Goal: Feedback & Contribution: Contribute content

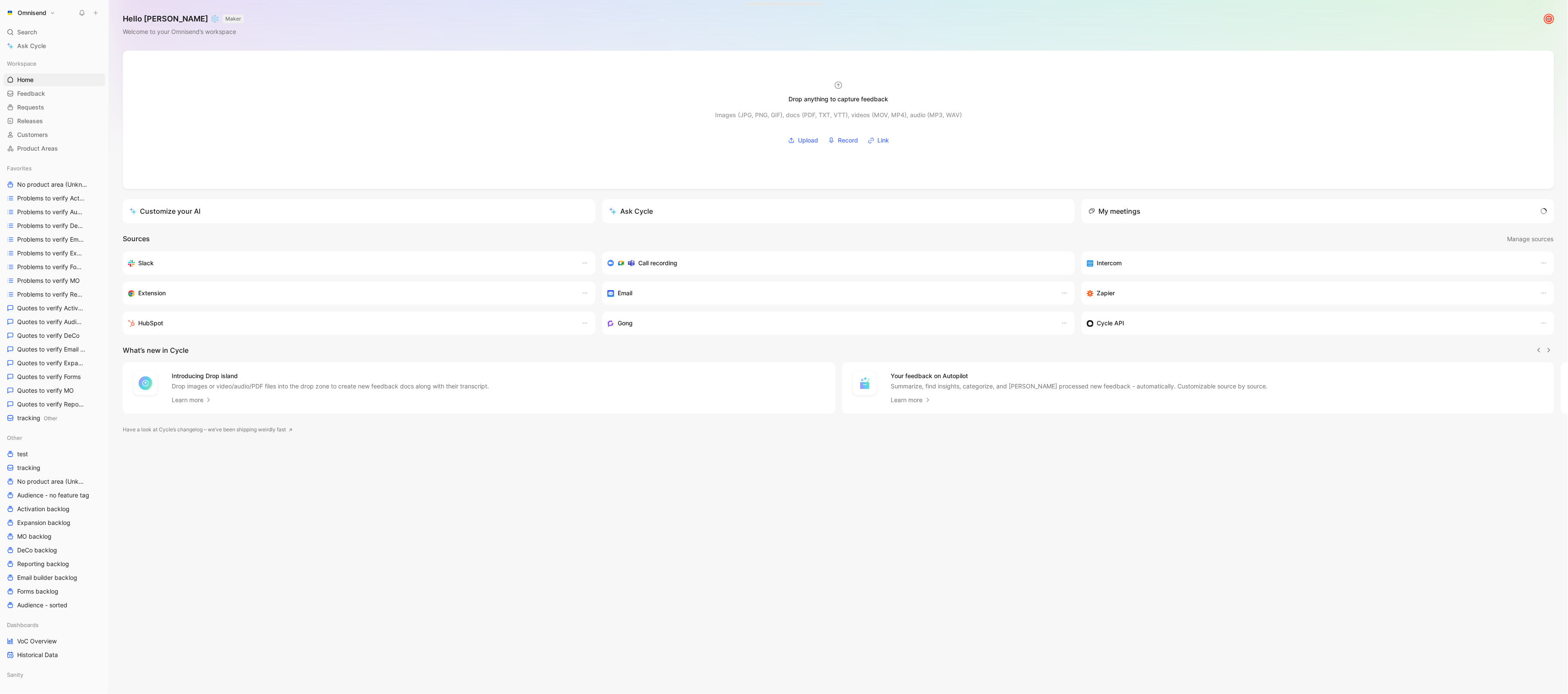
scroll to position [0, 1]
click at [45, 419] on span "Other" at bounding box center [51, 418] width 13 height 7
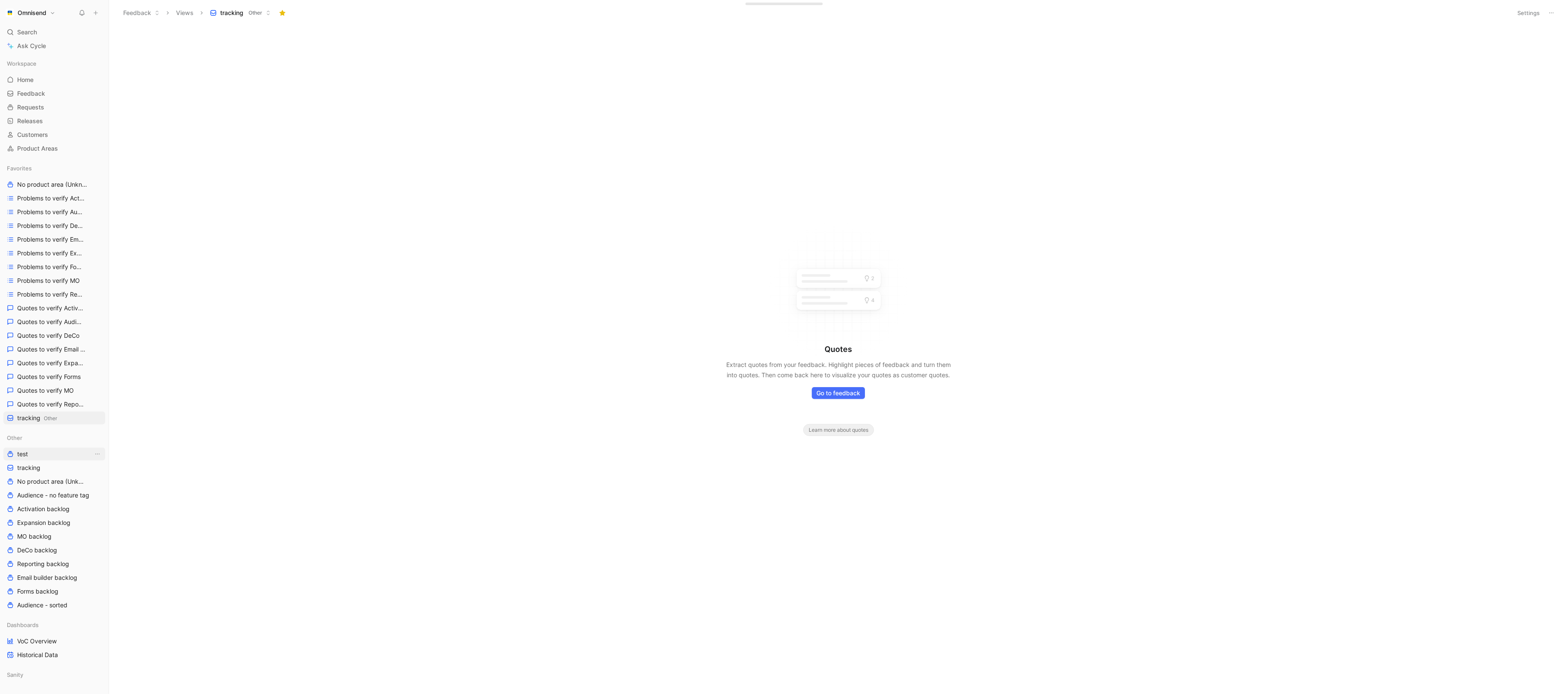
click at [66, 458] on link "test" at bounding box center [54, 454] width 102 height 13
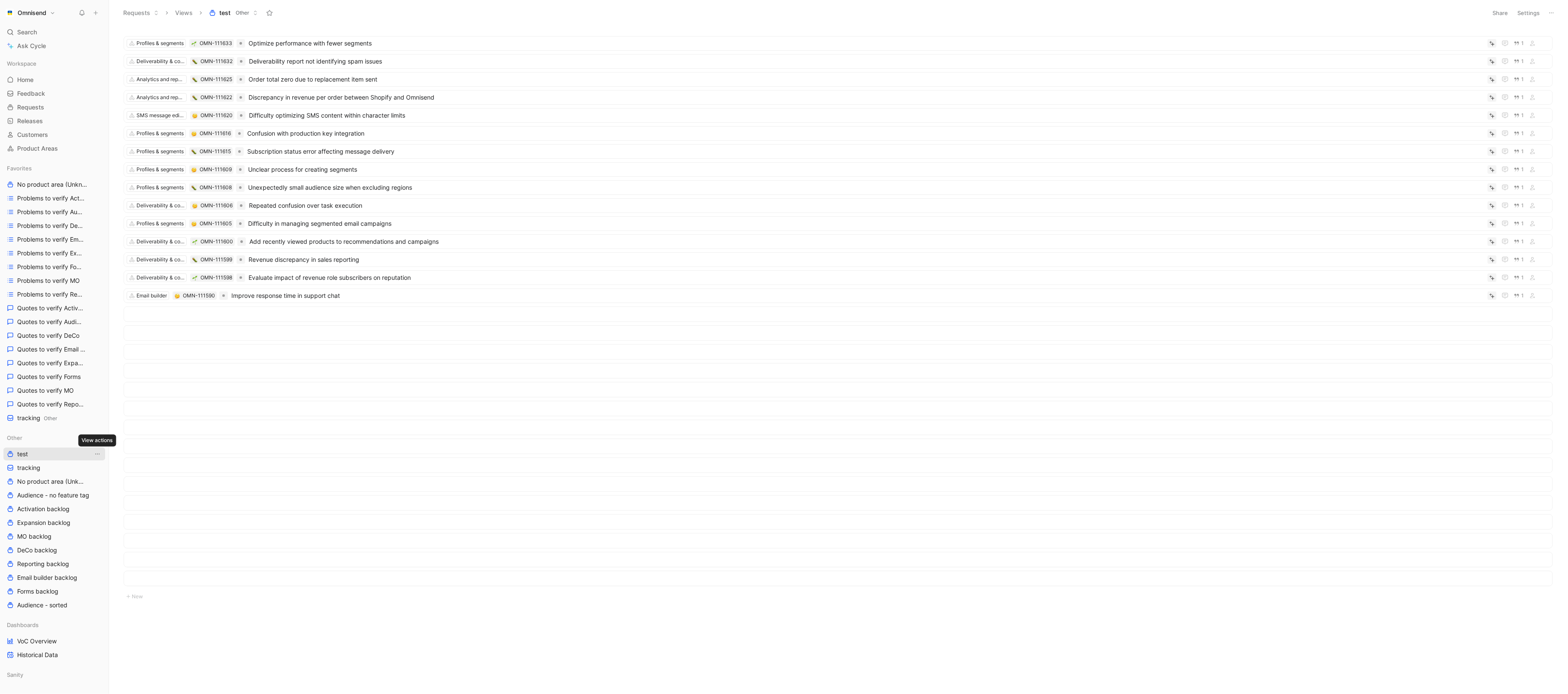
click at [97, 454] on icon "View actions" at bounding box center [97, 454] width 4 height 1
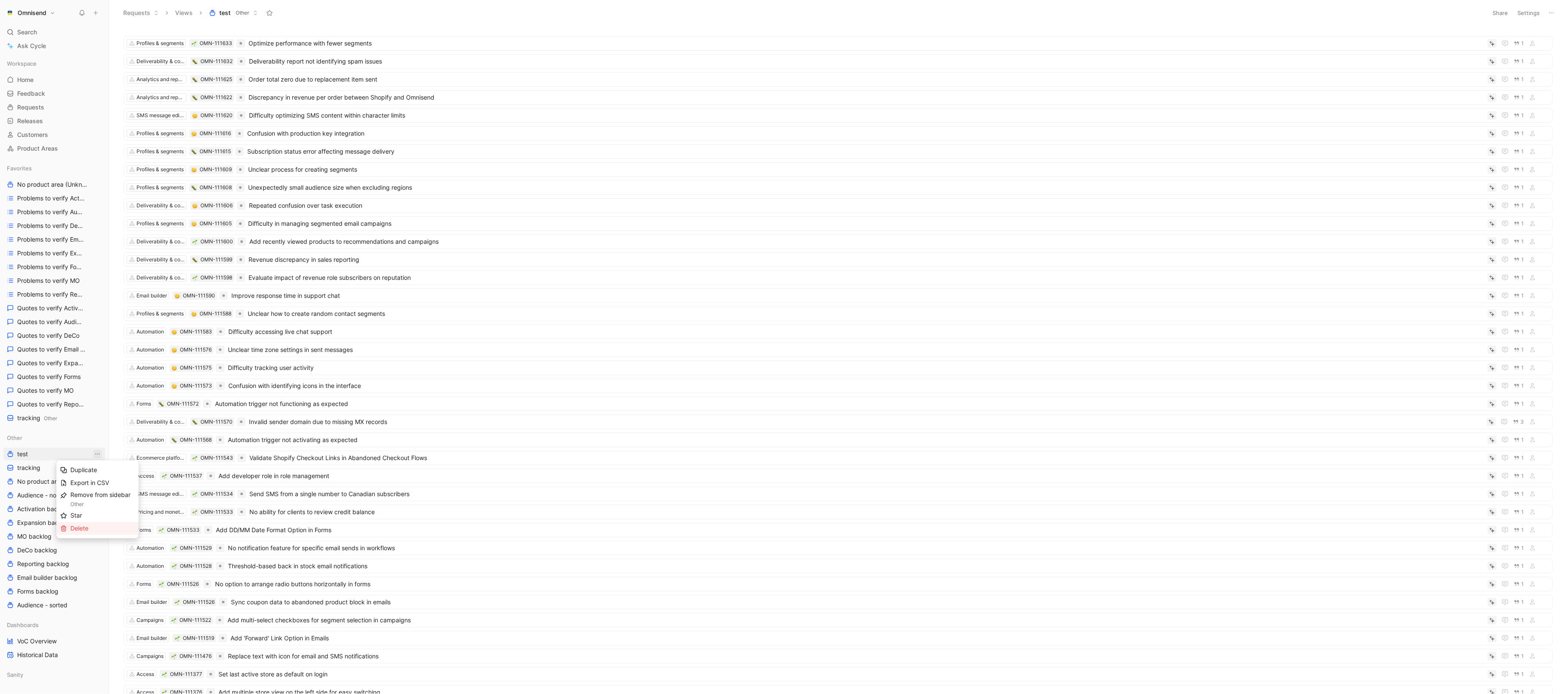
click at [94, 528] on div "Delete" at bounding box center [103, 528] width 65 height 10
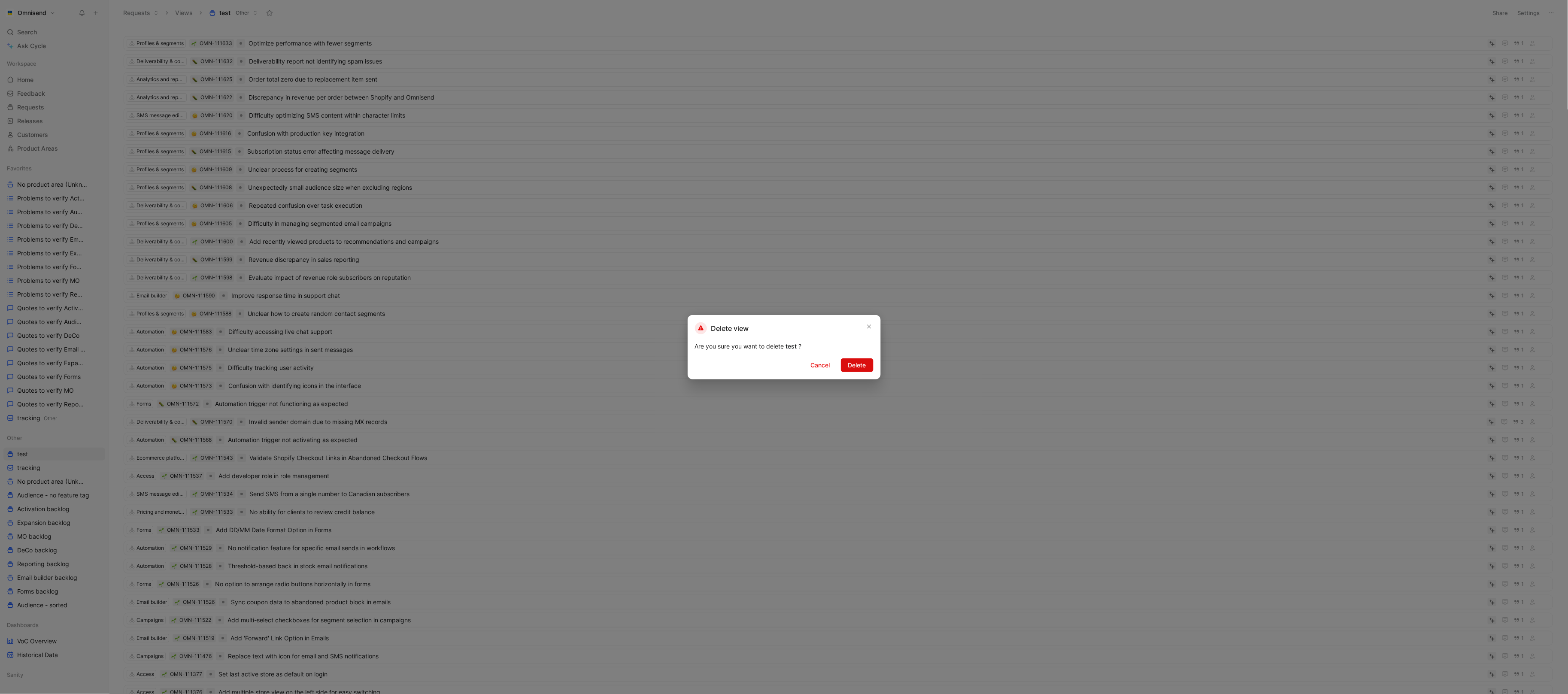
click at [857, 368] on span "Delete" at bounding box center [857, 365] width 18 height 10
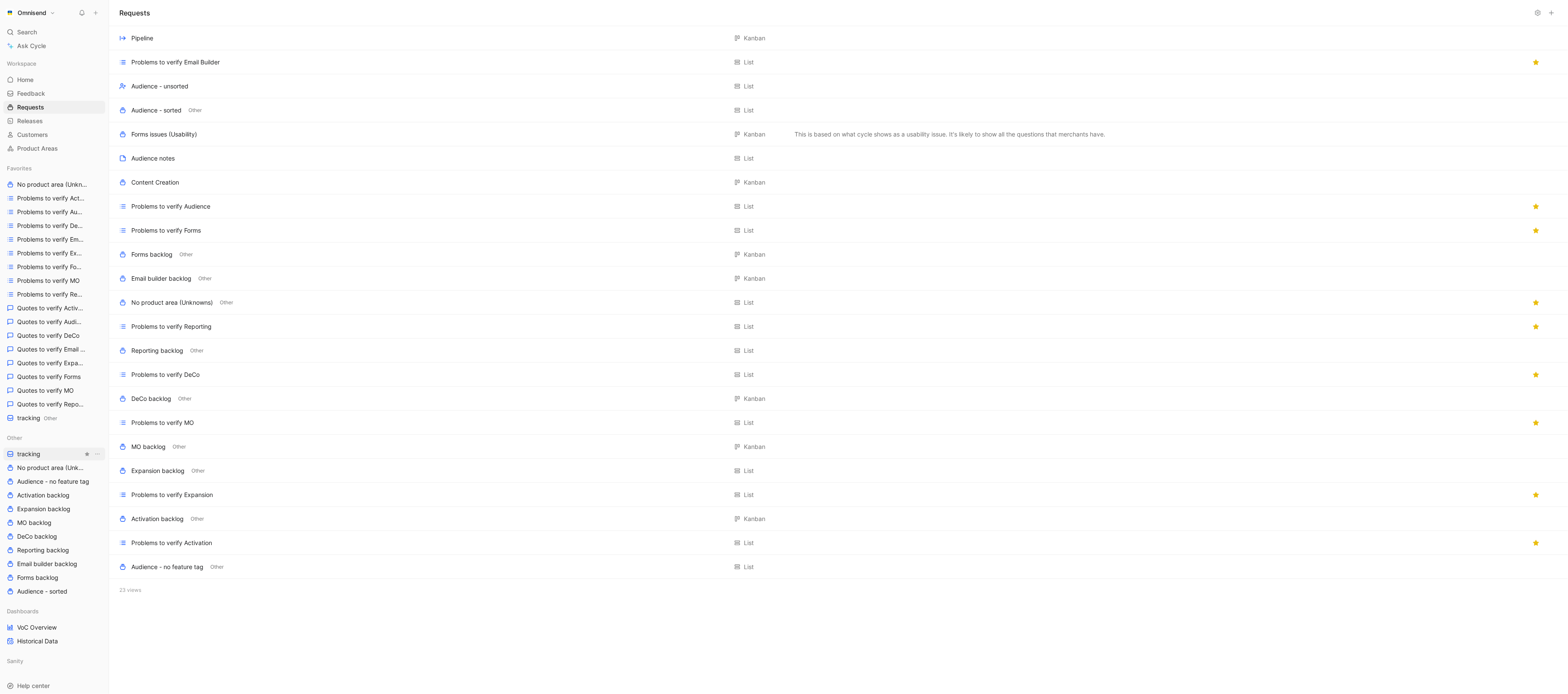
click at [58, 456] on link "tracking" at bounding box center [54, 454] width 102 height 13
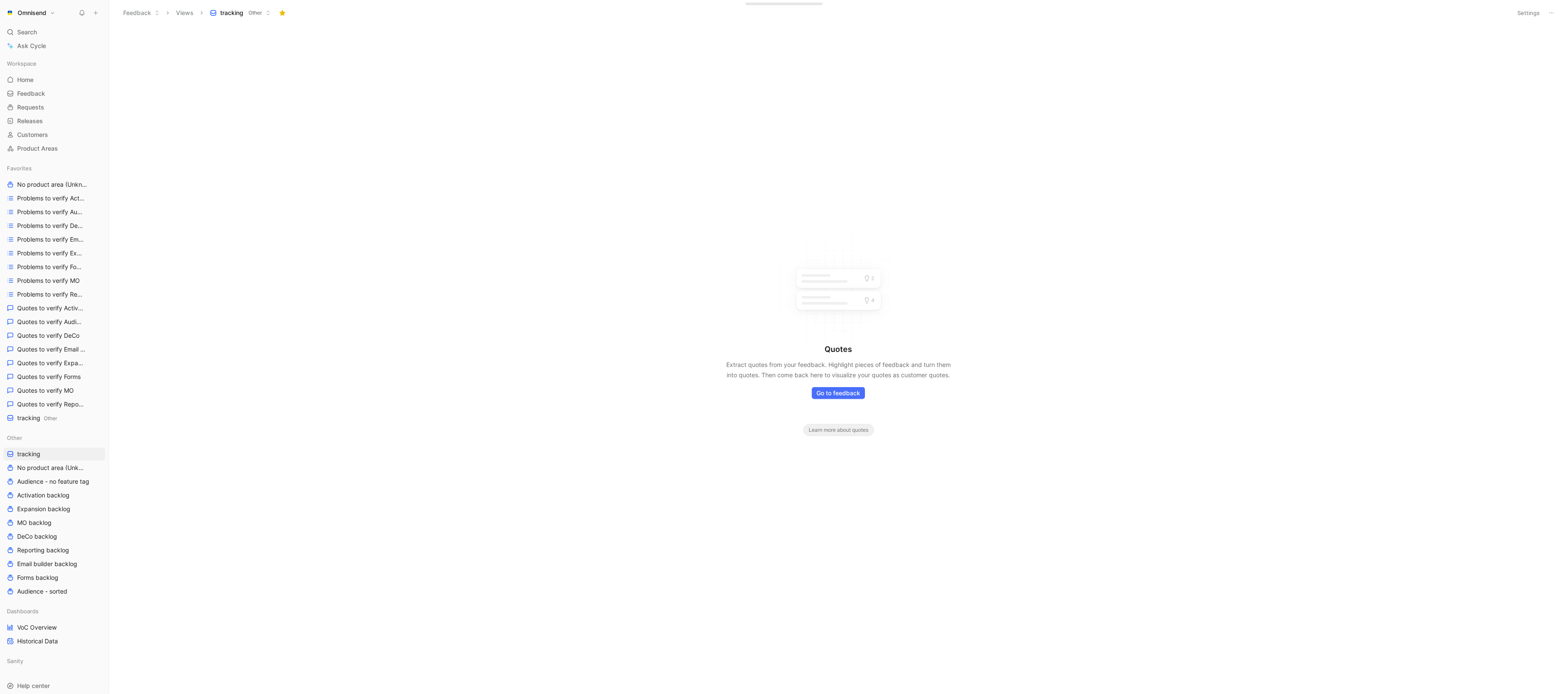
click at [1533, 16] on button "Settings" at bounding box center [1528, 13] width 30 height 12
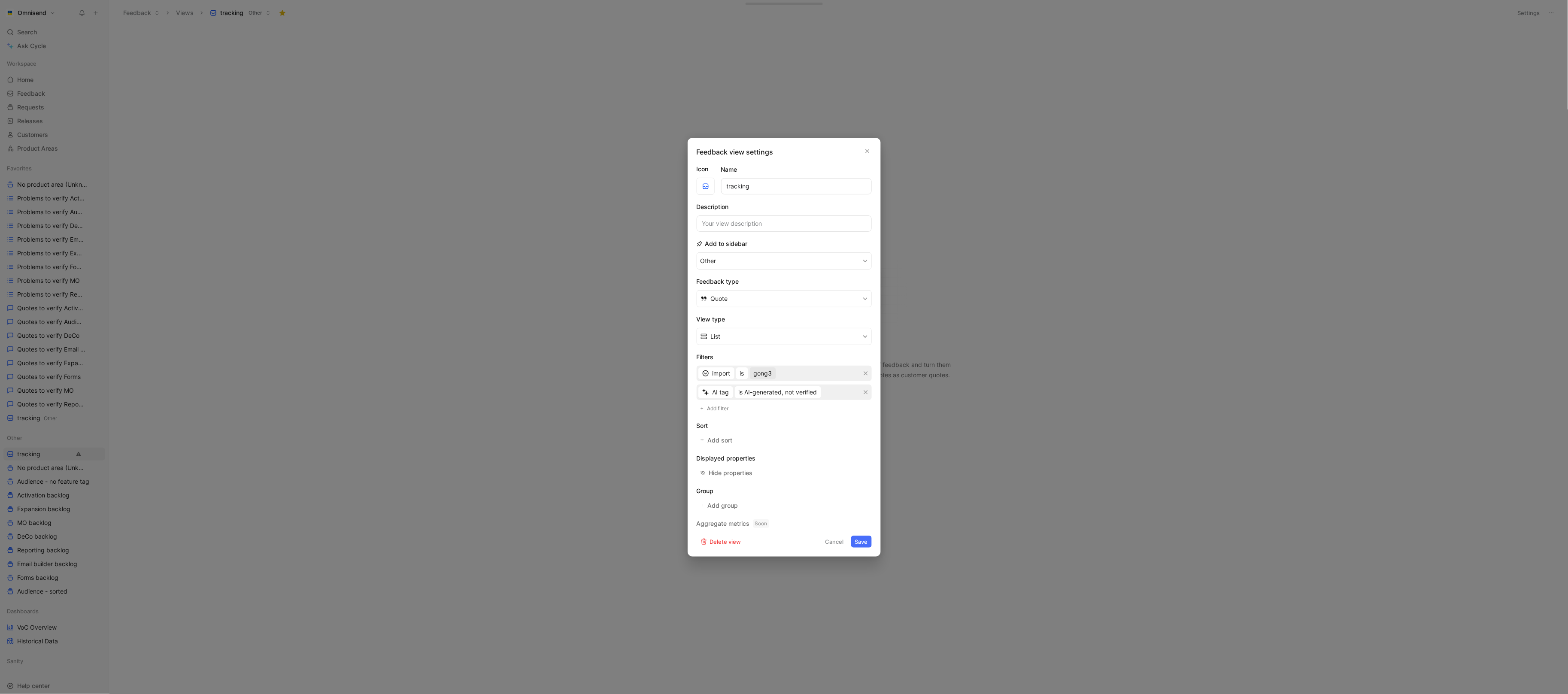
click at [763, 376] on span "gong3" at bounding box center [763, 373] width 18 height 10
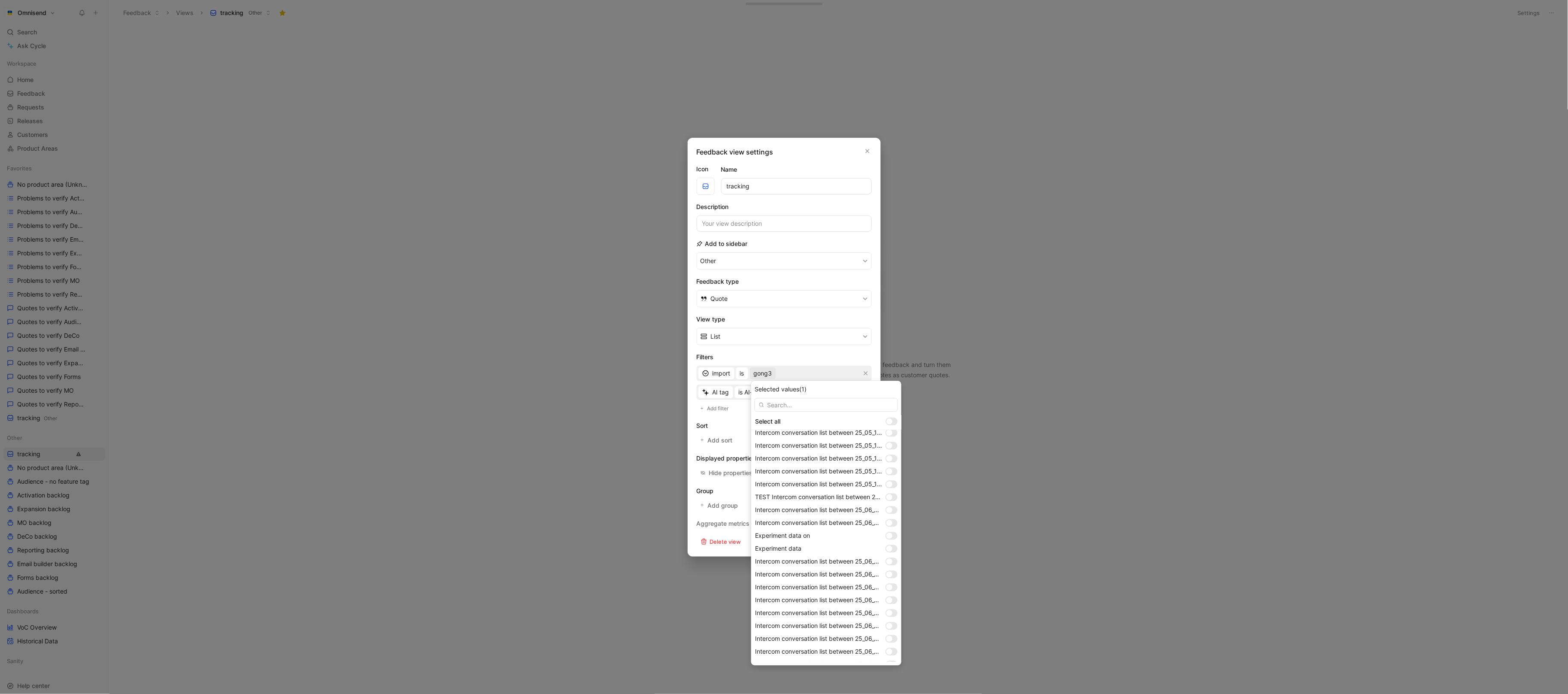
scroll to position [633, 0]
click at [895, 654] on div at bounding box center [892, 656] width 12 height 8
click at [890, 627] on div at bounding box center [892, 631] width 12 height 8
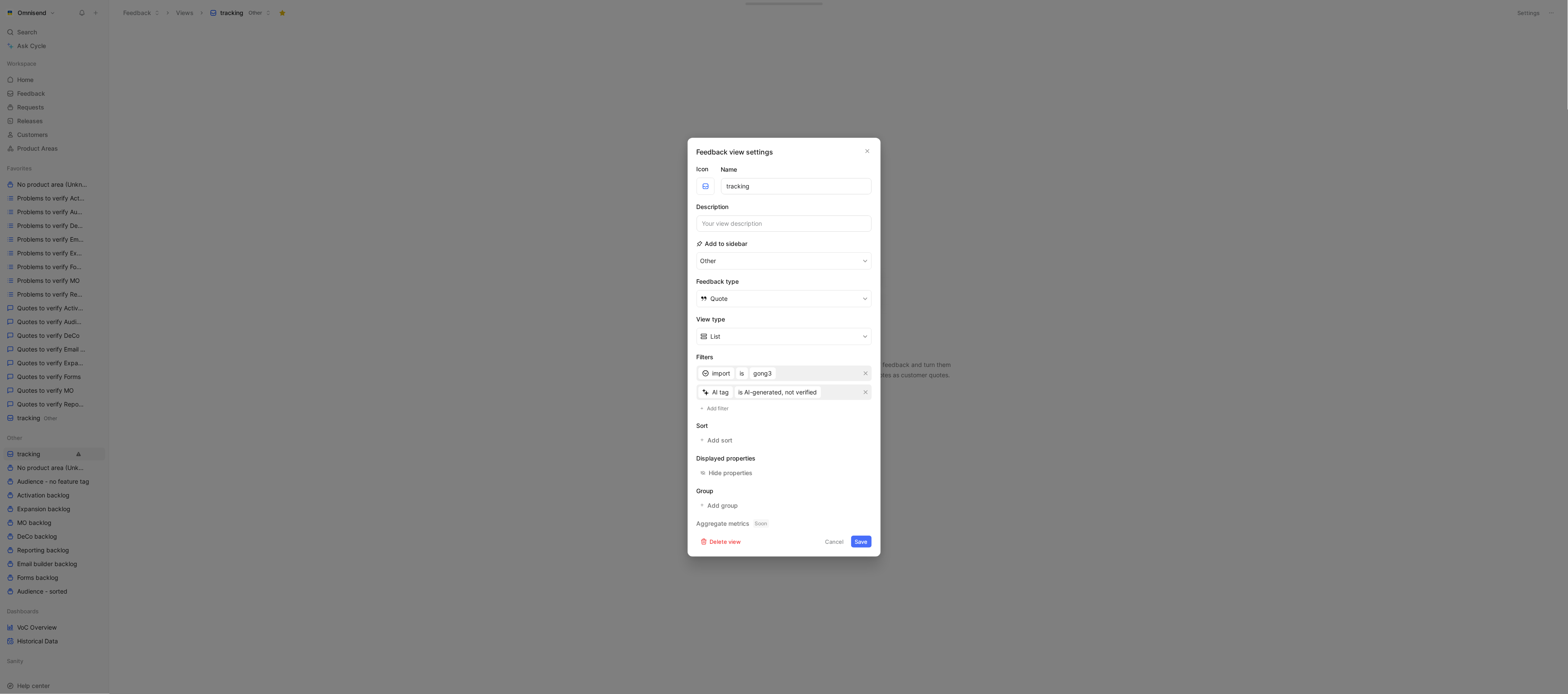
click at [866, 541] on button "Save" at bounding box center [861, 542] width 21 height 12
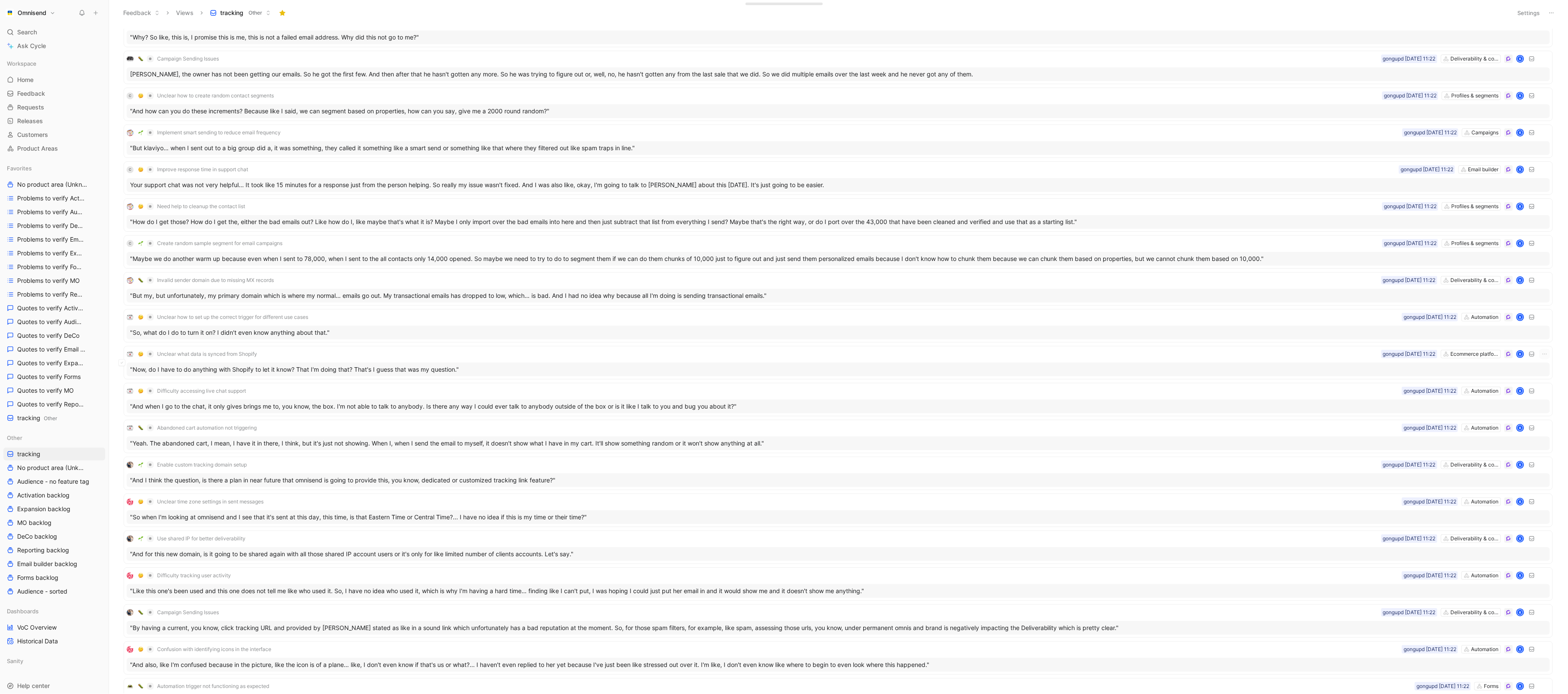
scroll to position [1291, 0]
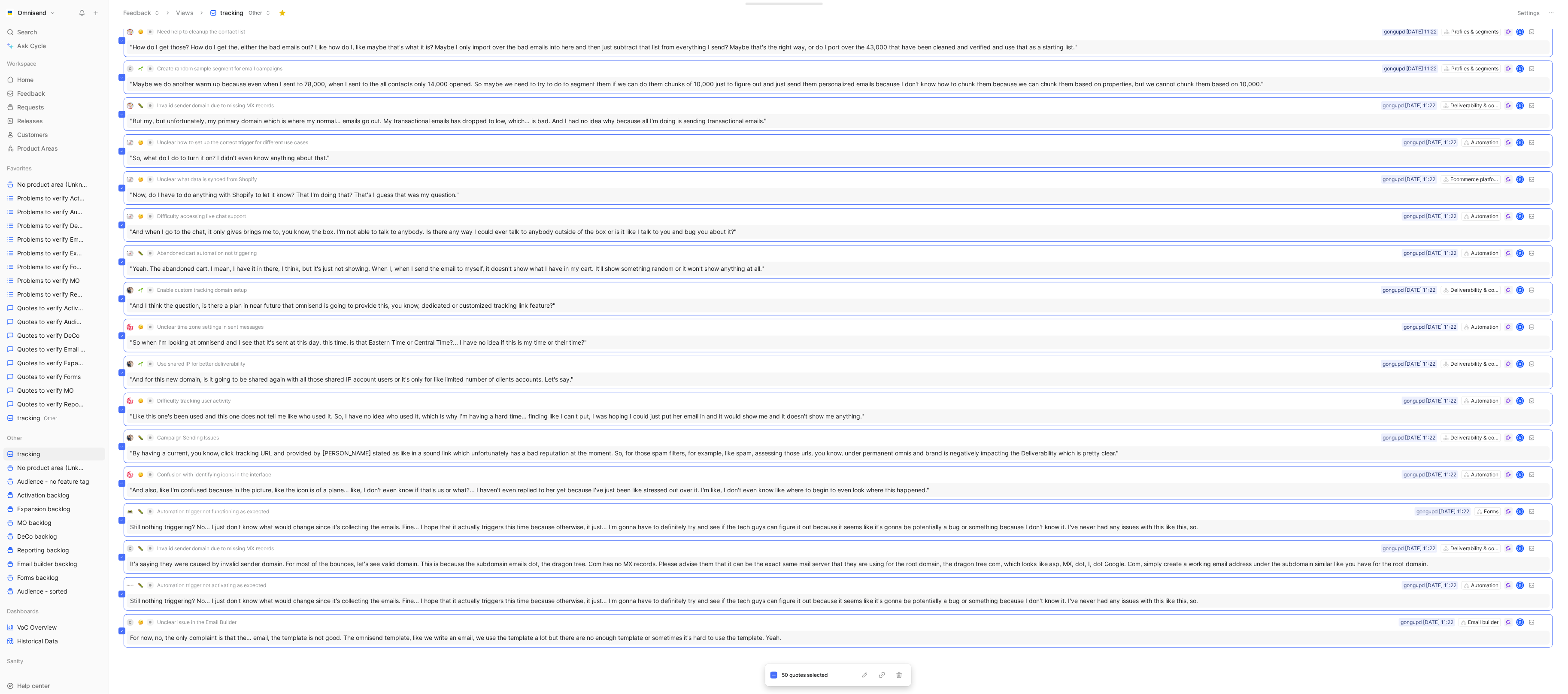
click at [410, 675] on body "Omnisend Search ⌘ K Ask Cycle Workspace Home G then H Feedback G then F Request…" at bounding box center [784, 347] width 1568 height 694
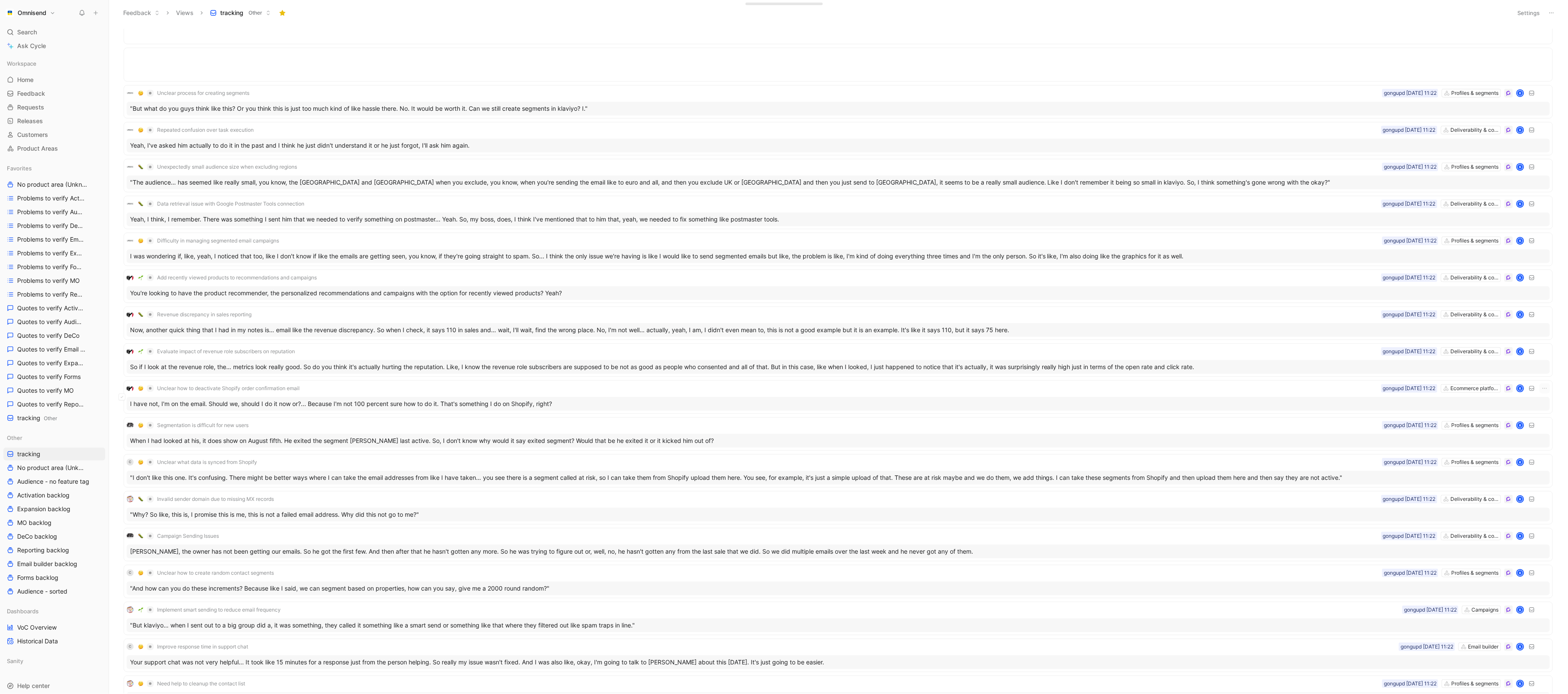
scroll to position [0, 0]
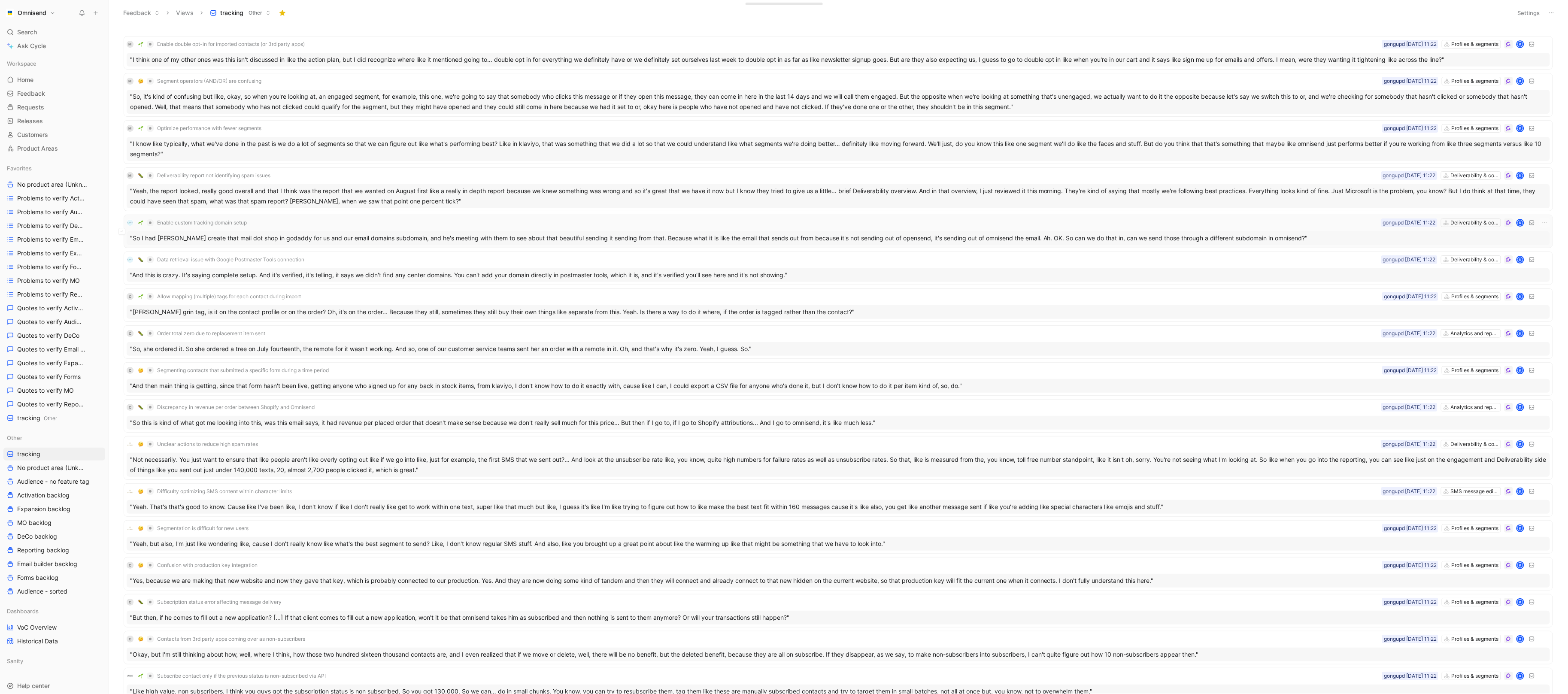
click at [317, 240] on div ""So I had [PERSON_NAME] create that mail dot shop in godaddy for us and our ema…" at bounding box center [838, 238] width 1423 height 14
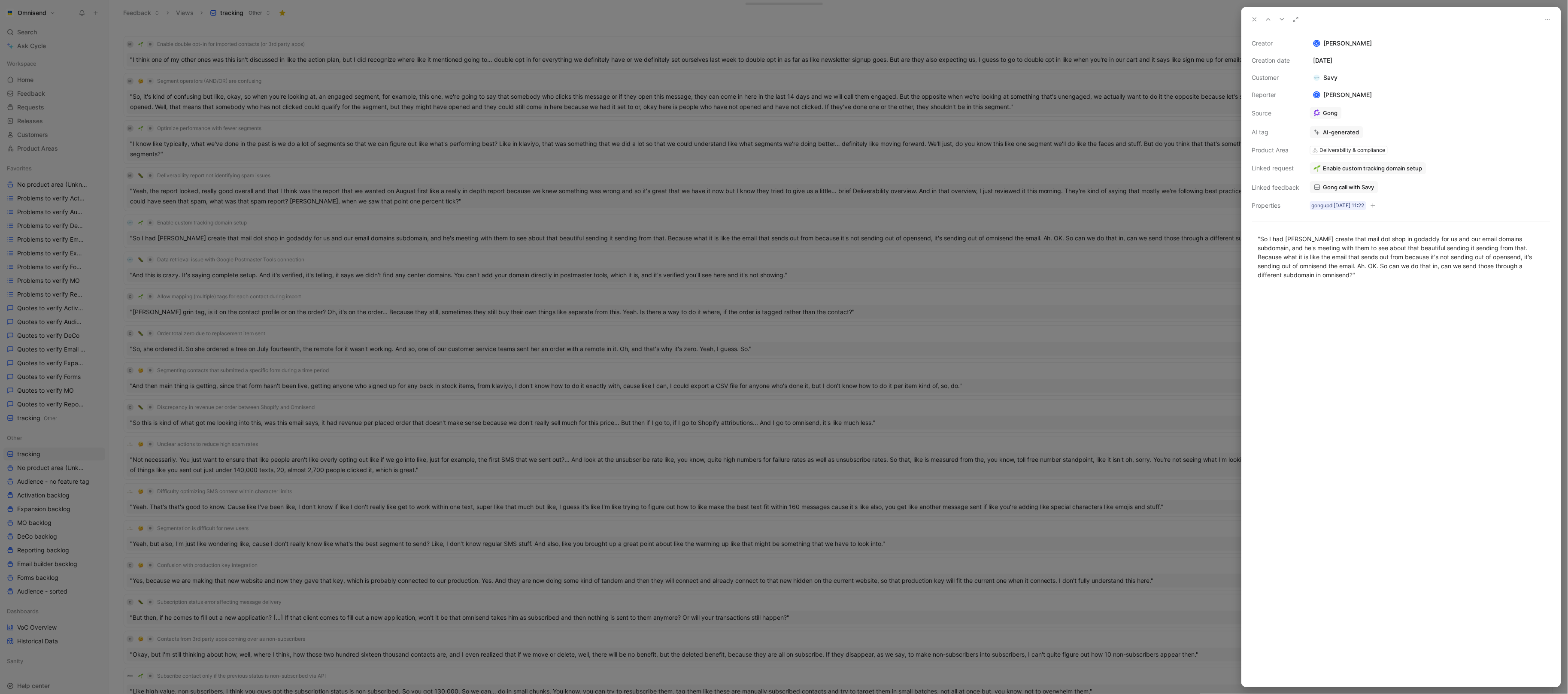
click at [1353, 190] on span "Gong call with Savy" at bounding box center [1349, 187] width 51 height 8
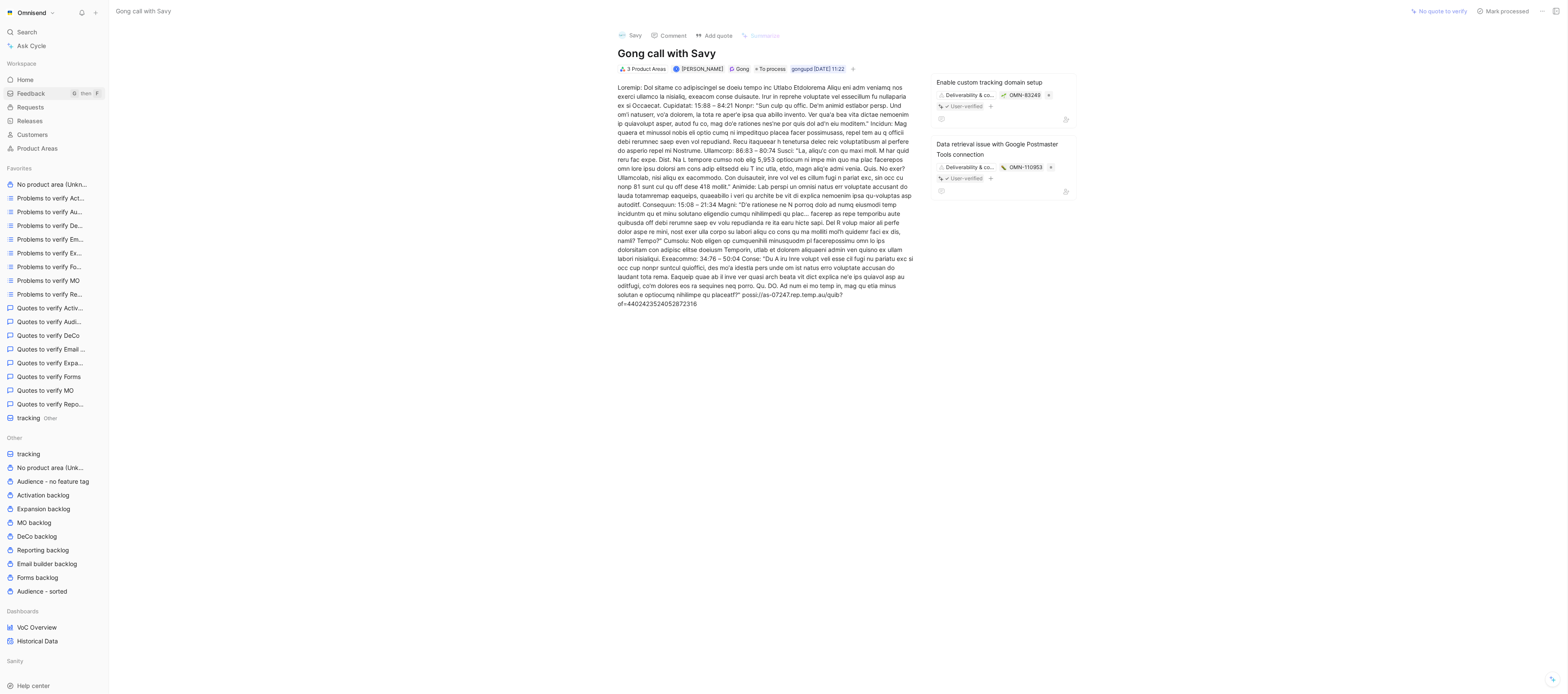
click at [51, 92] on link "Feedback G then F" at bounding box center [54, 93] width 102 height 13
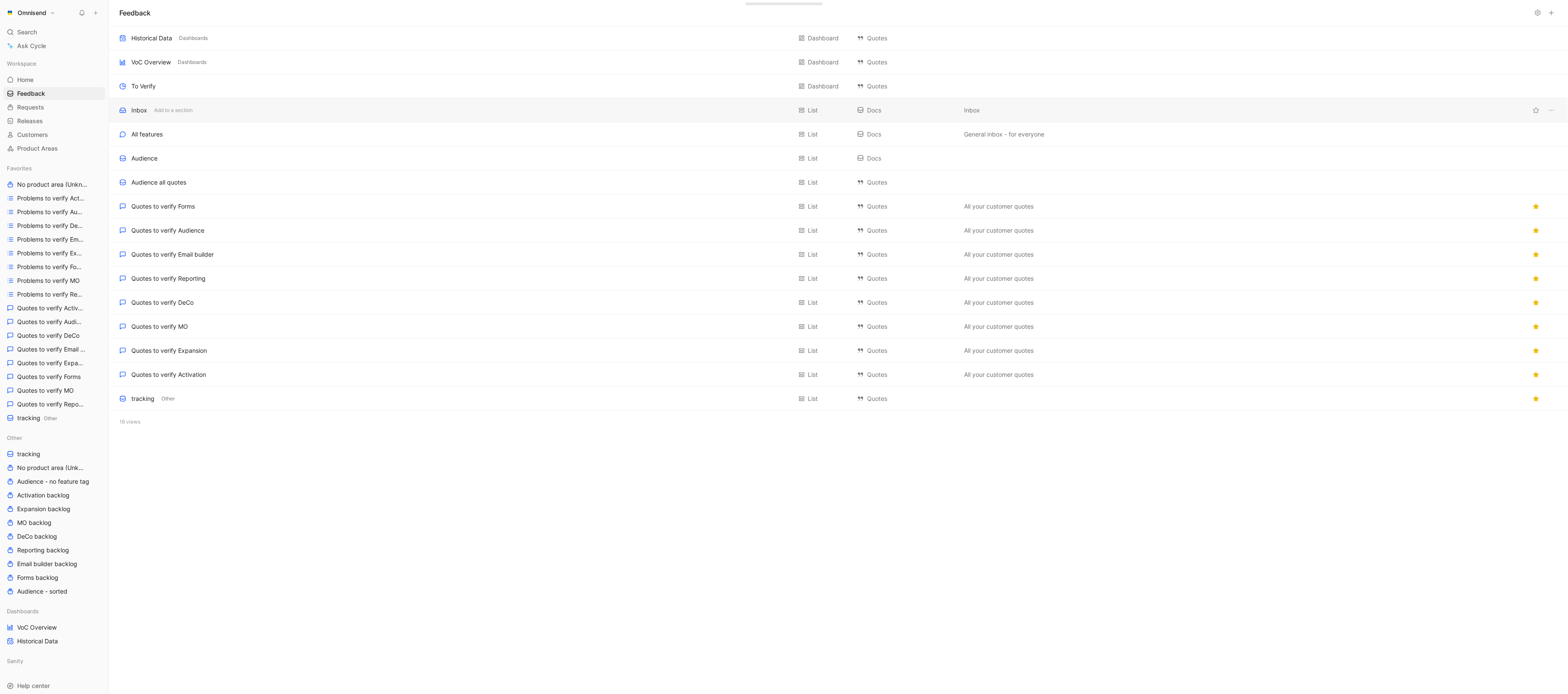
click at [214, 107] on div "Inbox Add to a section" at bounding box center [455, 110] width 673 height 10
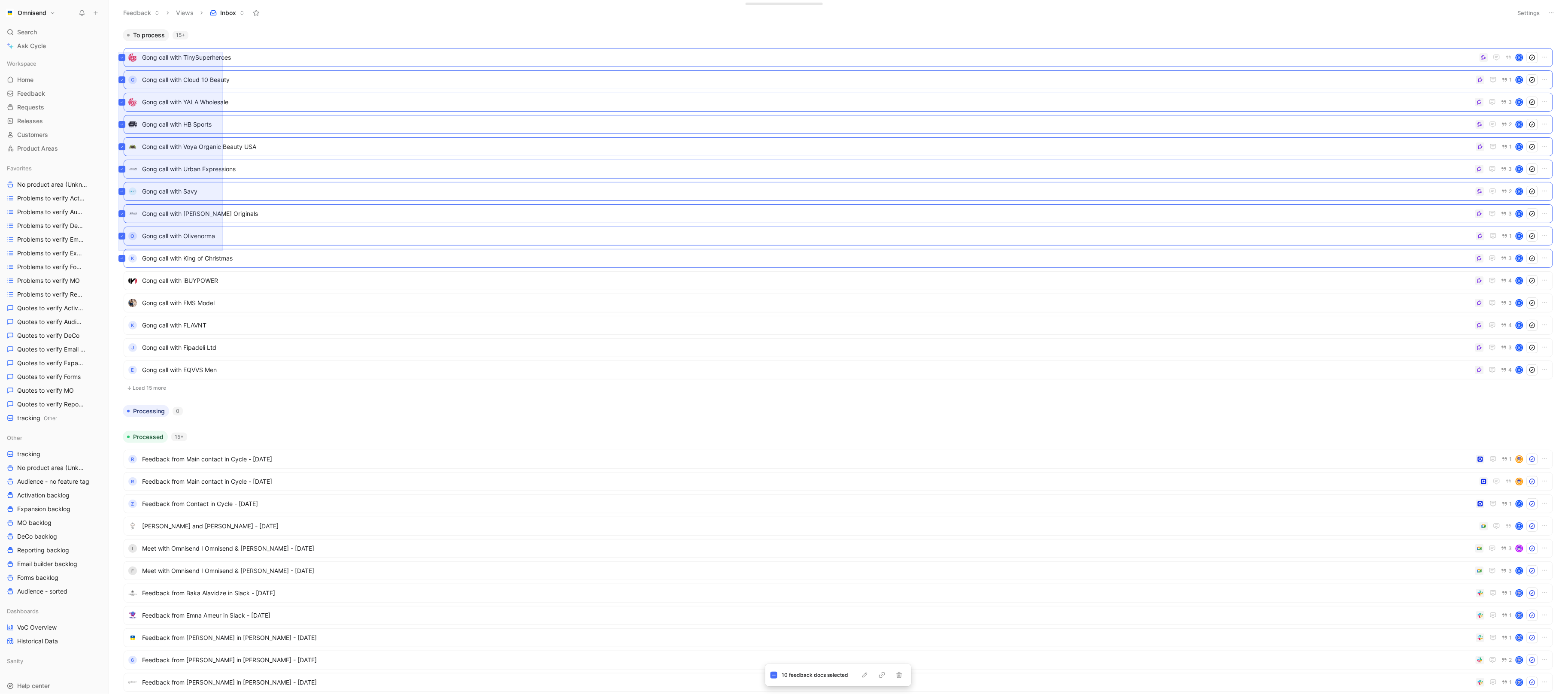
drag, startPoint x: 119, startPoint y: 52, endPoint x: 223, endPoint y: 244, distance: 218.4
click at [223, 244] on div "To process 15+ Gong call with TinySuperheroes [PERSON_NAME] call with Cloud 10 …" at bounding box center [838, 361] width 1447 height 665
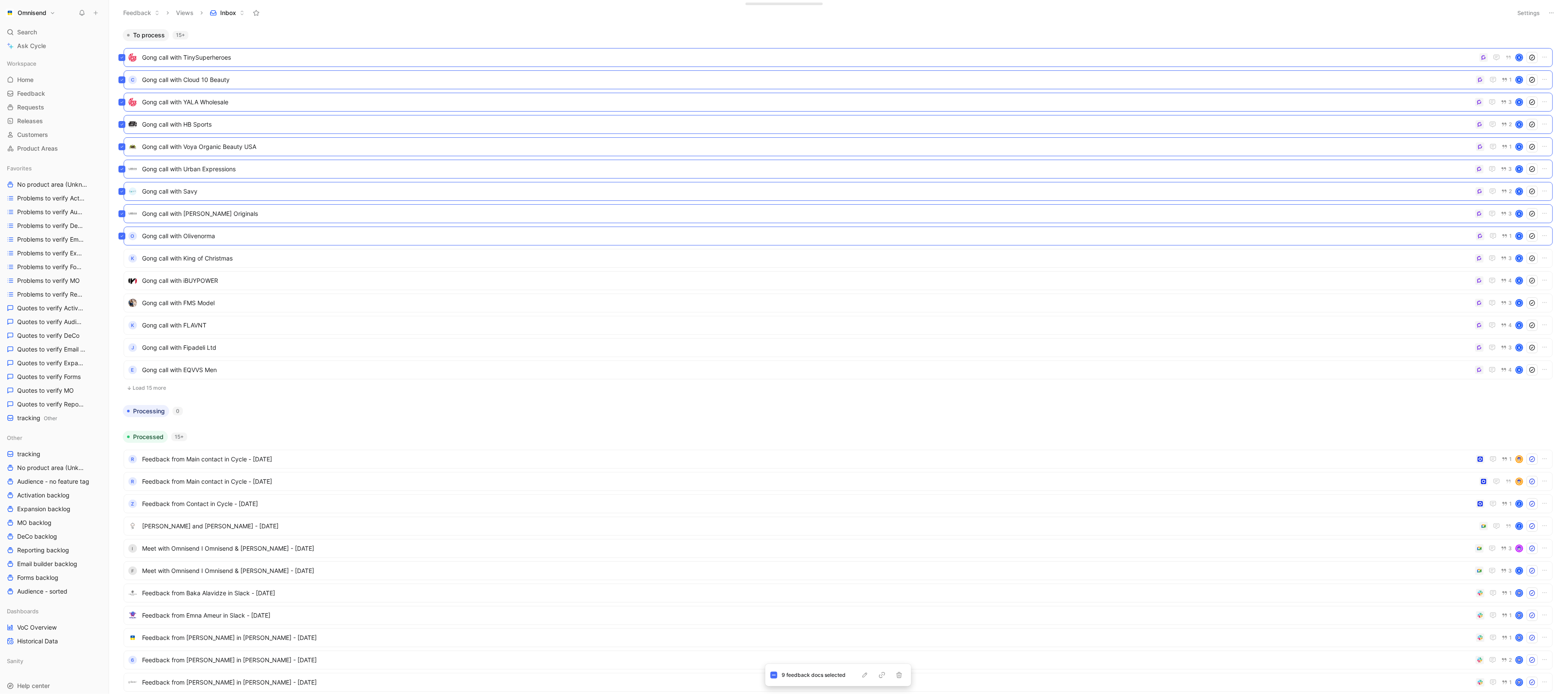
click at [164, 389] on button "Load 15 more" at bounding box center [838, 388] width 1429 height 10
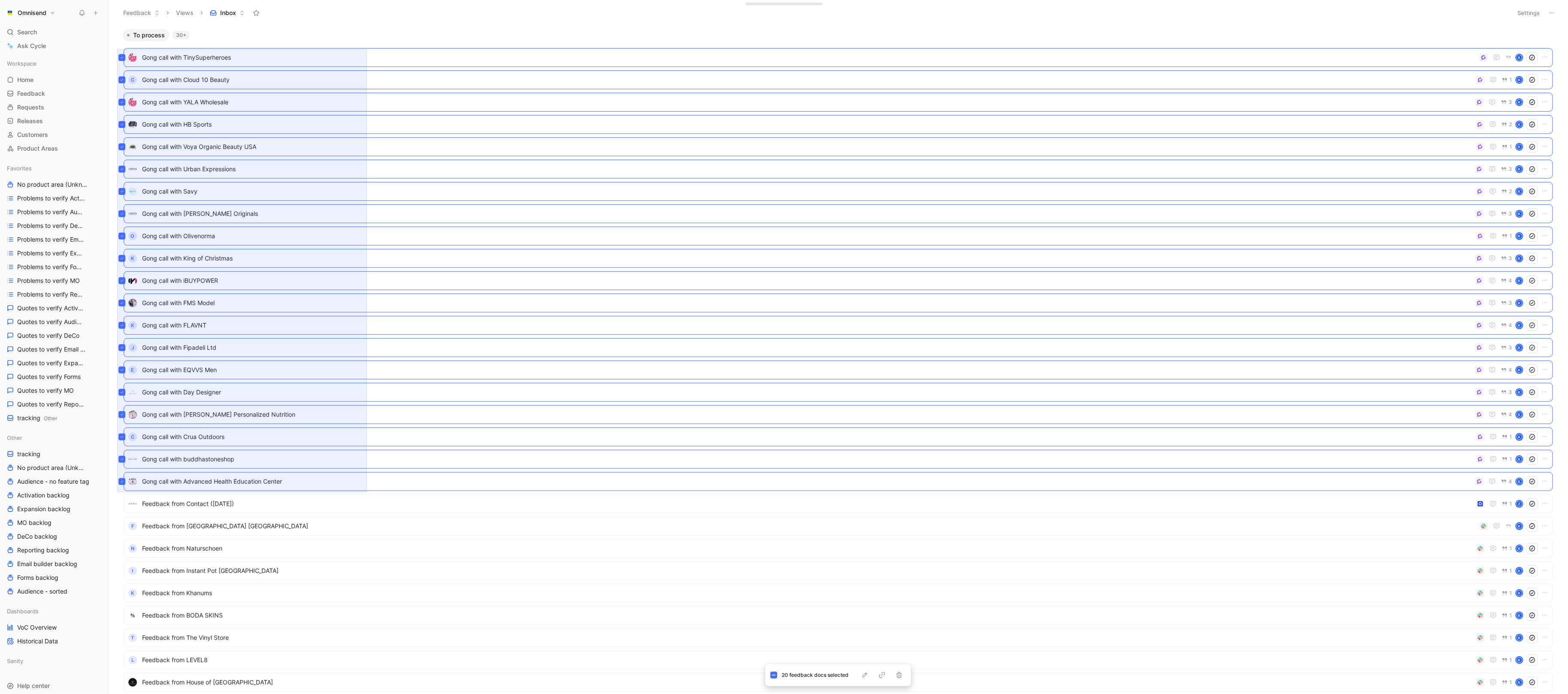
drag, startPoint x: 117, startPoint y: 49, endPoint x: 366, endPoint y: 492, distance: 508.2
click at [366, 492] on div "To process 30+ Gong call with TinySuperheroes [PERSON_NAME] call with Cloud 10 …" at bounding box center [838, 361] width 1447 height 665
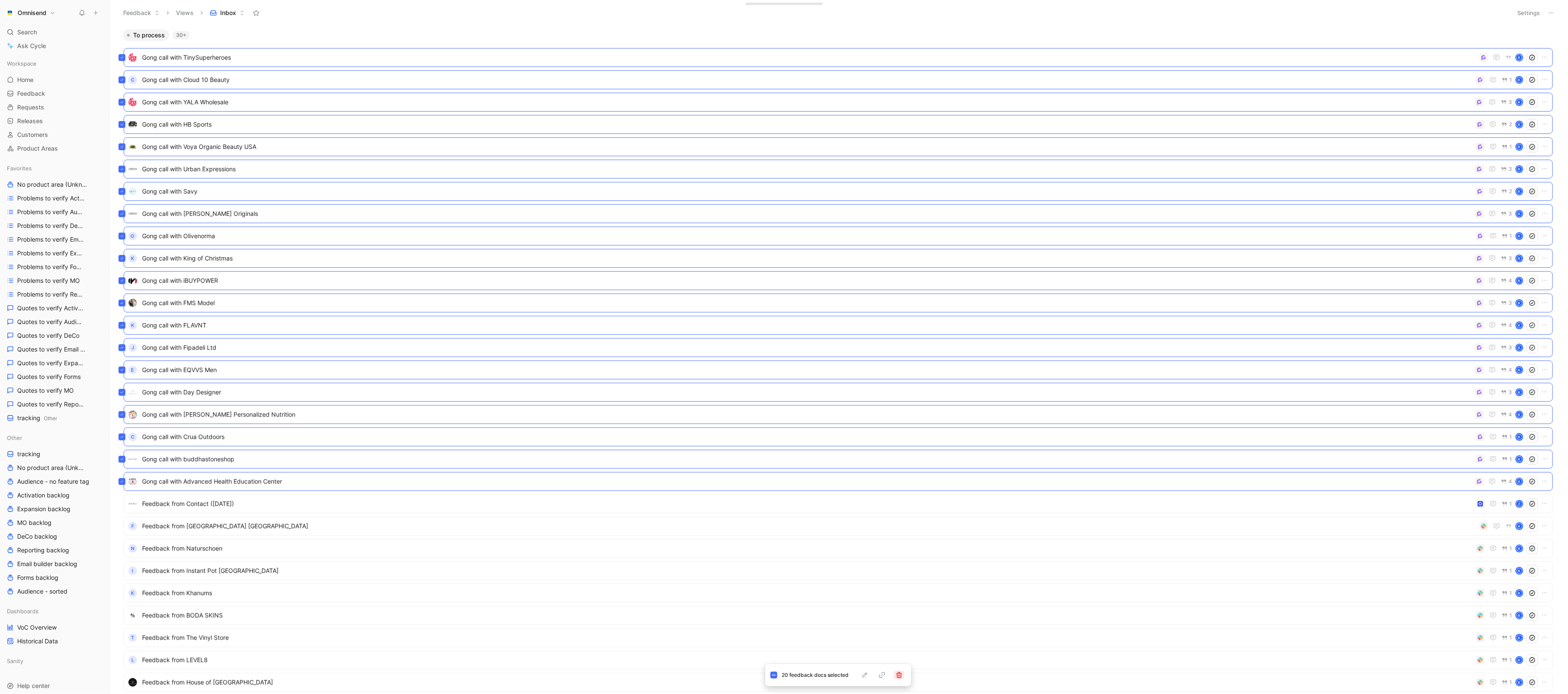
click at [898, 675] on icon "button" at bounding box center [899, 675] width 5 height 6
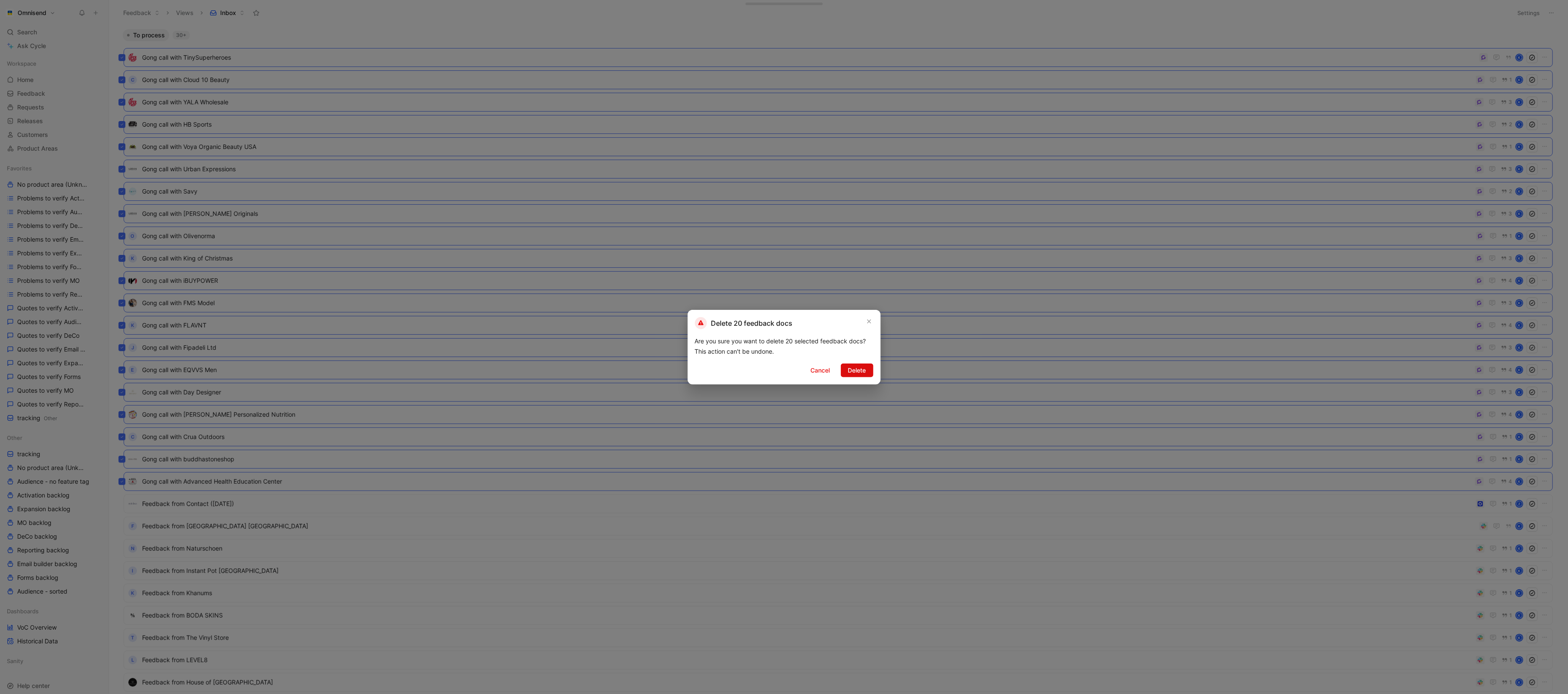
click at [852, 372] on span "Delete" at bounding box center [857, 370] width 18 height 10
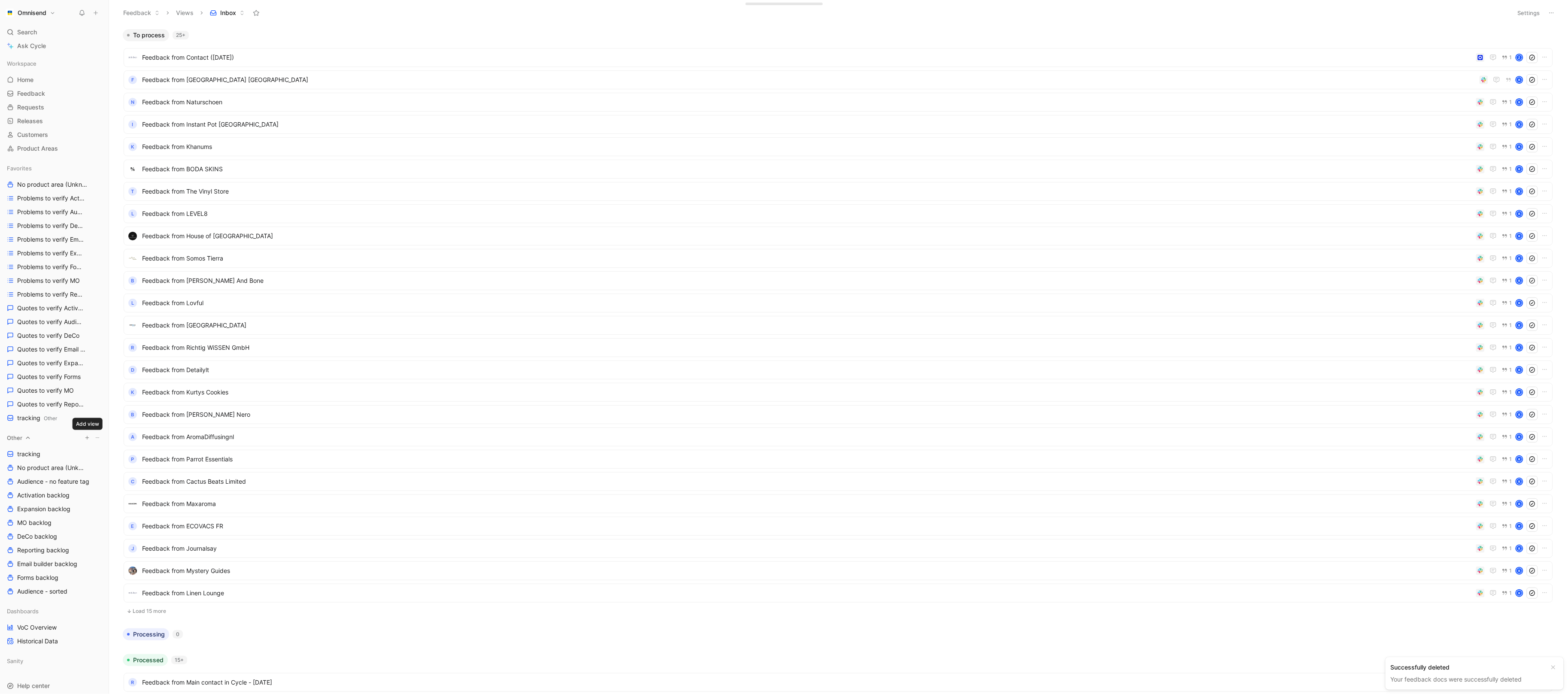
click at [87, 438] on icon "button" at bounding box center [87, 438] width 5 height 5
click at [34, 452] on div at bounding box center [784, 347] width 1568 height 694
click at [34, 456] on span "tracking" at bounding box center [29, 454] width 23 height 9
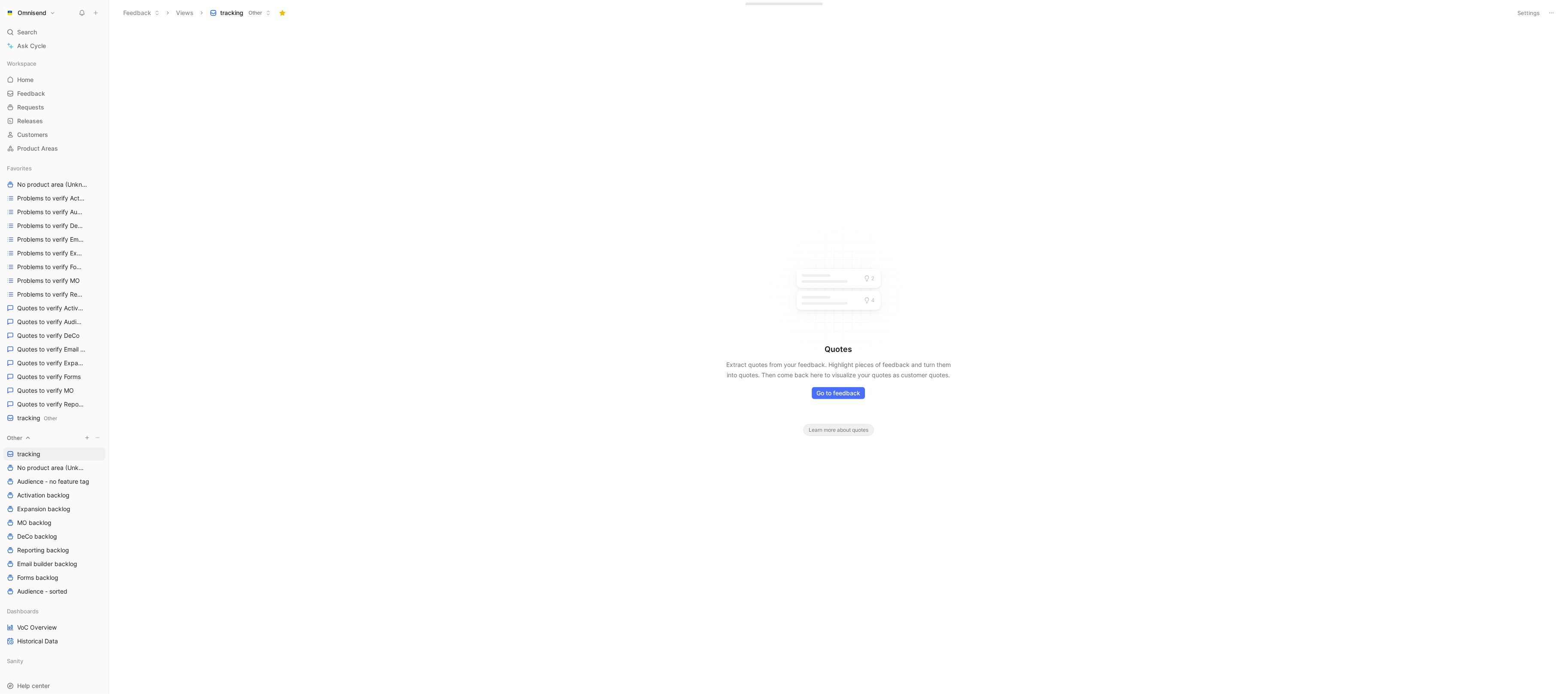
click at [88, 438] on icon "button" at bounding box center [87, 438] width 5 height 5
click at [191, 587] on div "Create view" at bounding box center [193, 591] width 99 height 14
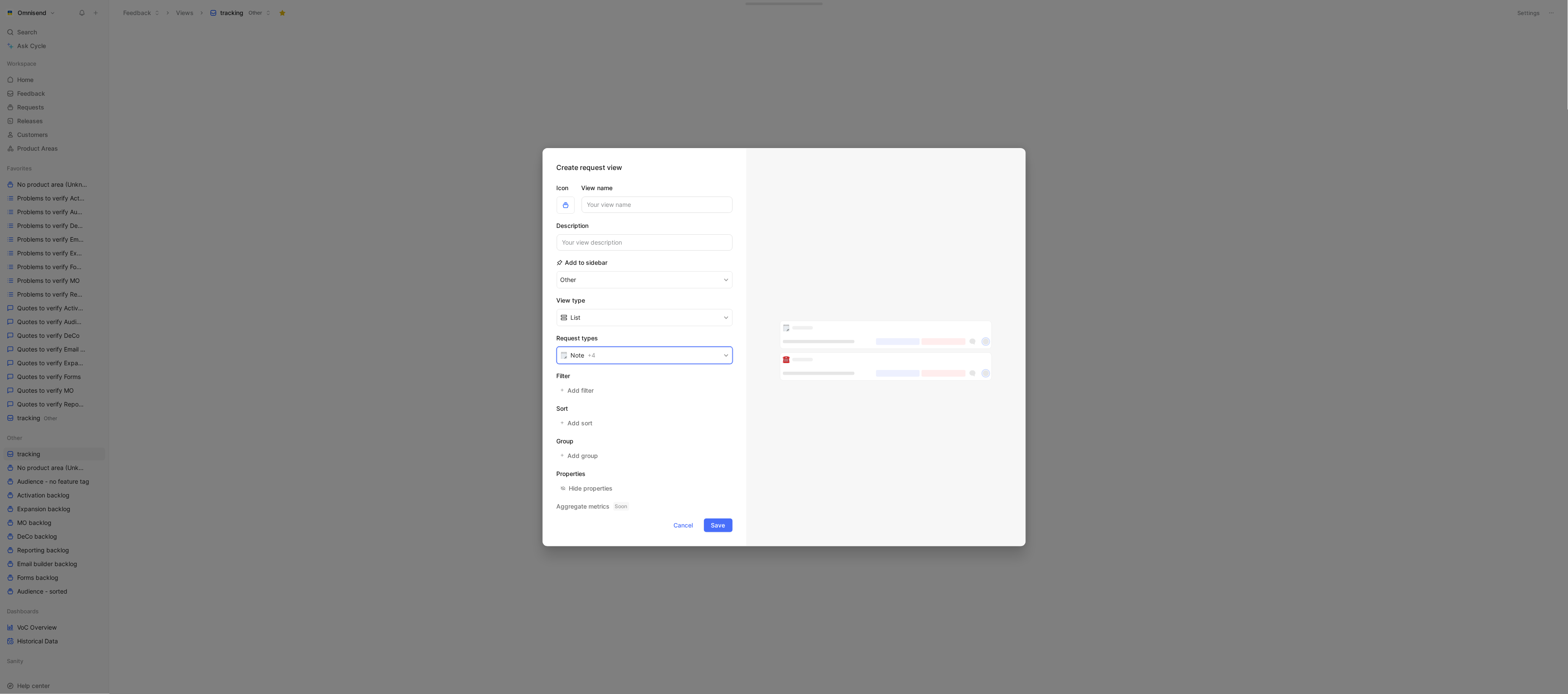
click at [638, 359] on button "Note + 4" at bounding box center [645, 356] width 176 height 17
click at [724, 393] on div at bounding box center [726, 393] width 6 height 6
click at [724, 401] on div at bounding box center [723, 405] width 12 height 8
click at [587, 420] on span "Add sort" at bounding box center [580, 423] width 26 height 10
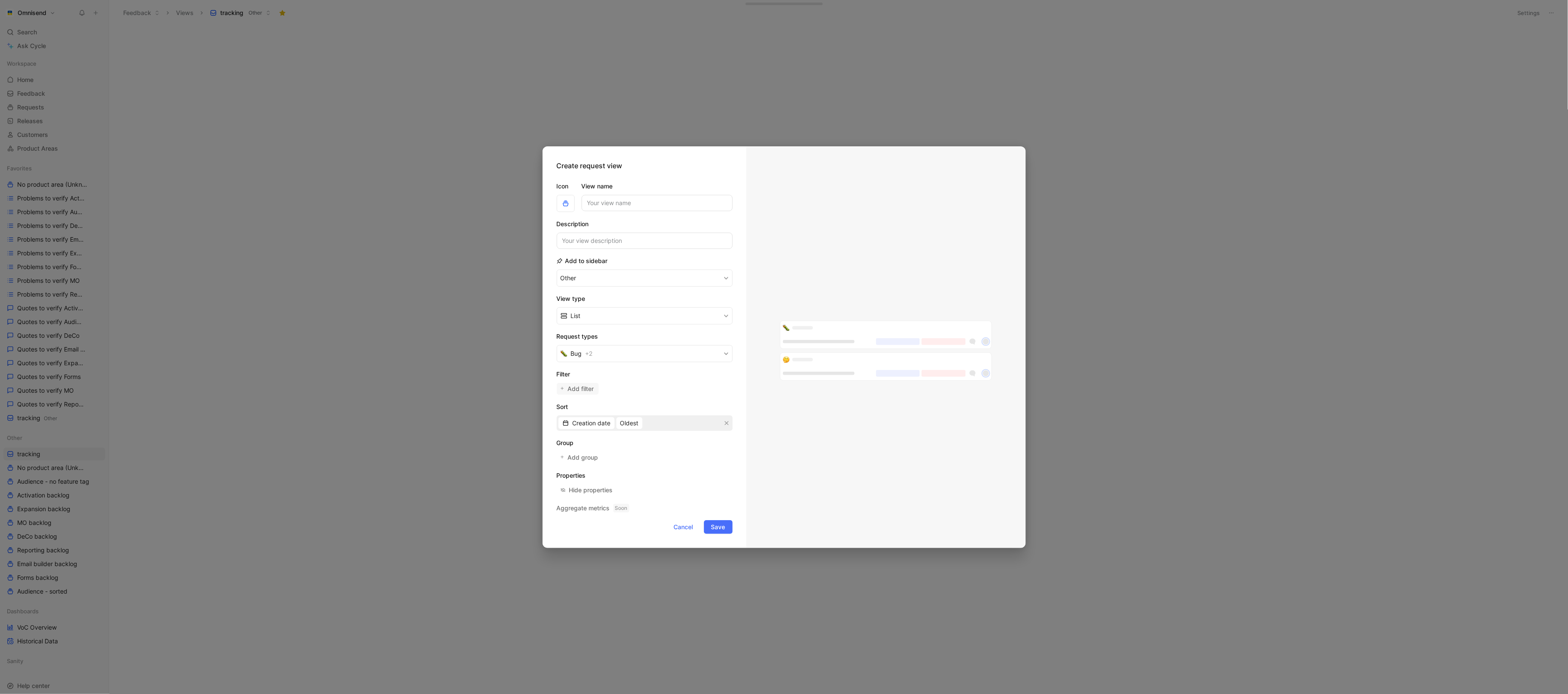
click at [587, 385] on span "Add filter" at bounding box center [581, 388] width 27 height 10
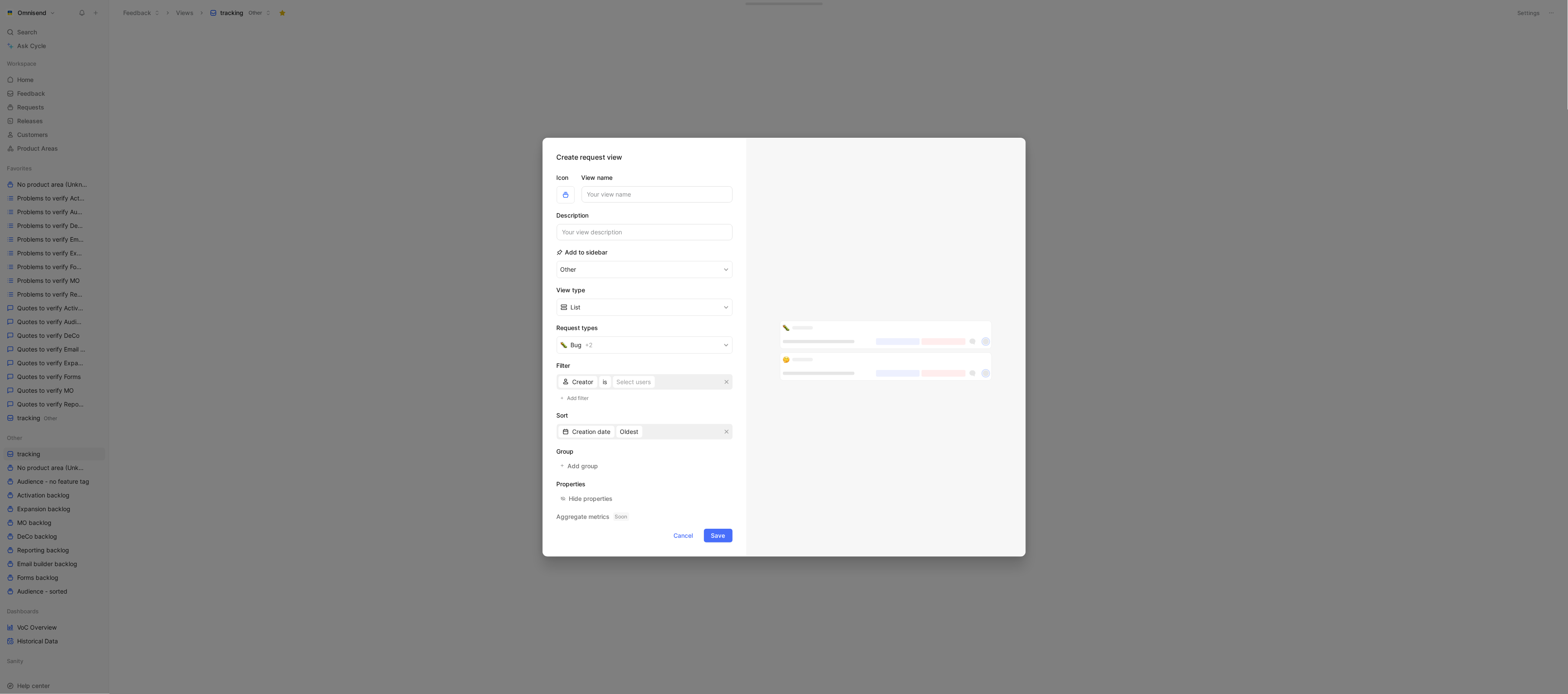
click at [731, 430] on div "Creation date Oldest" at bounding box center [645, 432] width 176 height 15
click at [729, 430] on button "button" at bounding box center [727, 432] width 9 height 9
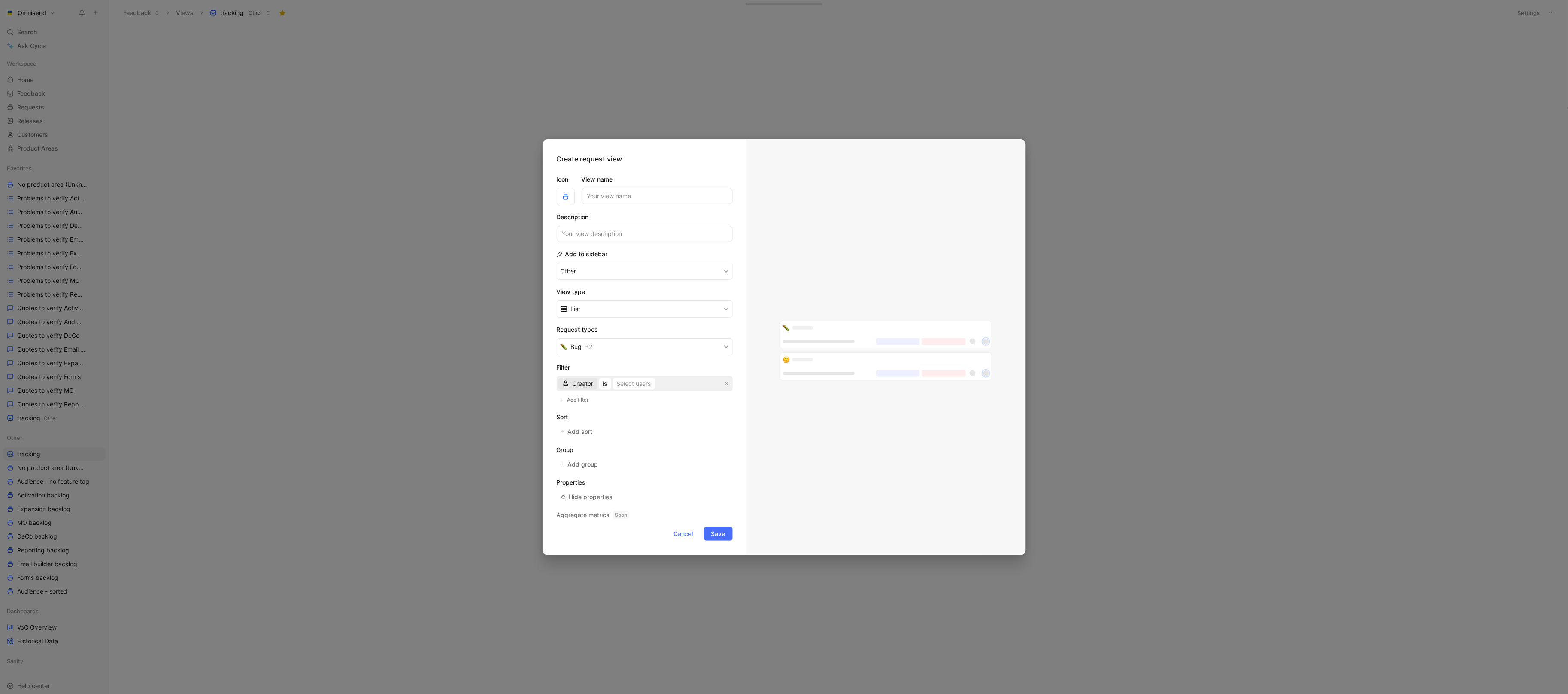
click at [592, 386] on span "Creator" at bounding box center [583, 384] width 21 height 10
click at [592, 452] on div "Status" at bounding box center [595, 452] width 44 height 10
click at [605, 386] on button "is" at bounding box center [602, 384] width 12 height 12
click at [636, 385] on div "Select statuses" at bounding box center [635, 384] width 43 height 10
click at [715, 449] on div at bounding box center [721, 449] width 12 height 8
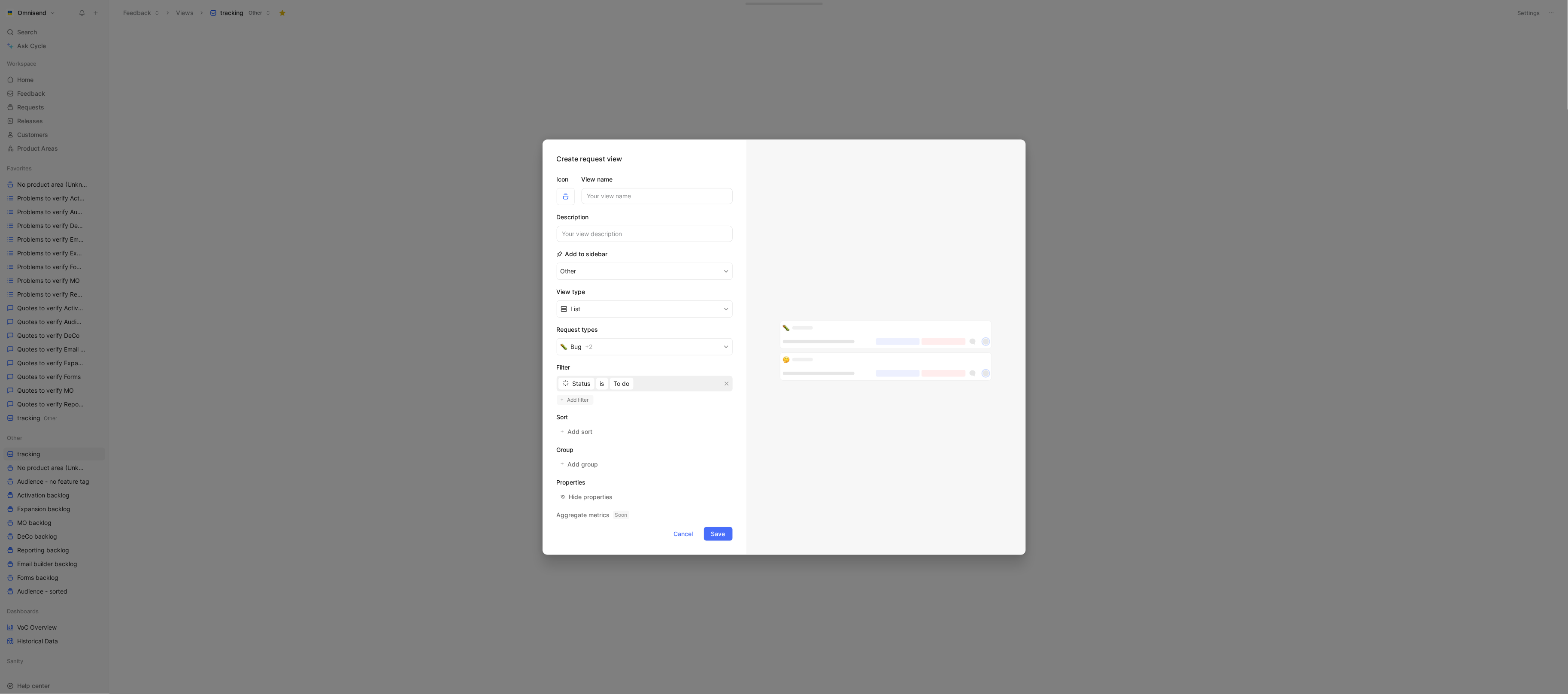
click at [575, 402] on span "Add filter" at bounding box center [578, 400] width 23 height 9
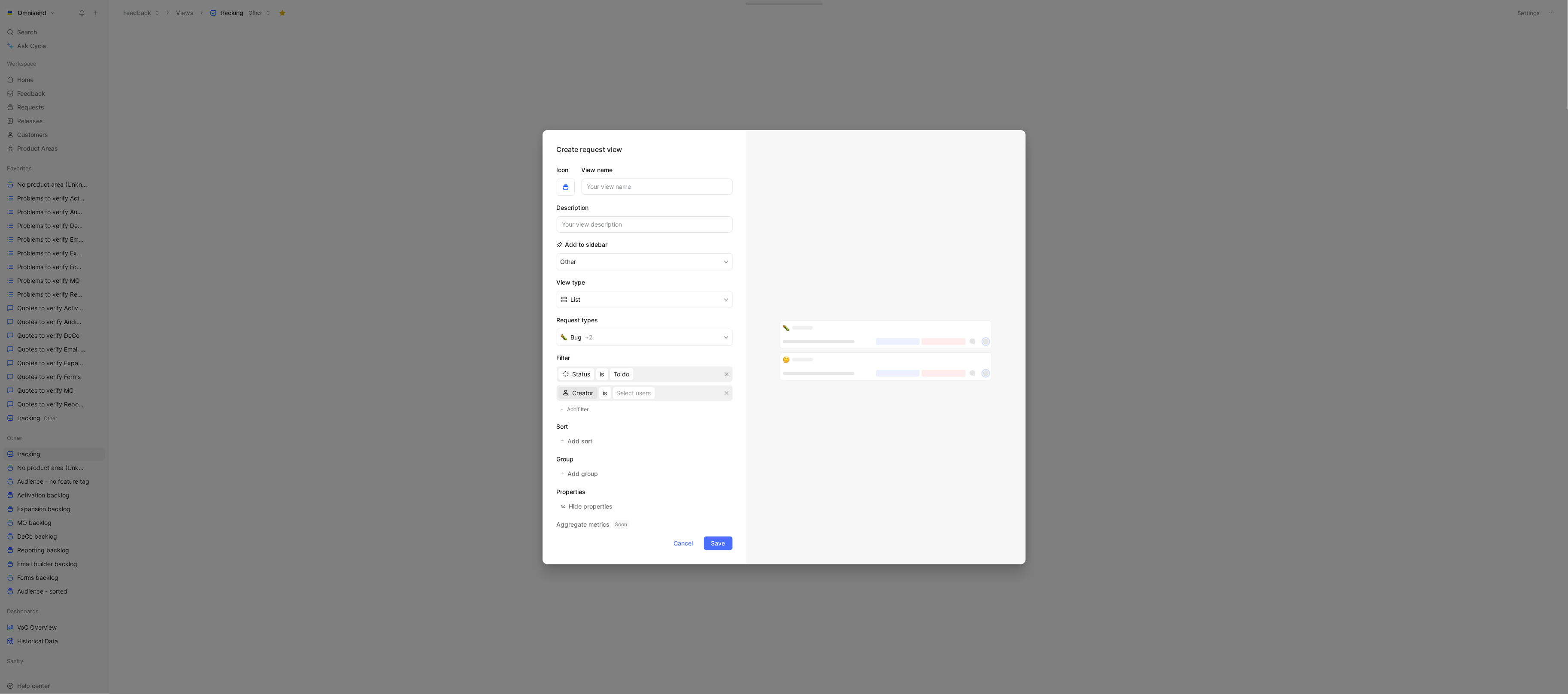
click at [583, 393] on span "Creator" at bounding box center [583, 393] width 21 height 10
click at [583, 421] on span "AI tag" at bounding box center [581, 424] width 17 height 7
click at [676, 391] on span "is AI-generated, not verified" at bounding box center [638, 393] width 79 height 10
click at [725, 547] on span "Save" at bounding box center [718, 543] width 14 height 10
type input "test"
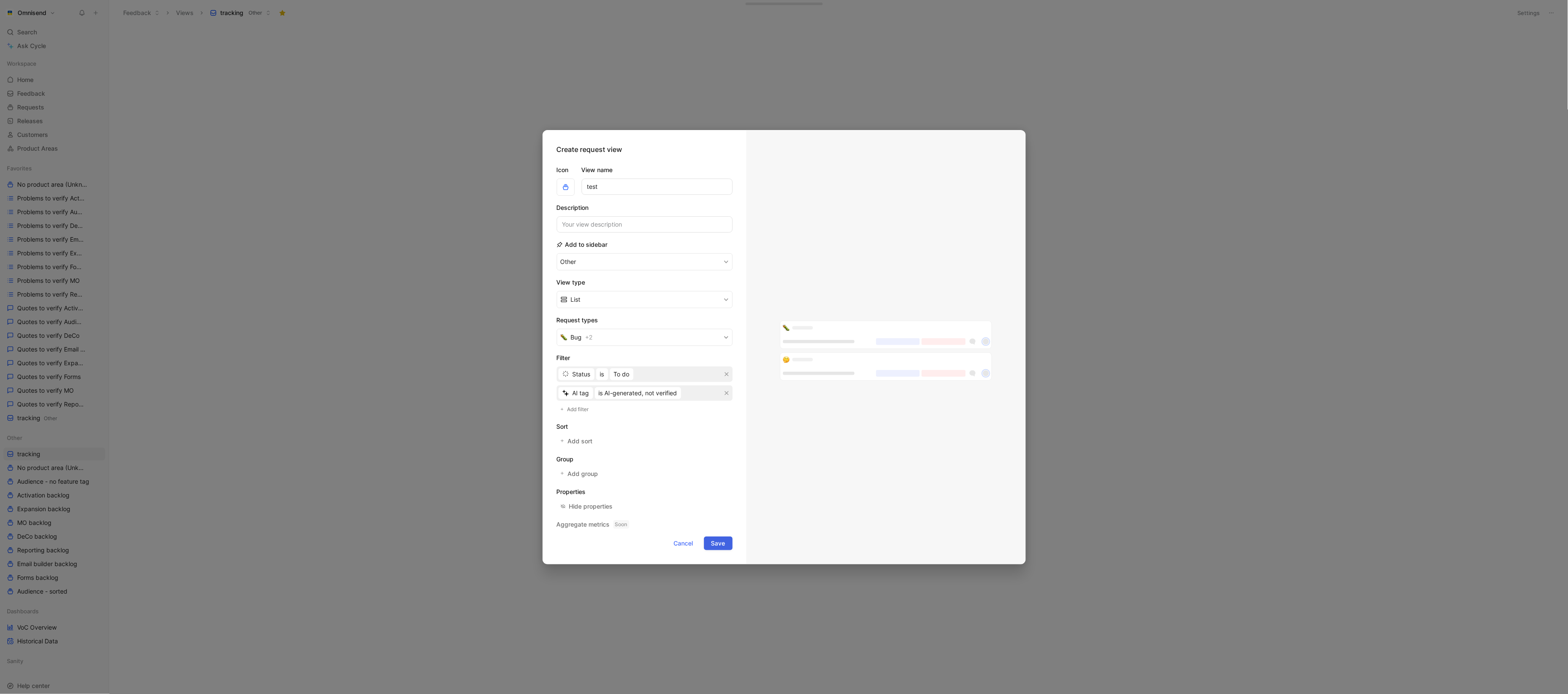
click at [726, 550] on button "Save" at bounding box center [718, 543] width 29 height 14
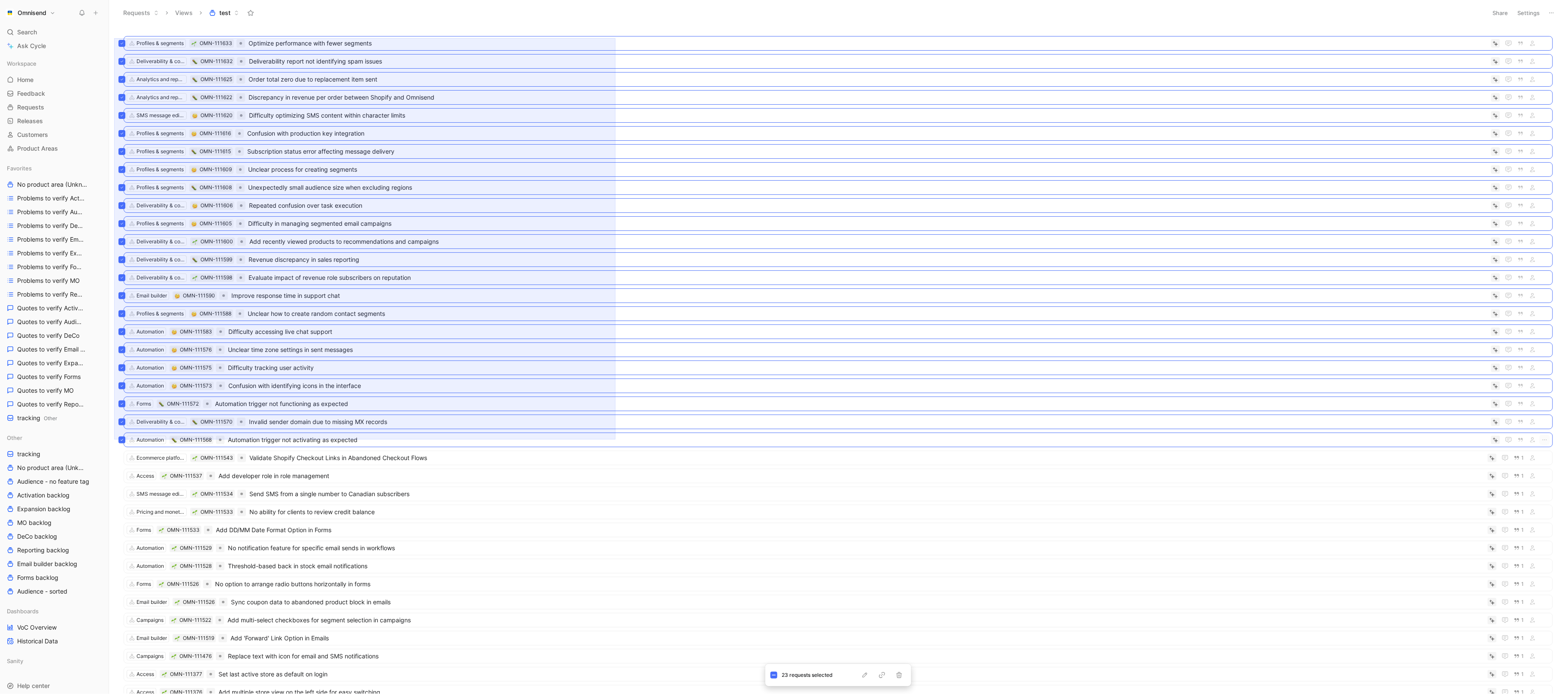
drag, startPoint x: 114, startPoint y: 38, endPoint x: 615, endPoint y: 440, distance: 642.3
click at [615, 440] on div "Profiles & segments OMN-111633 Optimize performance with fewer segments Deliver…" at bounding box center [838, 361] width 1447 height 665
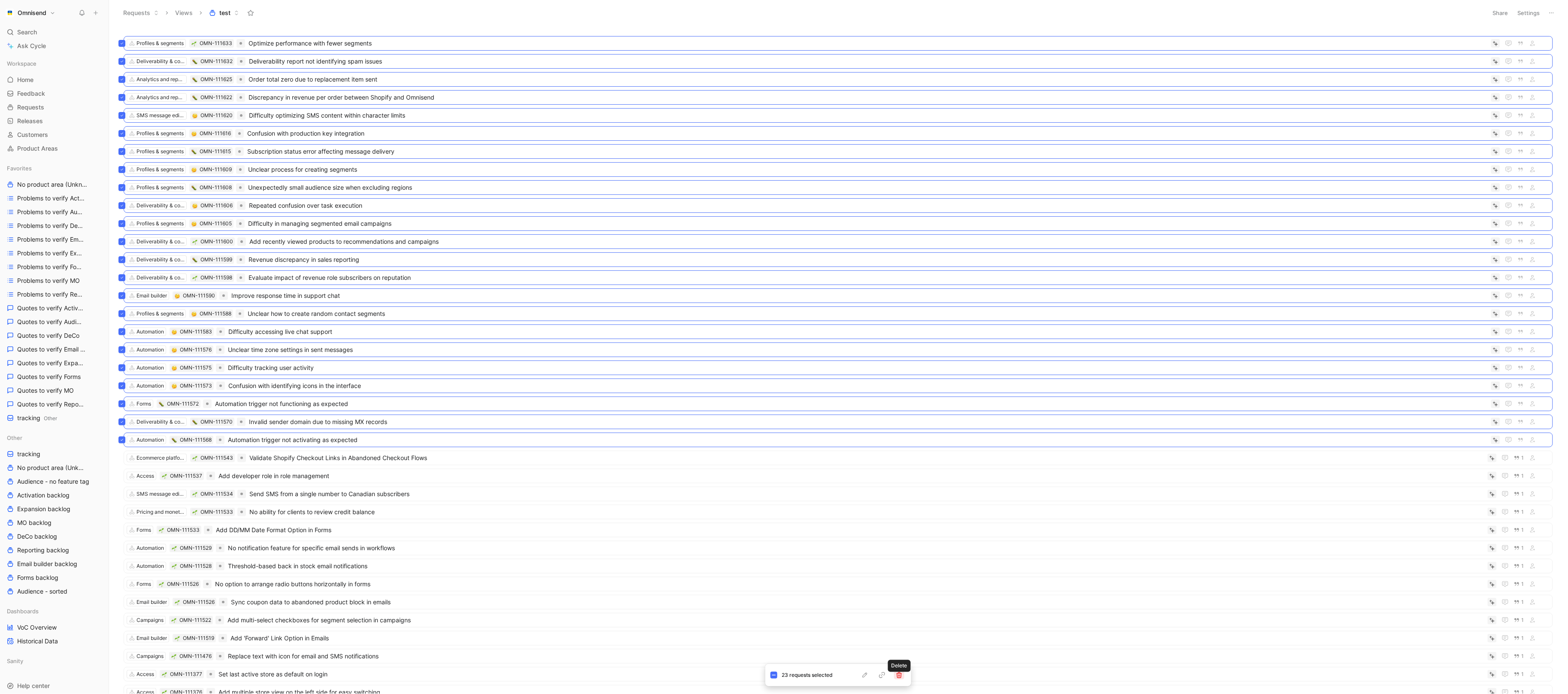
click at [896, 675] on icon "button" at bounding box center [899, 675] width 7 height 7
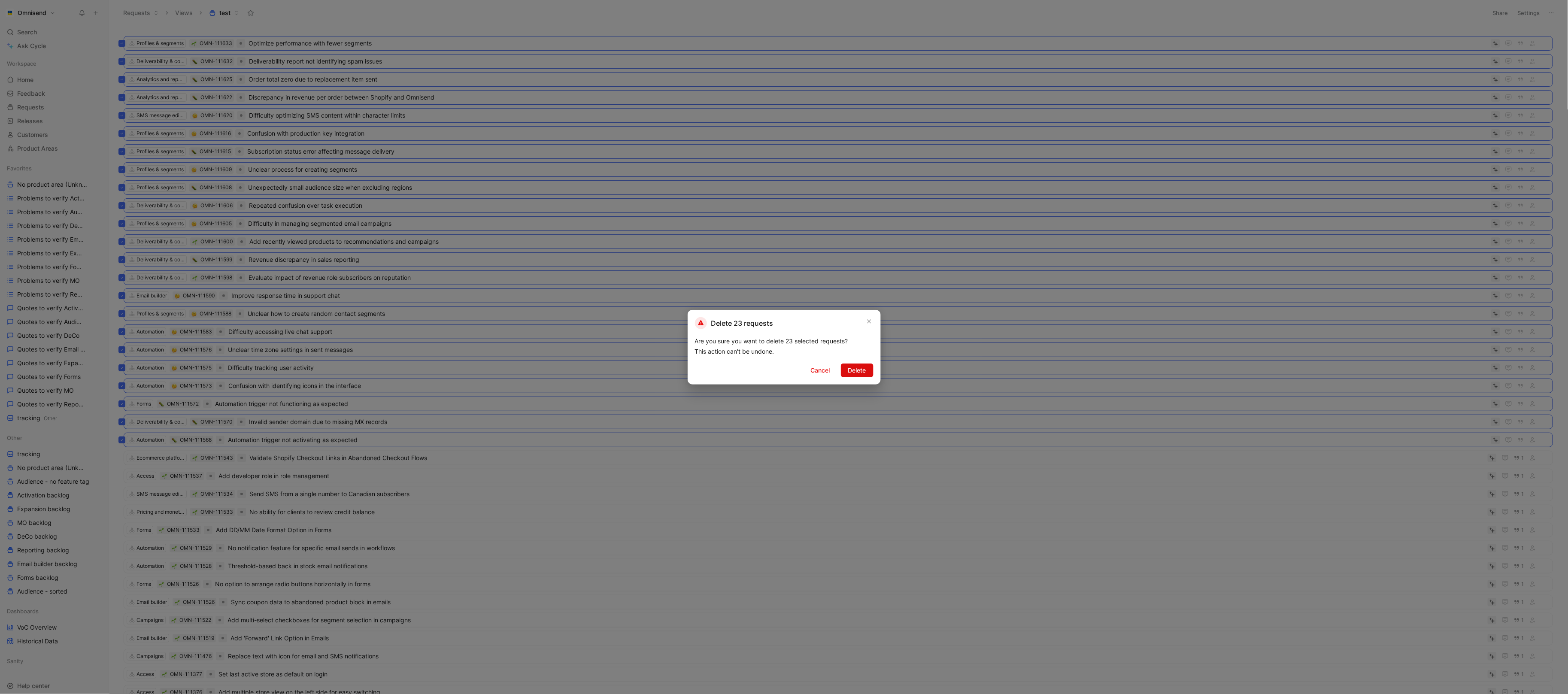
click at [858, 369] on span "Delete" at bounding box center [857, 370] width 18 height 10
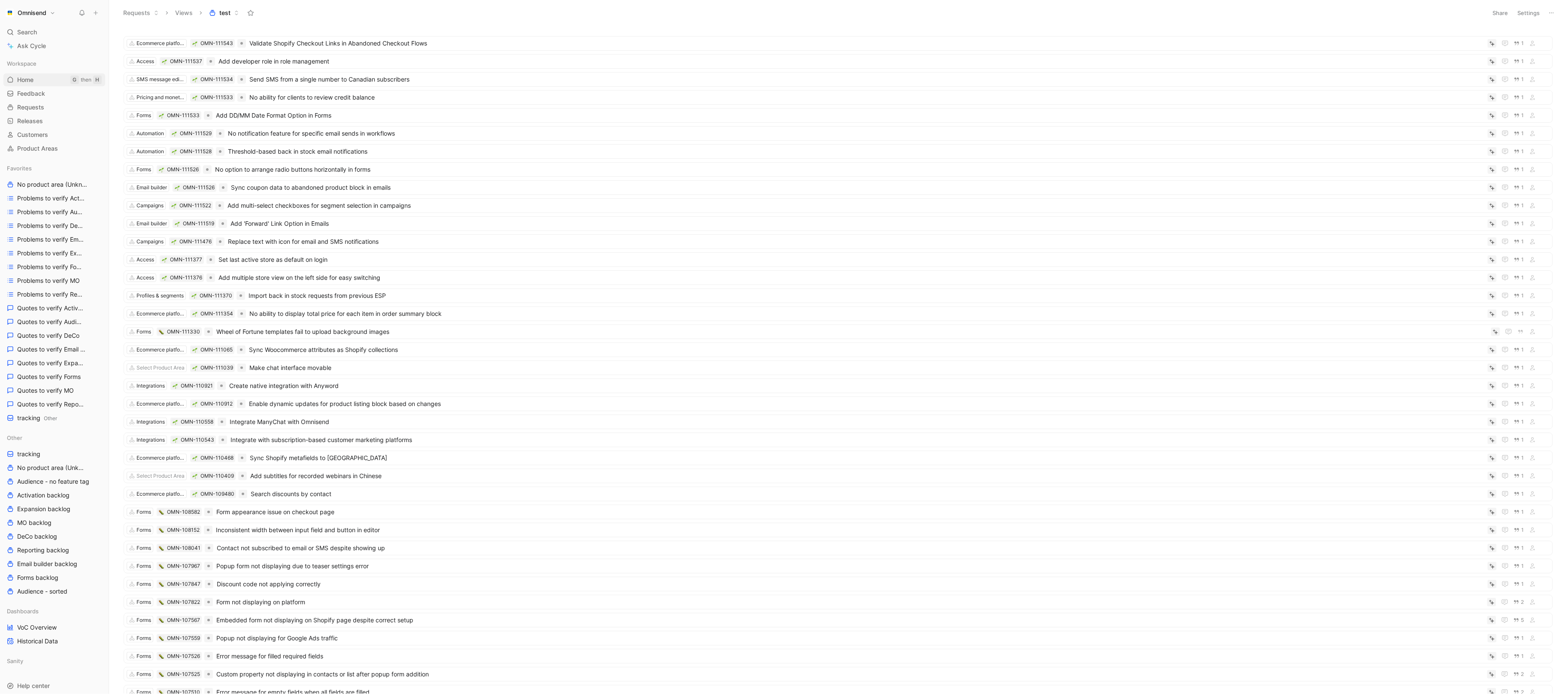
click at [27, 77] on span "Home" at bounding box center [25, 80] width 16 height 9
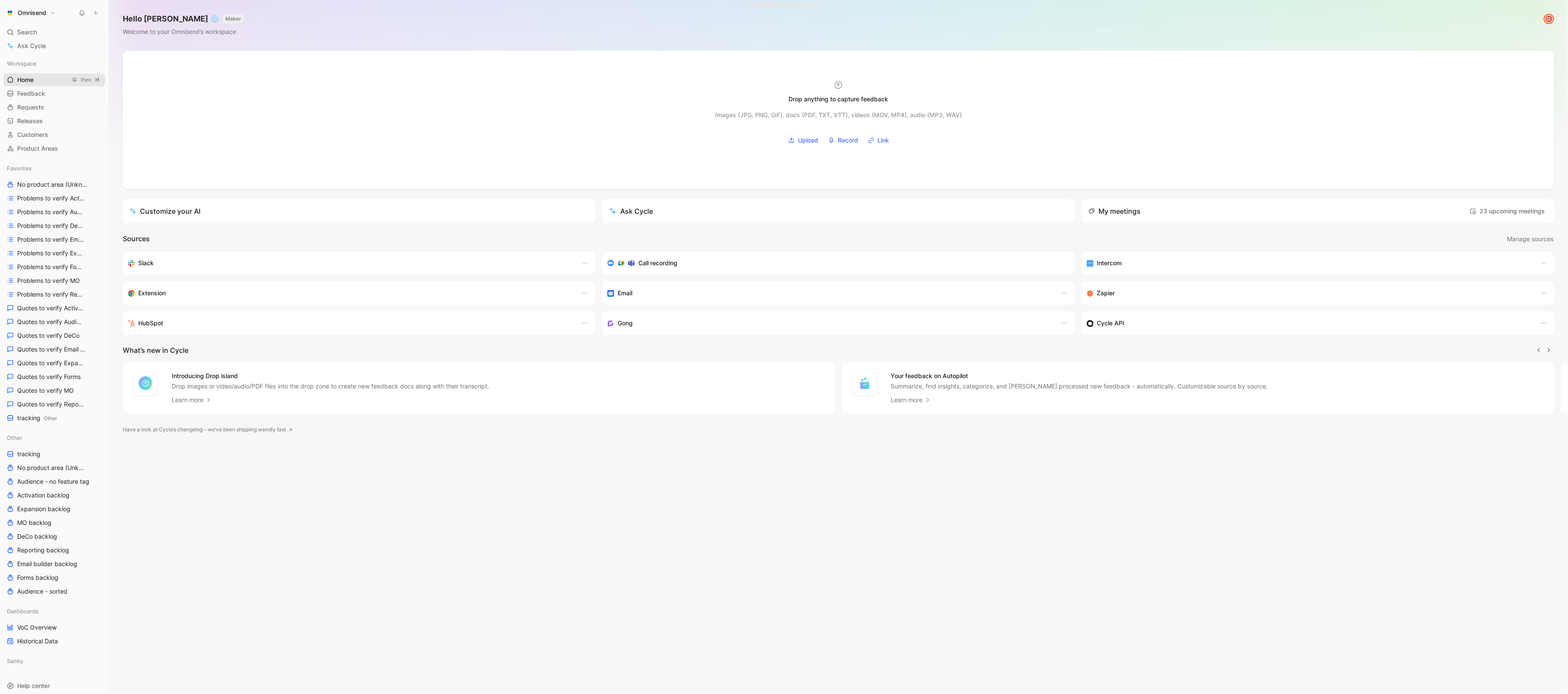
scroll to position [0, 1]
click at [96, 12] on icon at bounding box center [96, 13] width 6 height 6
click at [94, 5] on div "Omnisend Search ⌘ K Ask Cycle Workspace Home G then H Feedback G then F Request…" at bounding box center [54, 347] width 108 height 694
click at [96, 13] on use at bounding box center [96, 13] width 4 height 4
click at [94, 14] on icon at bounding box center [96, 13] width 6 height 6
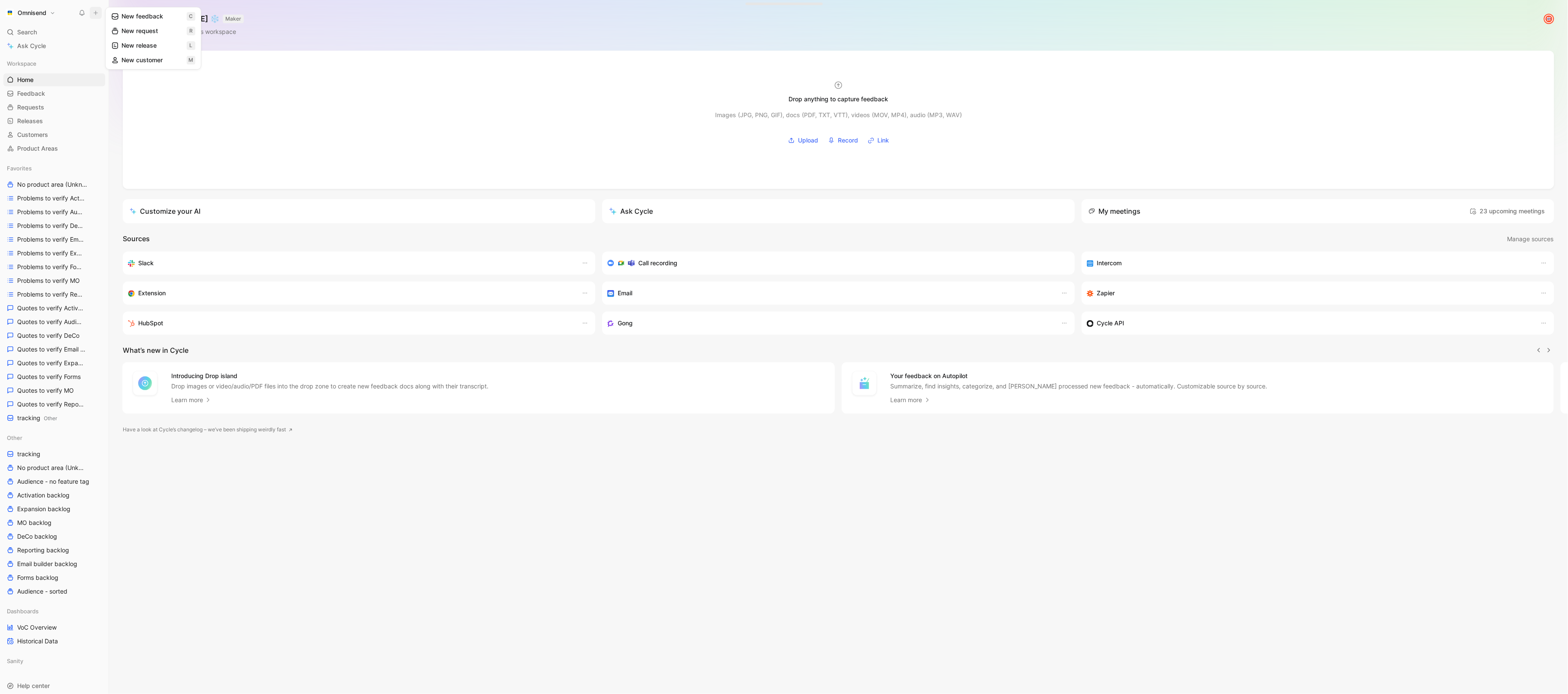
click at [132, 14] on button "New feedback c" at bounding box center [153, 16] width 92 height 15
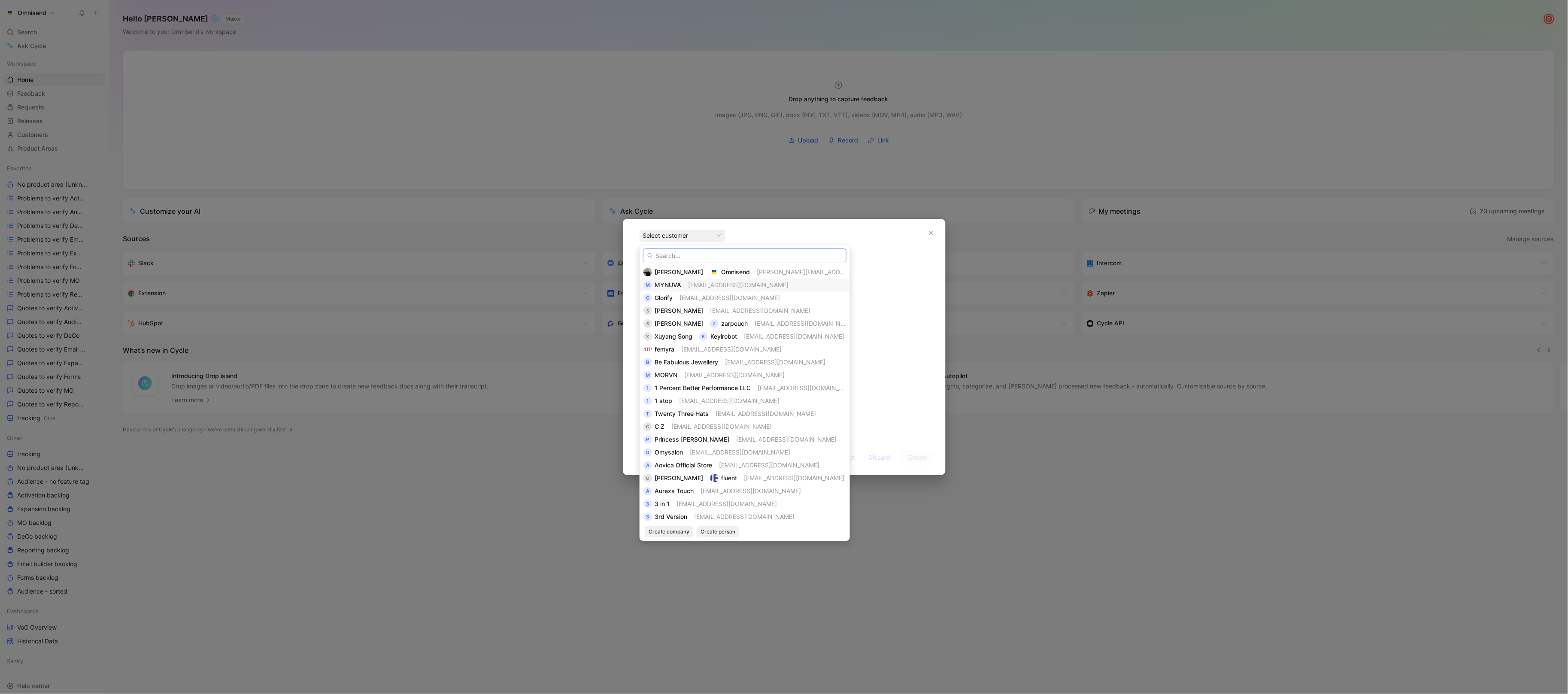
paste input "Clean-eez Cleaning Products"
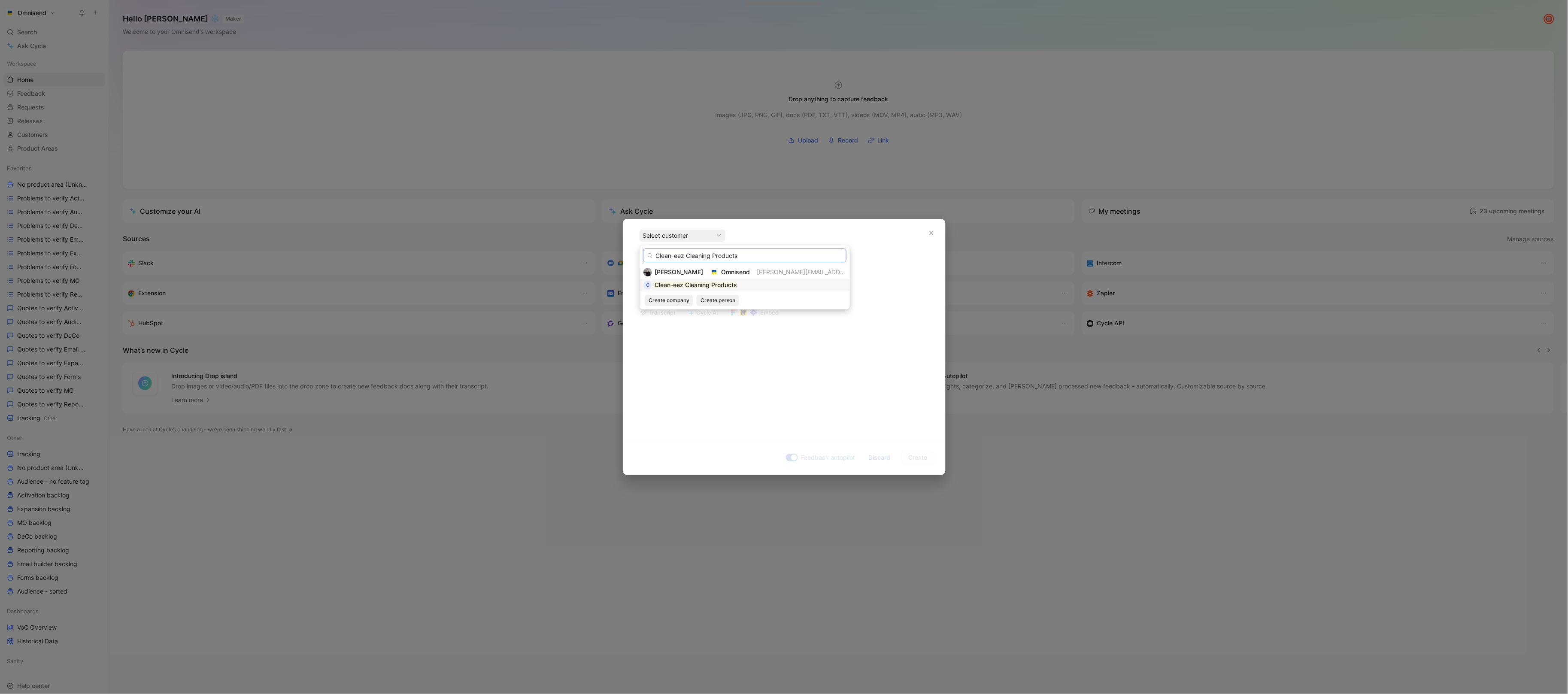
type input "Clean-eez Cleaning Products"
click at [730, 289] on div "Clean-eez Cleaning Products" at bounding box center [695, 285] width 82 height 10
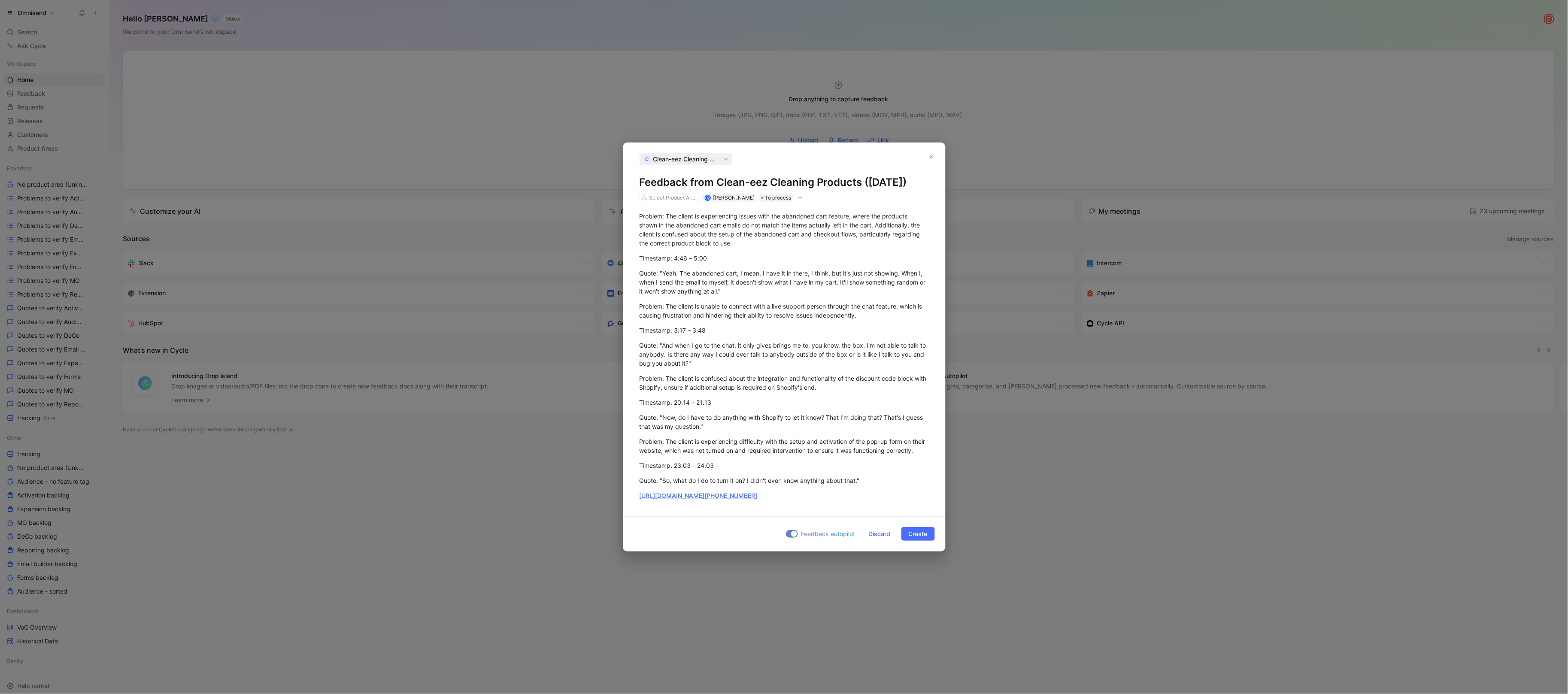
click at [799, 200] on icon "button" at bounding box center [800, 198] width 5 height 5
click at [735, 257] on div "import" at bounding box center [750, 259] width 102 height 10
type input "gong"
click at [752, 272] on span "upd [DATE] 11:22" at bounding box center [728, 273] width 49 height 7
click at [922, 539] on span "Create" at bounding box center [918, 534] width 19 height 10
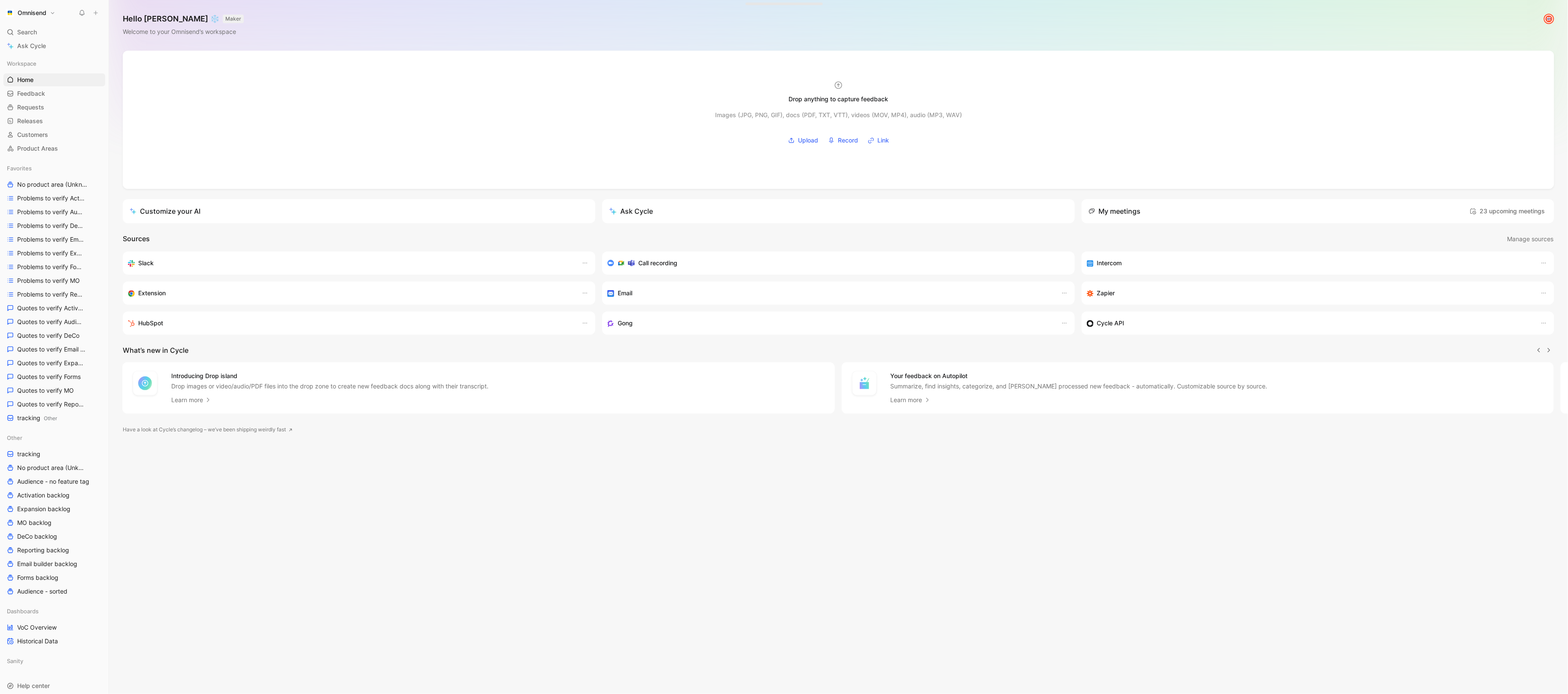
click at [96, 11] on icon at bounding box center [96, 13] width 6 height 6
click at [175, 21] on button "New feedback c" at bounding box center [153, 16] width 92 height 15
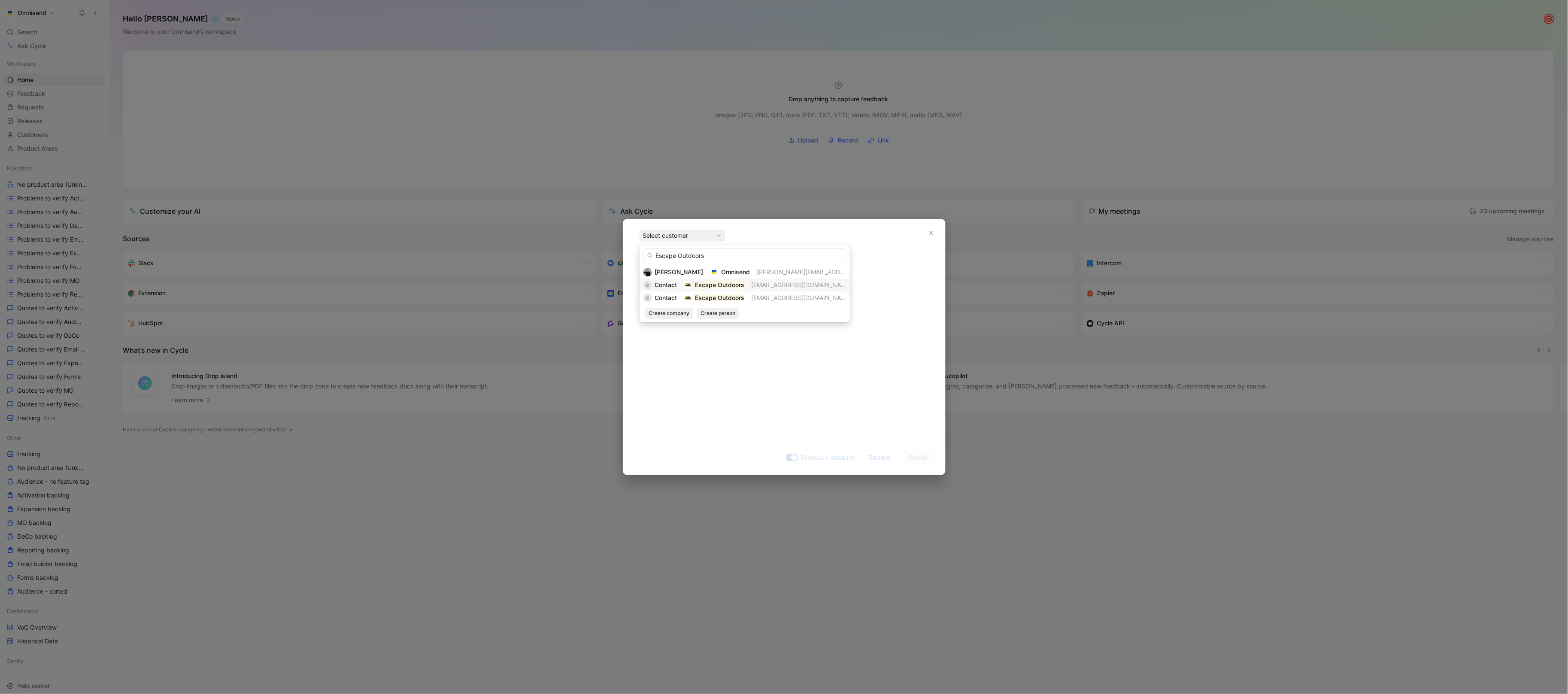
type input "Escape Outdoors"
click at [696, 284] on mark "Escape Outdoors" at bounding box center [719, 285] width 49 height 7
click at [682, 293] on div at bounding box center [784, 292] width 289 height 9
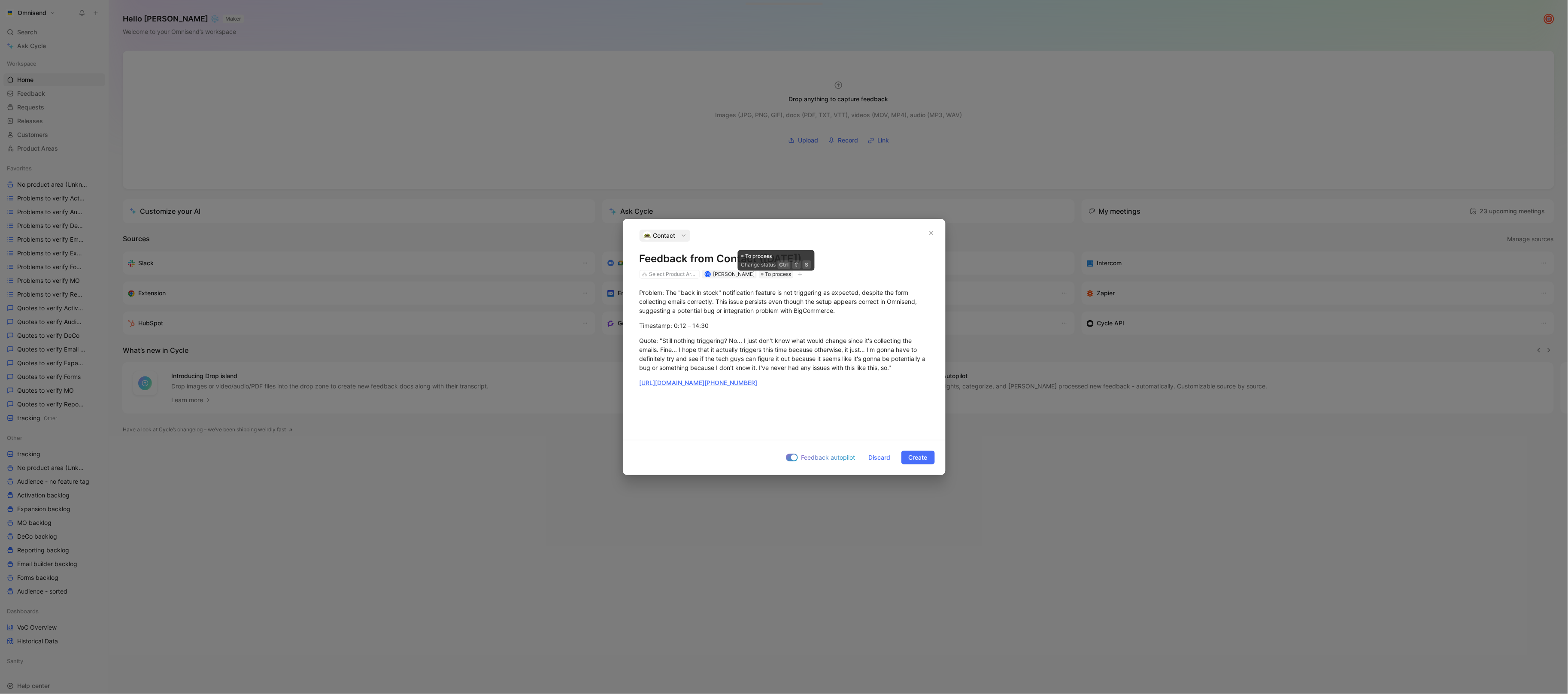
click at [799, 273] on icon "button" at bounding box center [800, 274] width 5 height 5
type input "g"
click at [755, 335] on div "import" at bounding box center [750, 334] width 102 height 10
type input "gong"
click at [743, 345] on span "upd [DATE] 11:22" at bounding box center [728, 348] width 49 height 7
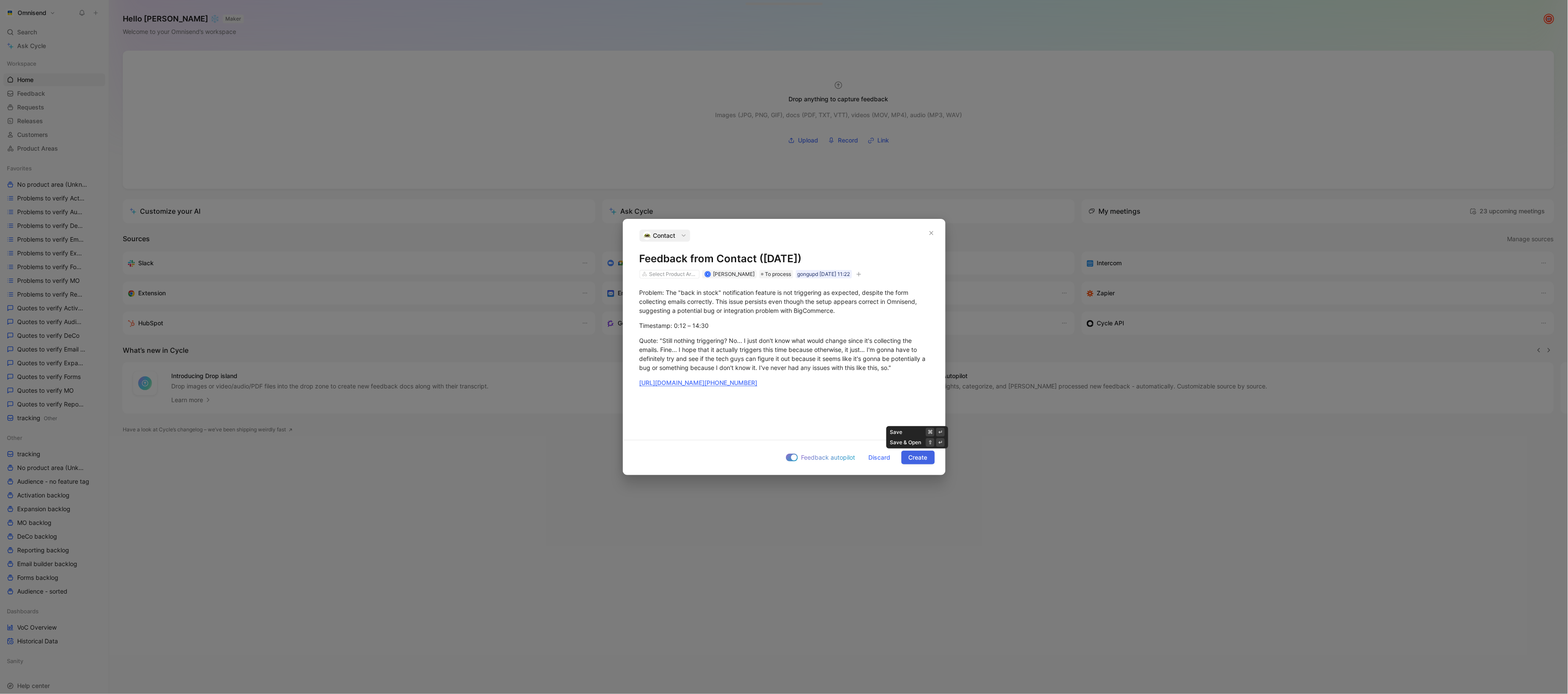
click at [922, 457] on span "Create" at bounding box center [918, 457] width 19 height 10
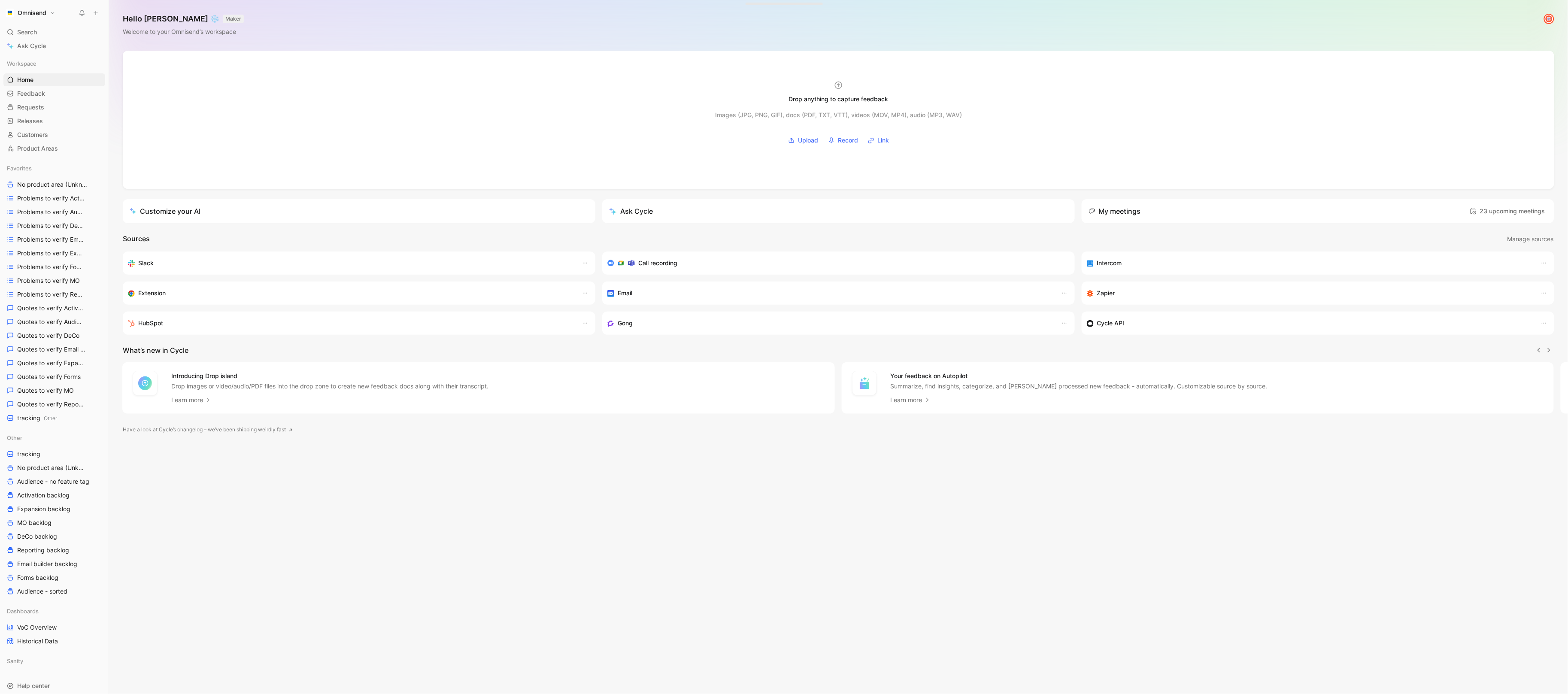
click at [102, 12] on button at bounding box center [108, 13] width 12 height 12
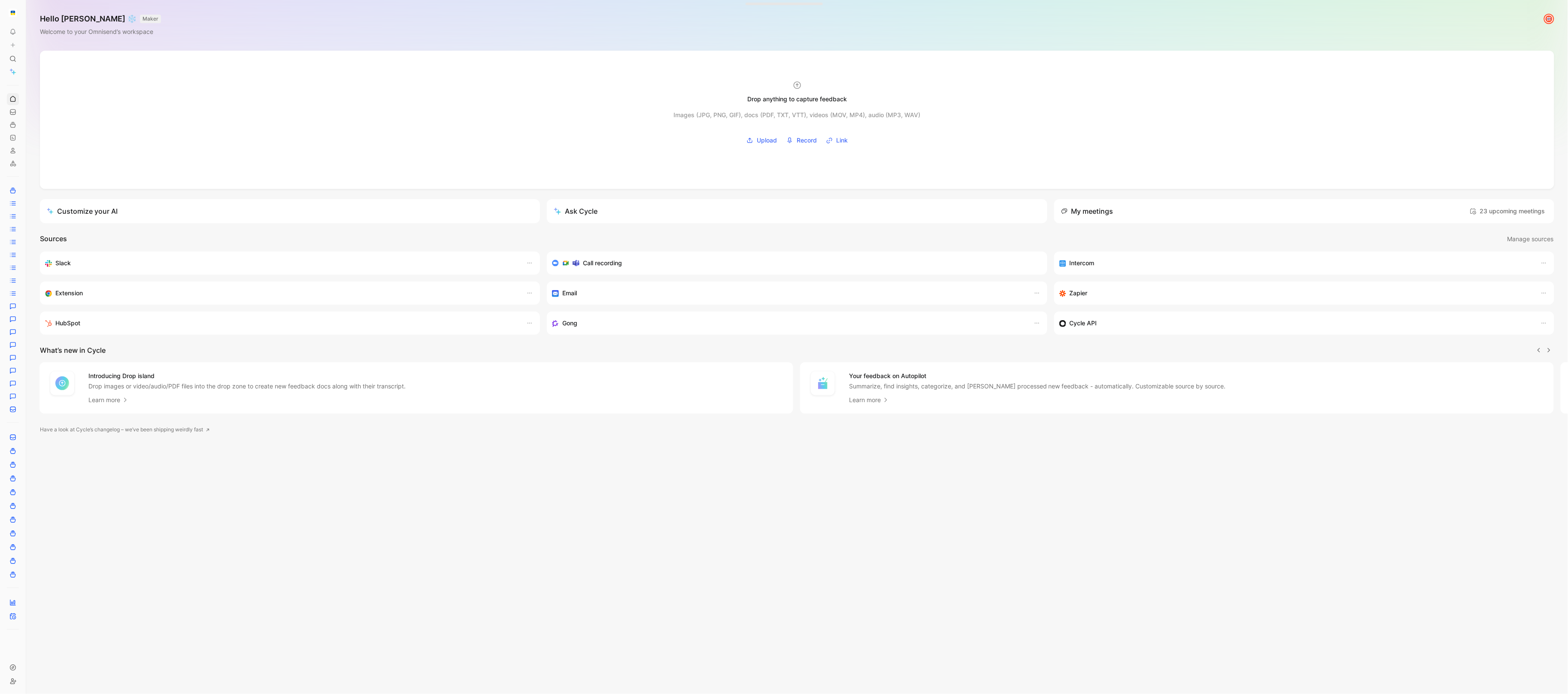
click at [29, 13] on icon at bounding box center [28, 13] width 7 height 7
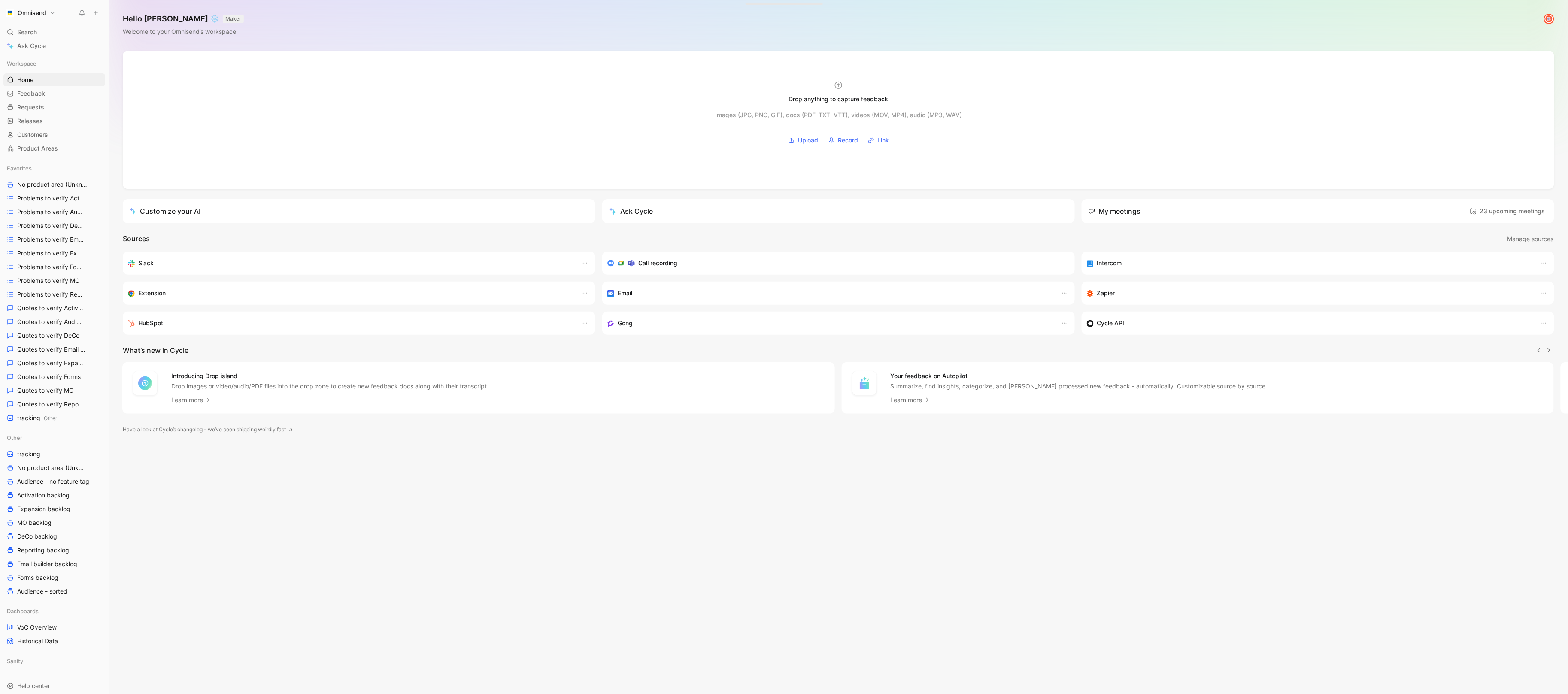
click at [96, 14] on use at bounding box center [96, 13] width 4 height 4
click at [125, 19] on button "New feedback c" at bounding box center [153, 16] width 92 height 15
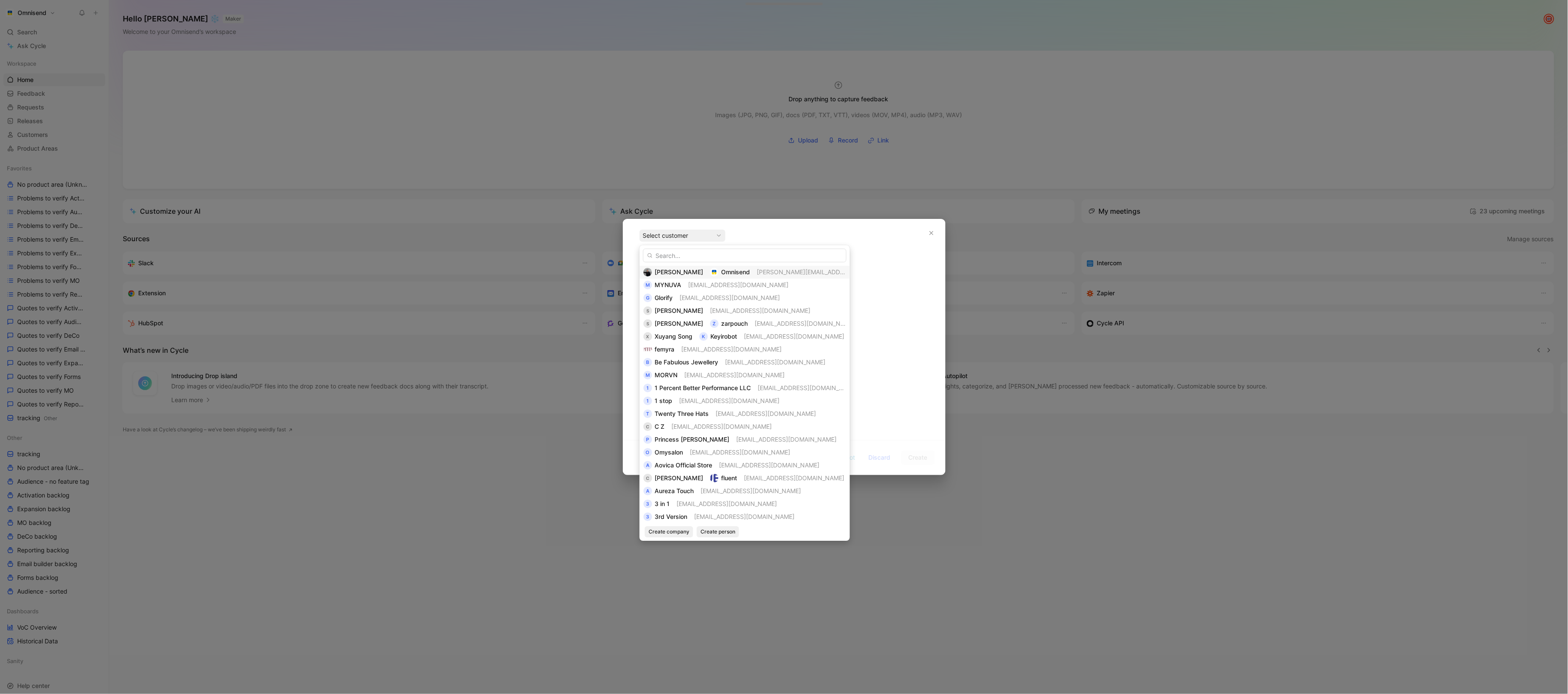
type input "Problem: The client finds the email templates in Omnisend insufficient and diff…"
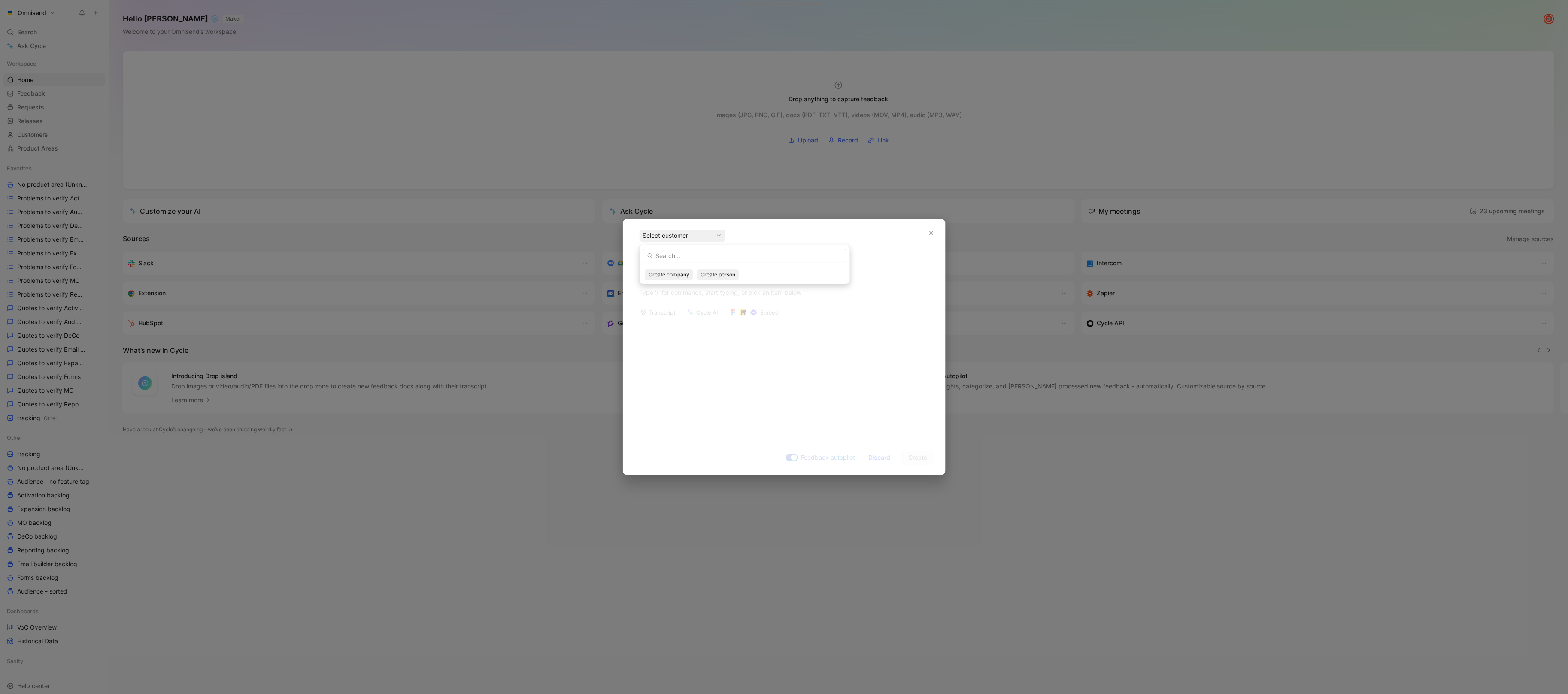
scroll to position [0, 0]
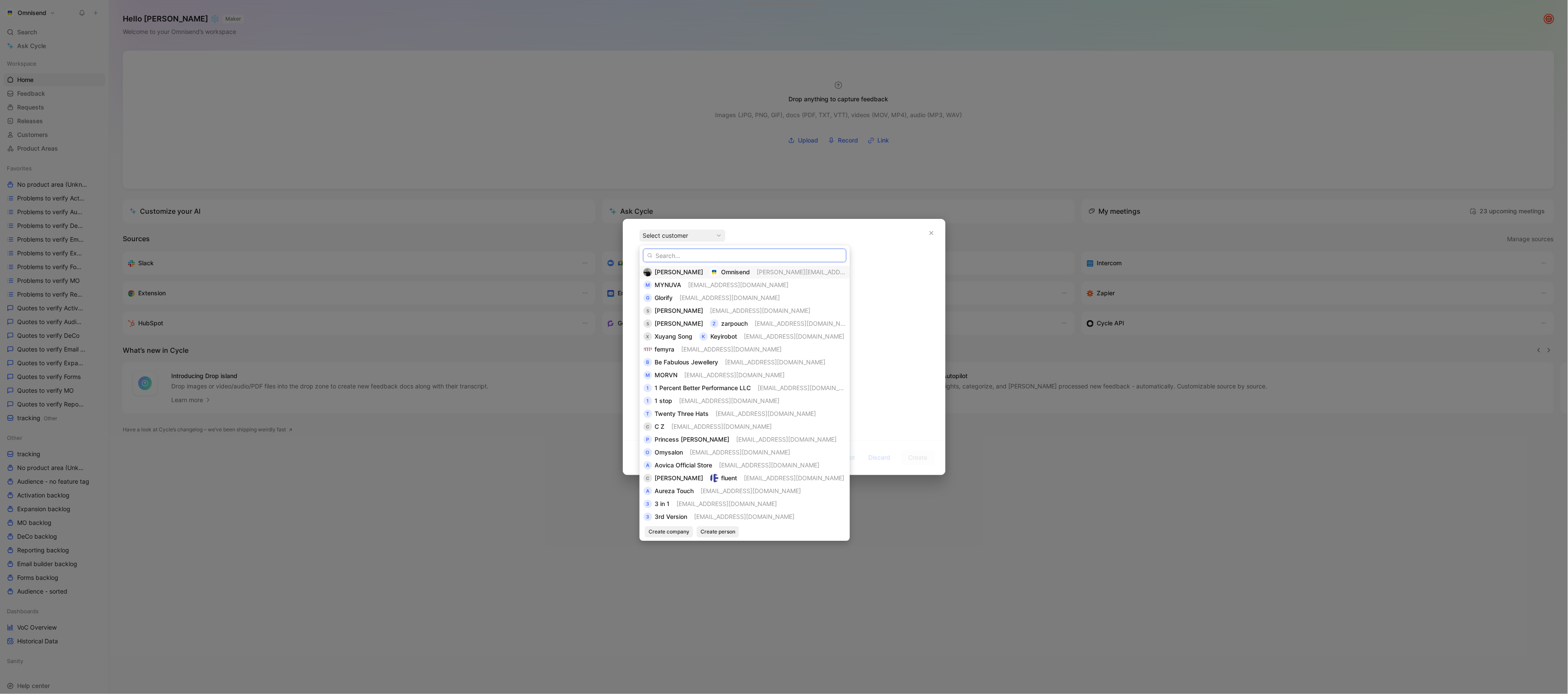
paste input "FMS Model"
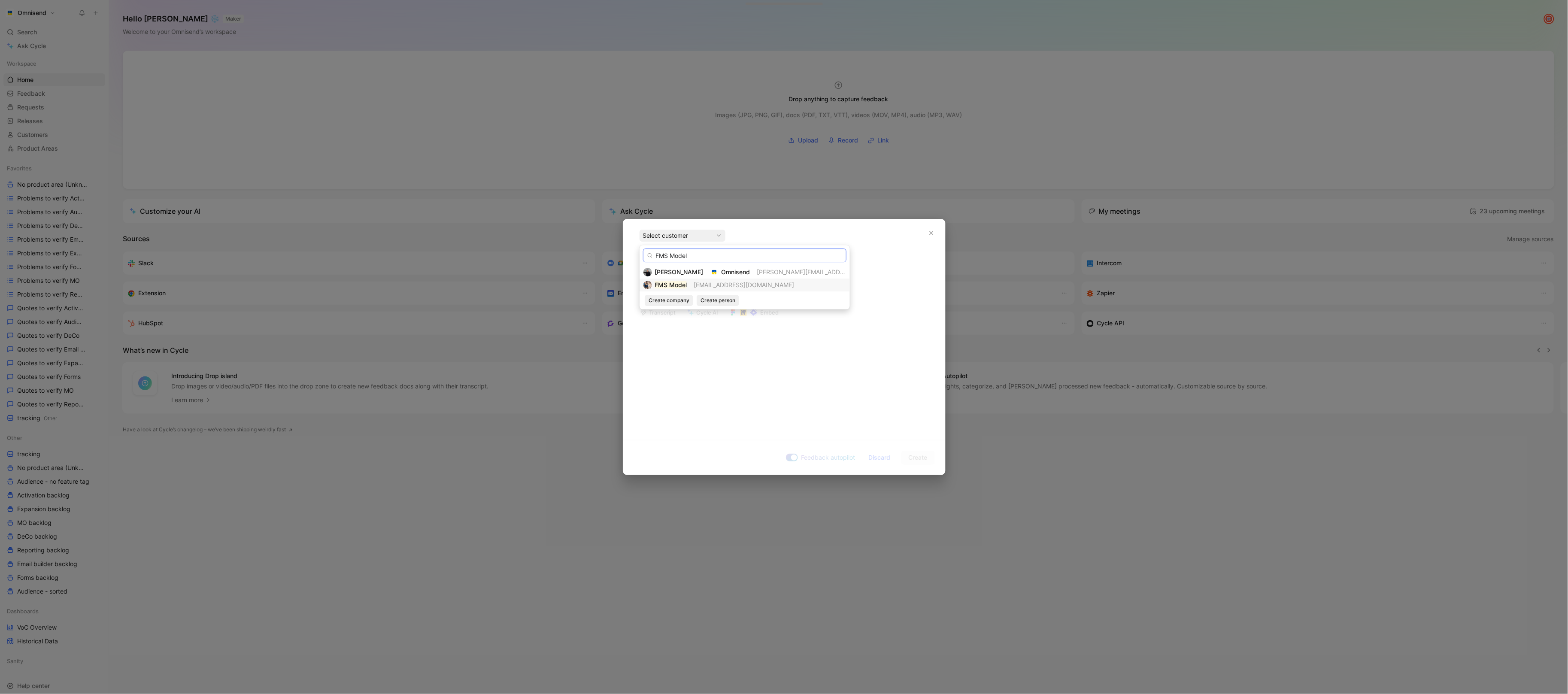
type input "FMS Model"
click at [679, 283] on mark "FMS Model" at bounding box center [670, 285] width 32 height 7
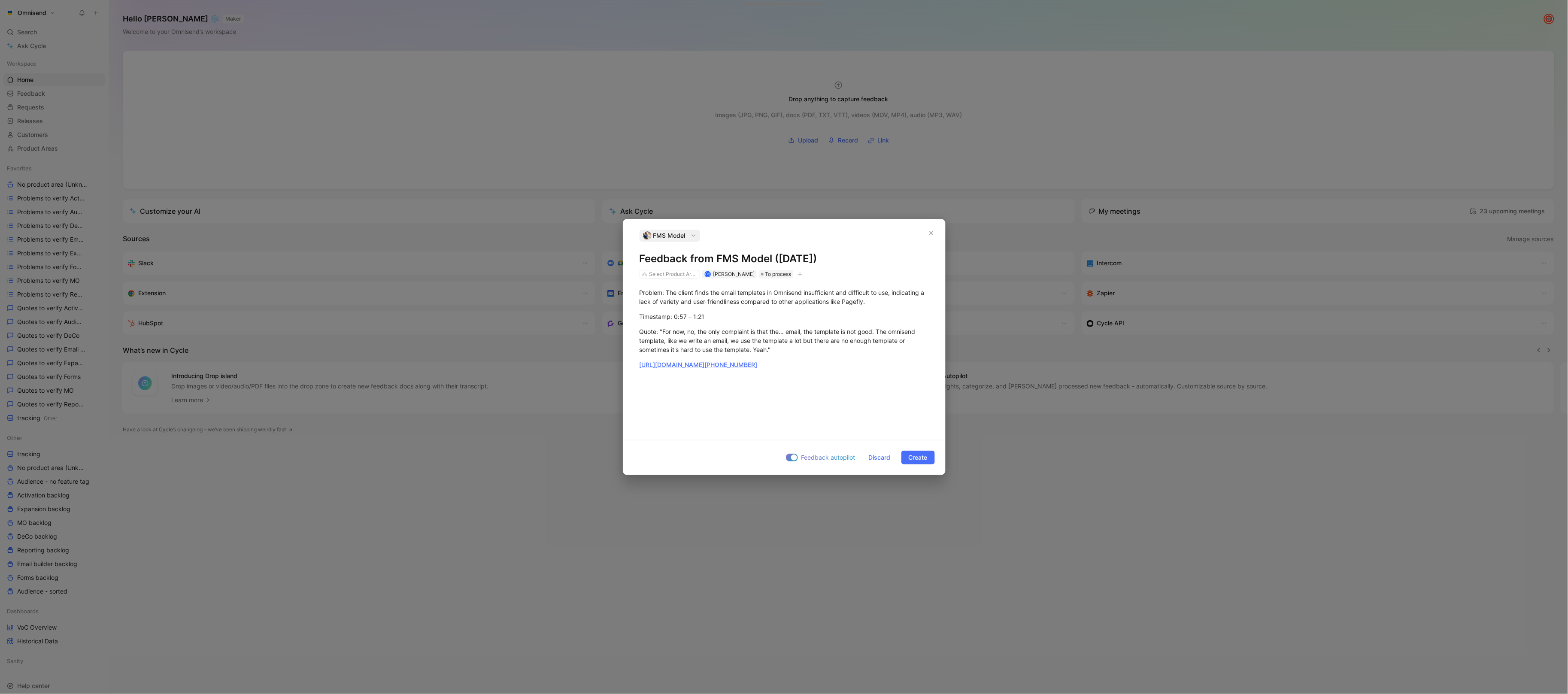
click at [801, 270] on button "button" at bounding box center [800, 275] width 9 height 9
click at [746, 331] on div "import" at bounding box center [750, 334] width 102 height 10
type input "gong"
click at [733, 346] on span "upd [DATE] 11:22" at bounding box center [728, 348] width 49 height 7
click at [919, 460] on span "Create" at bounding box center [918, 457] width 19 height 10
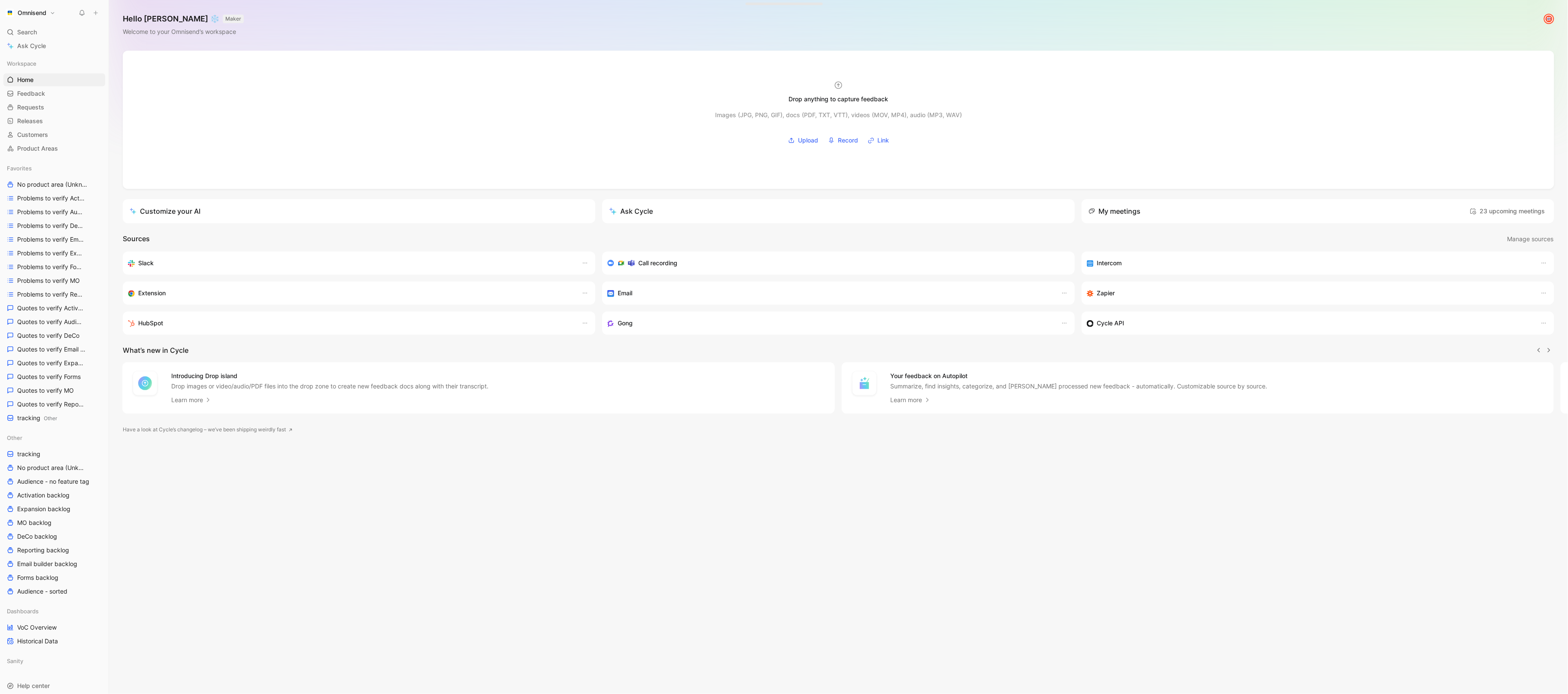
click at [96, 13] on icon at bounding box center [96, 13] width 6 height 6
click at [137, 15] on button "New feedback c" at bounding box center [153, 16] width 92 height 15
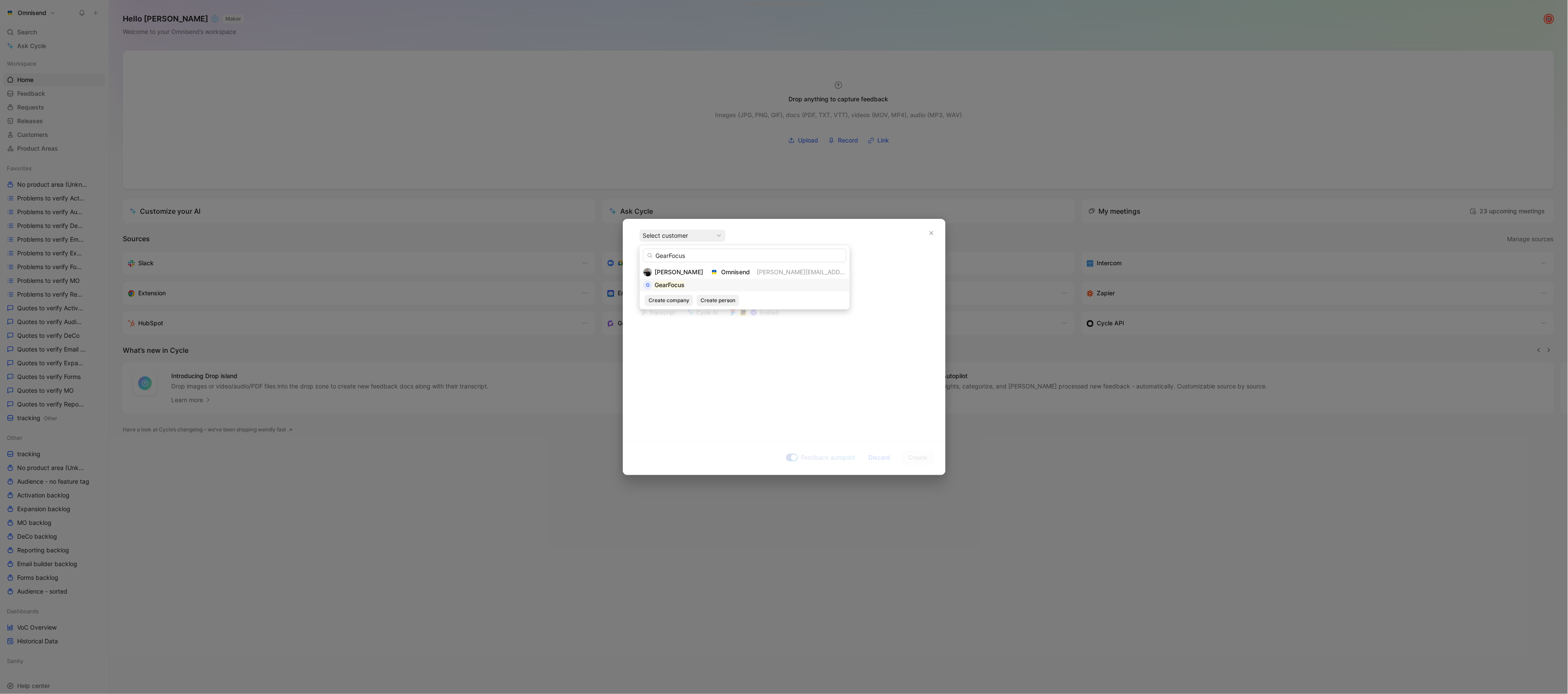
type input "GearFocus"
click at [715, 285] on div "G GearFocus" at bounding box center [744, 285] width 203 height 10
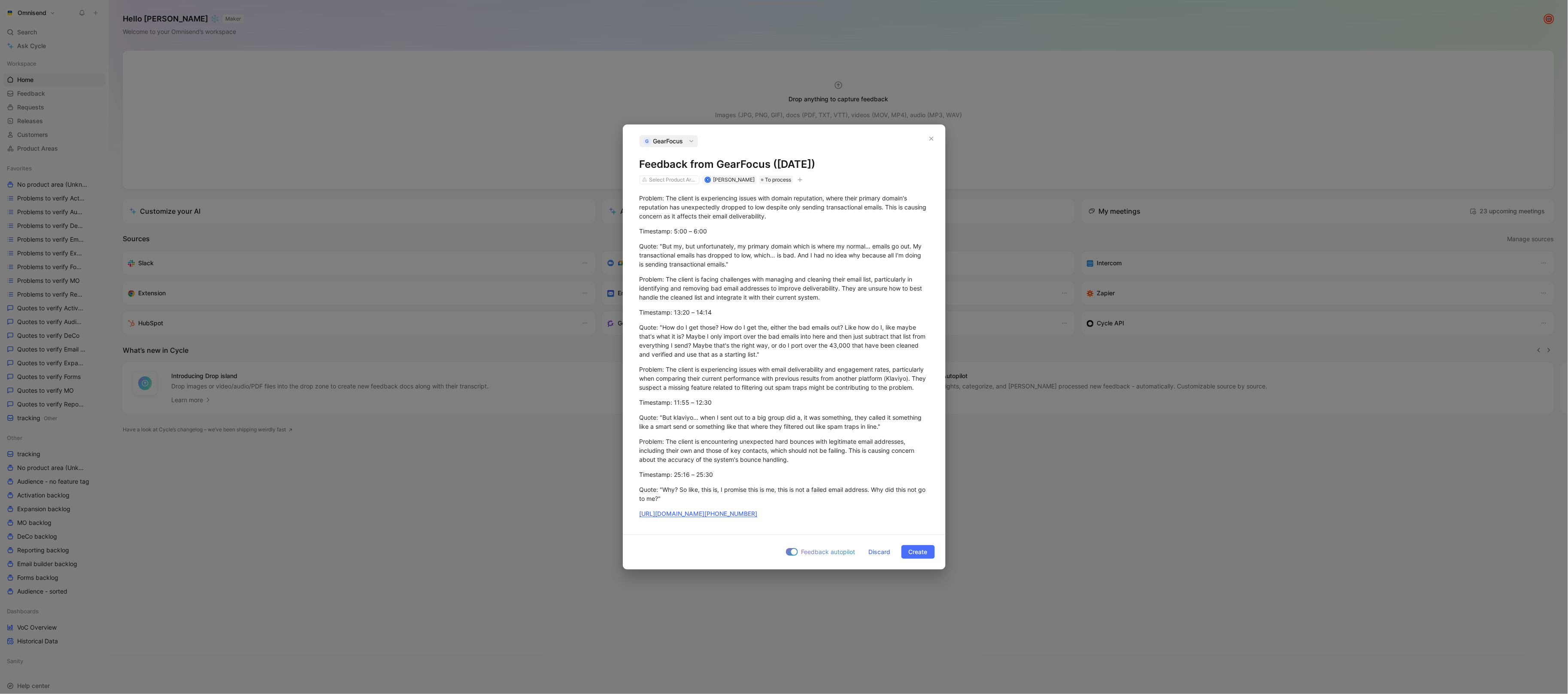
click at [801, 178] on button "button" at bounding box center [800, 180] width 9 height 9
click at [755, 236] on div "import" at bounding box center [750, 235] width 102 height 10
type input "gong"
click at [752, 251] on span "upd [DATE] 11:22" at bounding box center [728, 249] width 49 height 7
click at [921, 564] on div "Feedback autopilot Discard Create" at bounding box center [784, 552] width 322 height 35
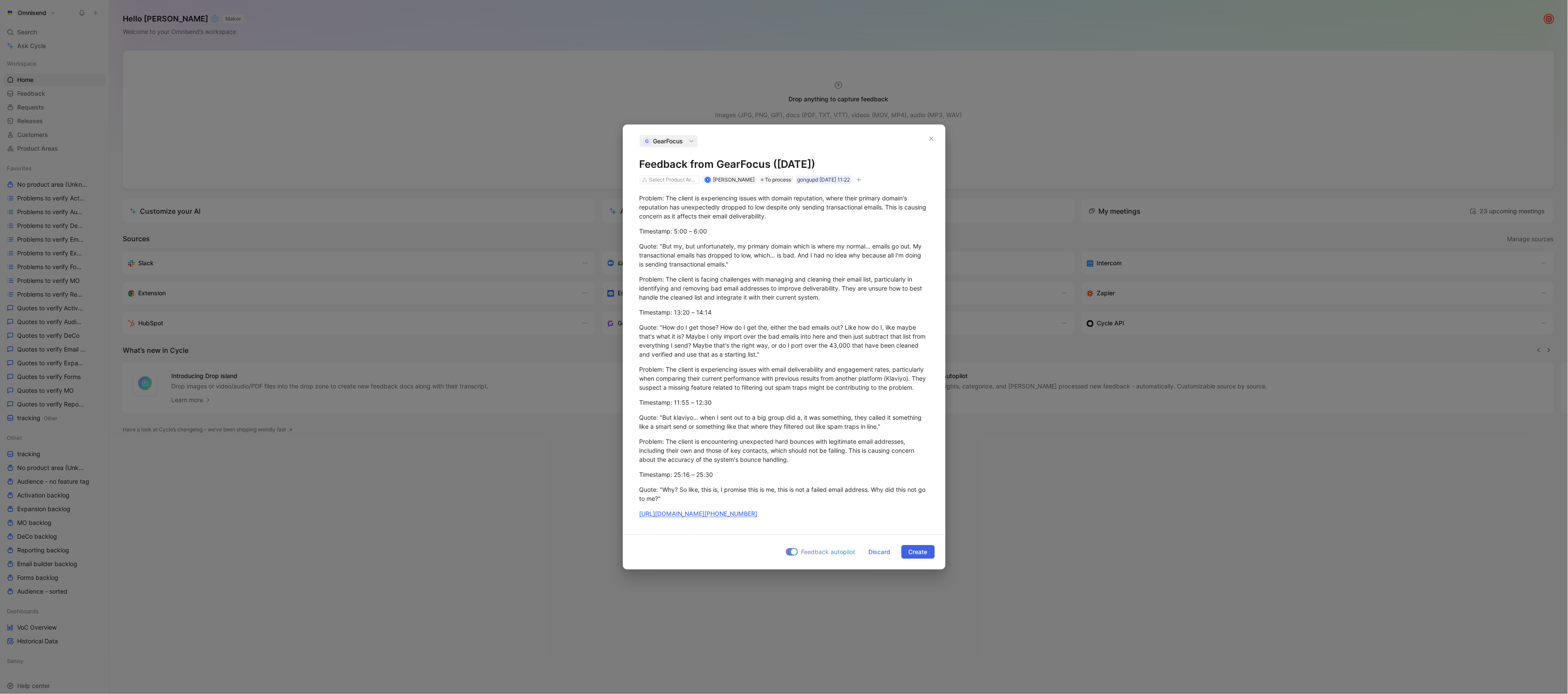
click at [921, 552] on span "Create" at bounding box center [918, 552] width 19 height 10
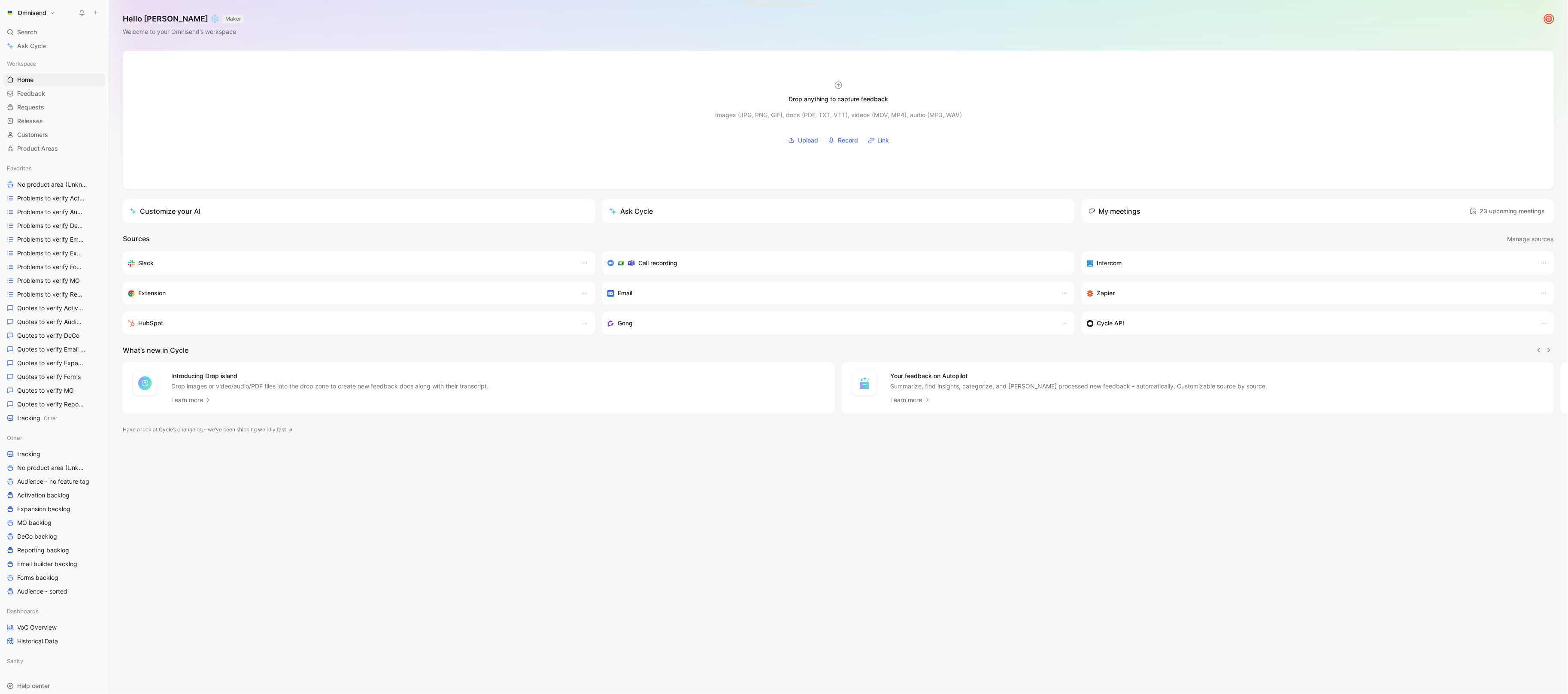
click at [98, 14] on icon at bounding box center [96, 13] width 6 height 6
click at [114, 17] on icon at bounding box center [115, 16] width 8 height 8
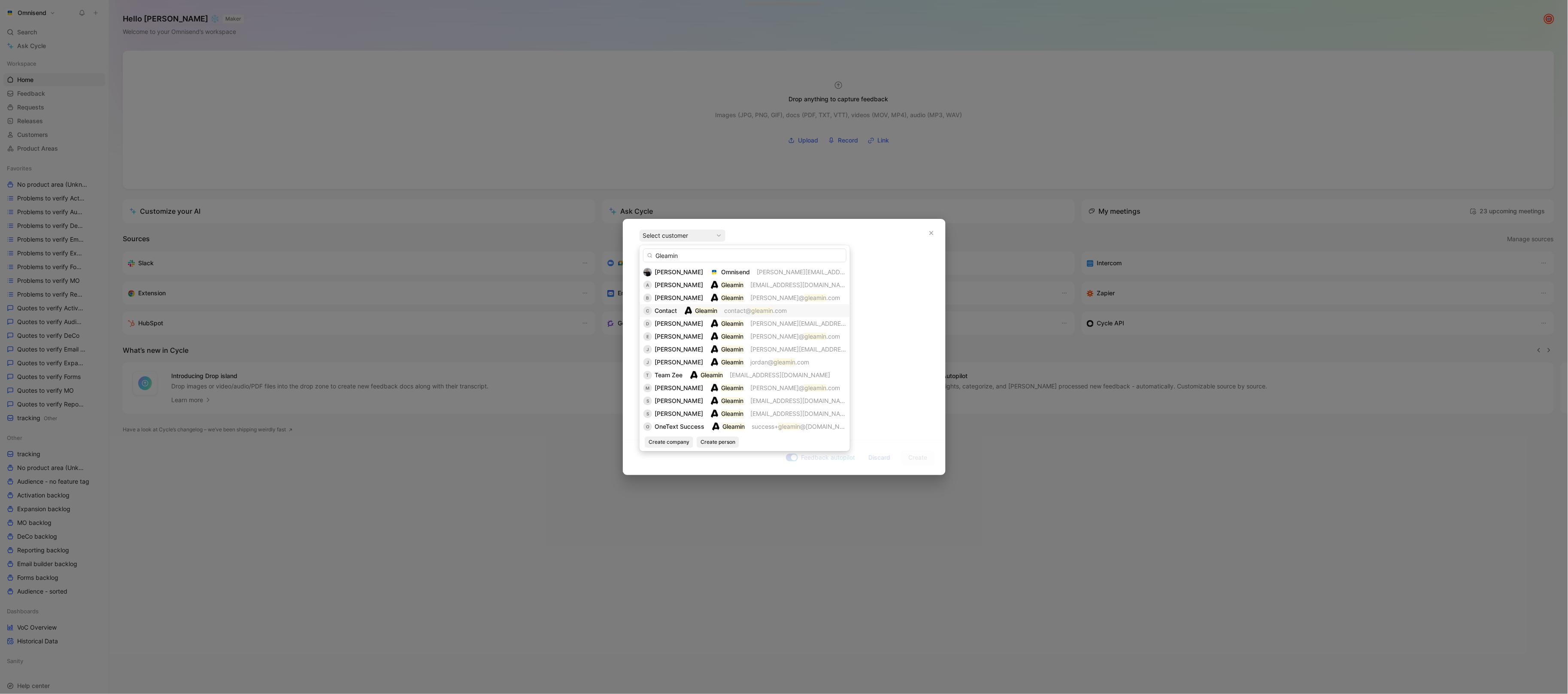
type input "Gleamin"
click at [668, 307] on span "Contact" at bounding box center [665, 310] width 23 height 7
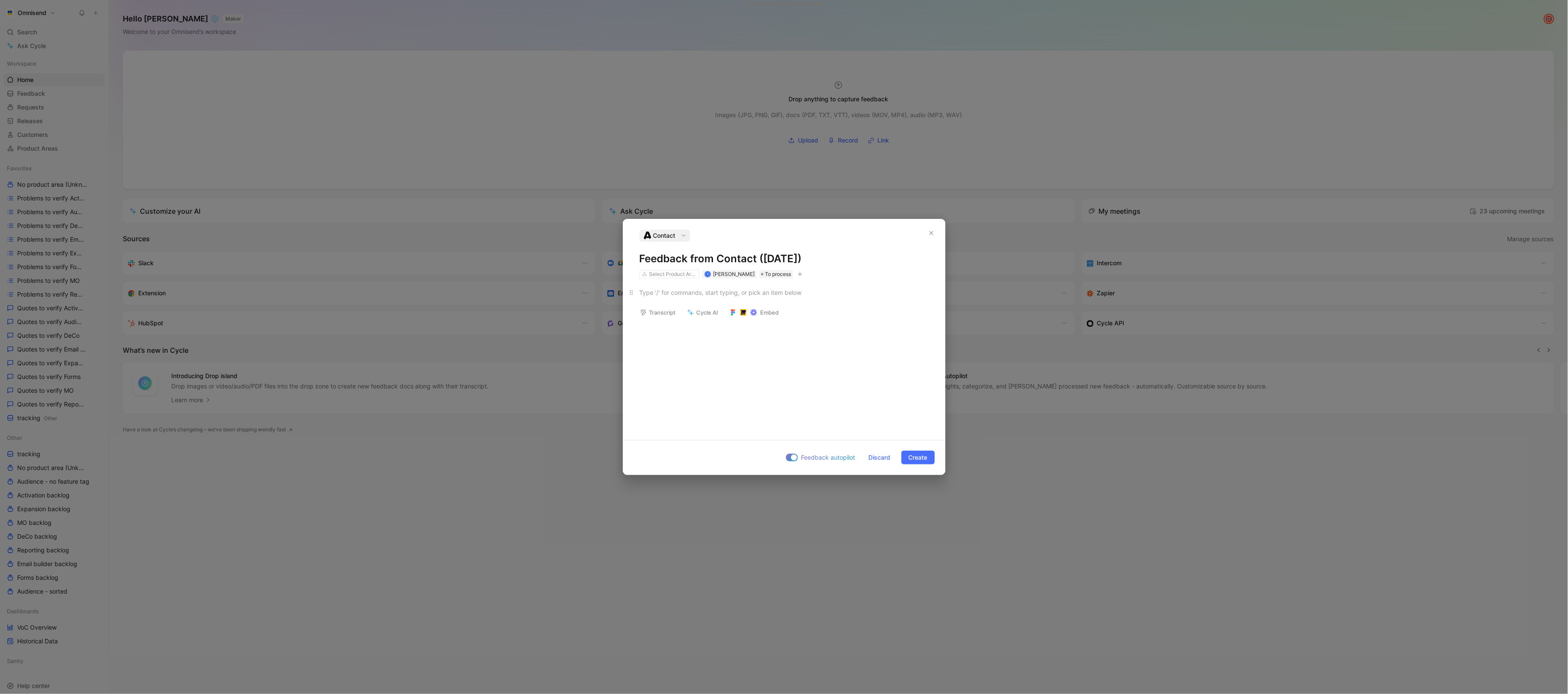
click at [742, 293] on div at bounding box center [784, 292] width 289 height 9
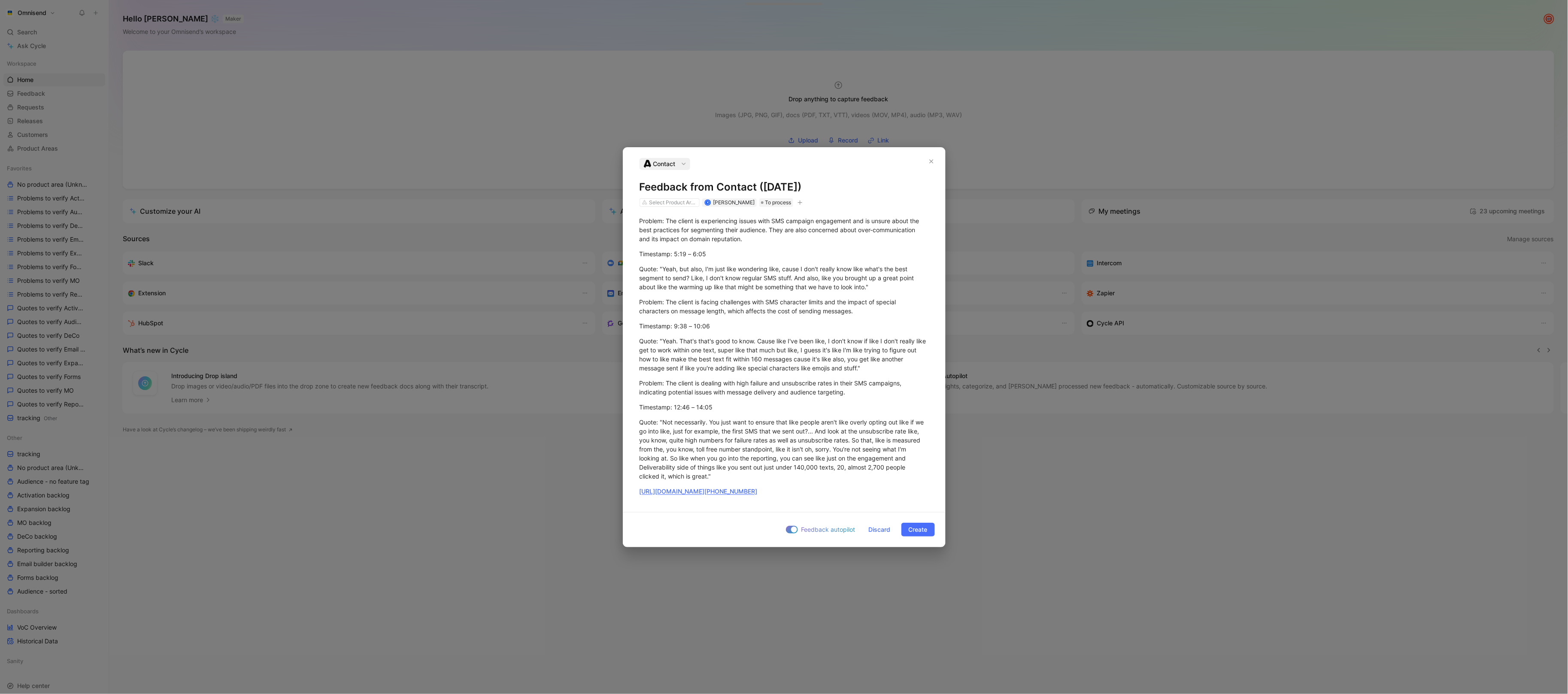
click at [802, 205] on button "button" at bounding box center [800, 203] width 9 height 9
click at [756, 261] on div "import" at bounding box center [750, 262] width 102 height 10
type input "gong"
click at [752, 275] on span "upd [DATE] 11:22" at bounding box center [728, 275] width 49 height 7
click at [912, 527] on span "Create" at bounding box center [918, 530] width 19 height 10
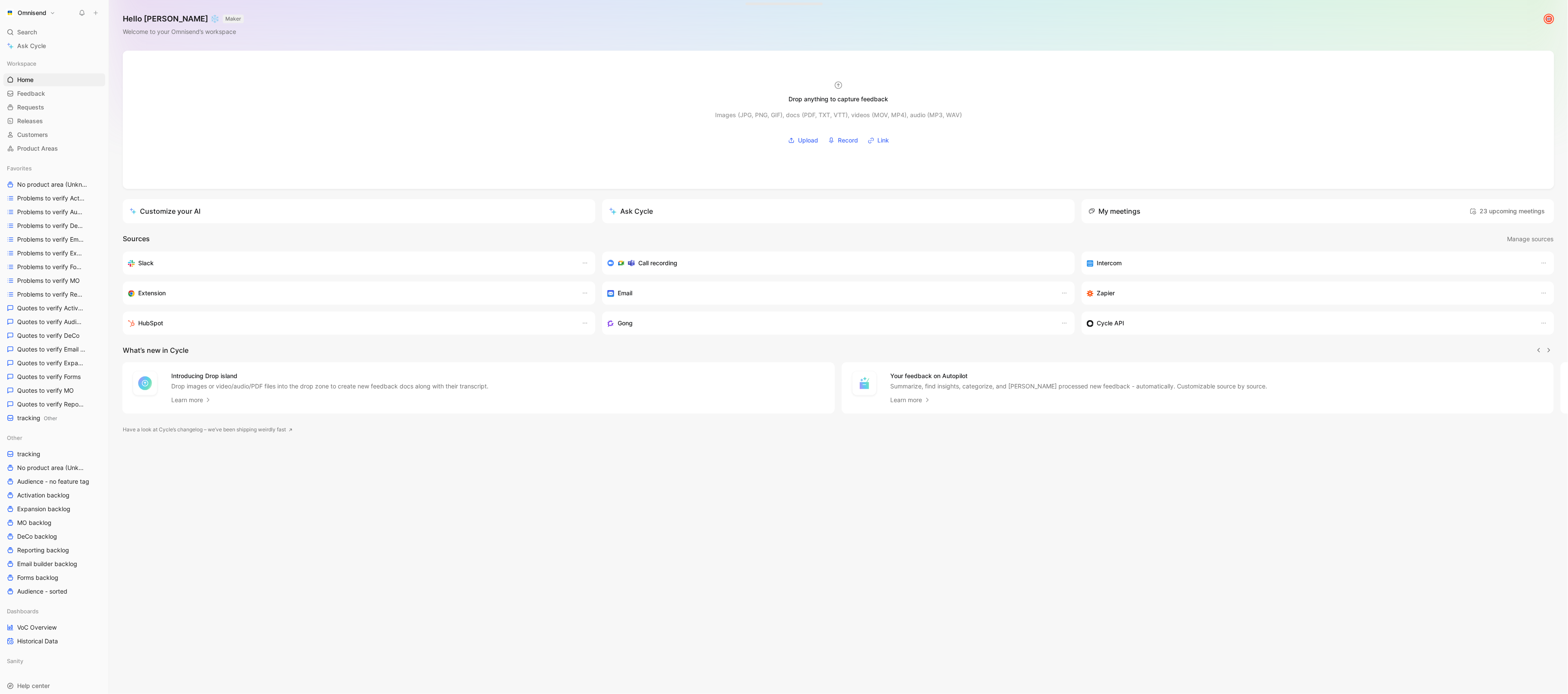
click at [96, 15] on icon at bounding box center [96, 13] width 6 height 6
click at [150, 19] on button "New feedback c" at bounding box center [153, 16] width 92 height 15
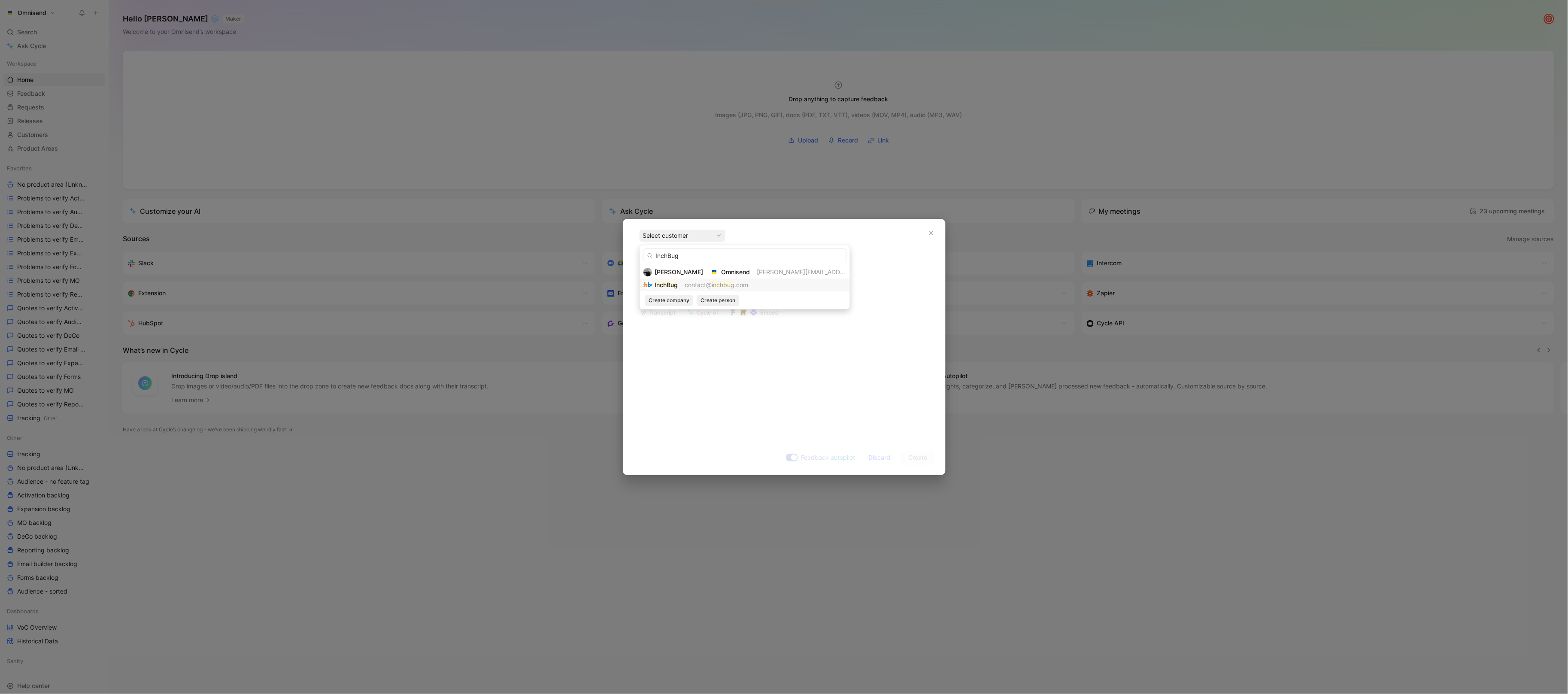
type input "InchBug"
click at [727, 283] on mark "inchbug" at bounding box center [723, 285] width 23 height 7
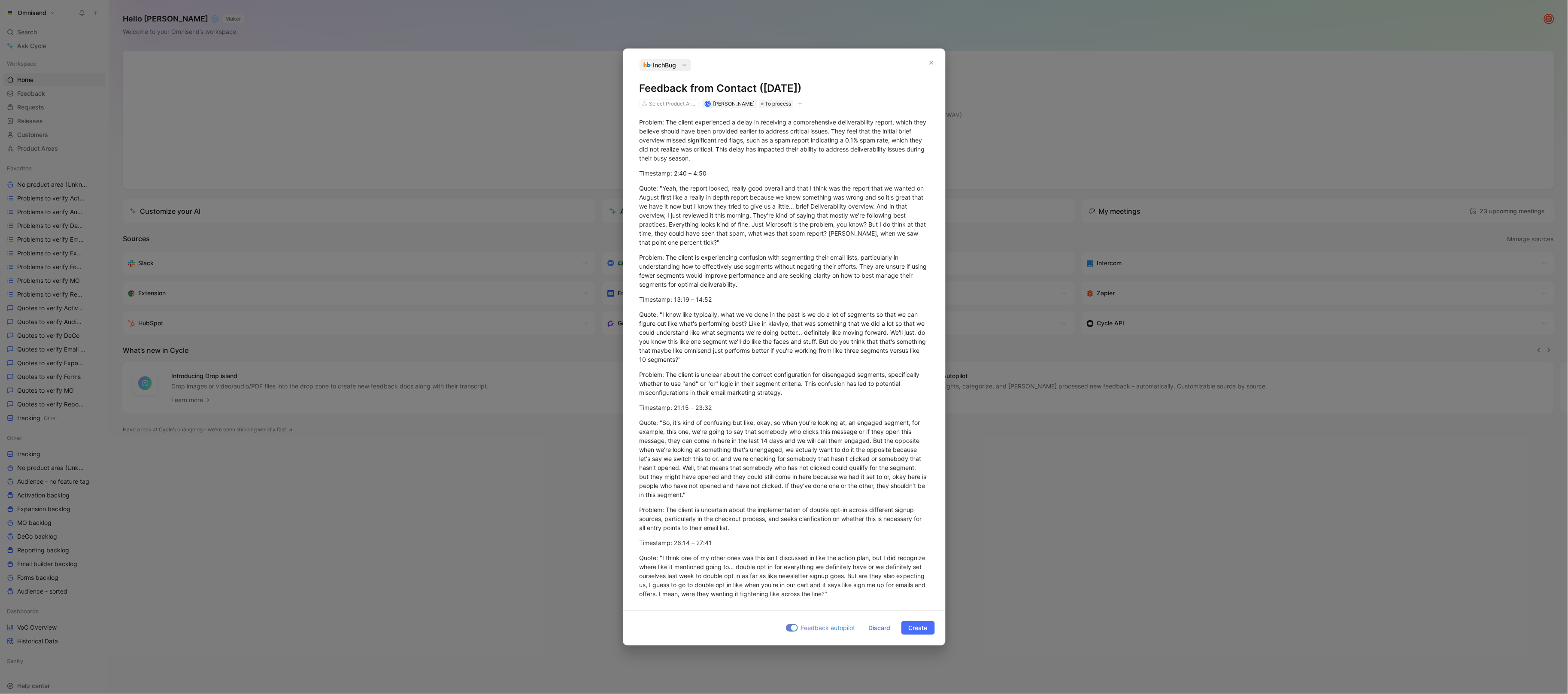
click at [799, 100] on button "button" at bounding box center [800, 104] width 9 height 9
click at [738, 160] on div "import" at bounding box center [750, 163] width 102 height 10
type input "gong"
click at [739, 174] on span "upd [DATE] 11:22" at bounding box center [728, 177] width 49 height 7
click at [914, 633] on span "Create" at bounding box center [918, 628] width 19 height 10
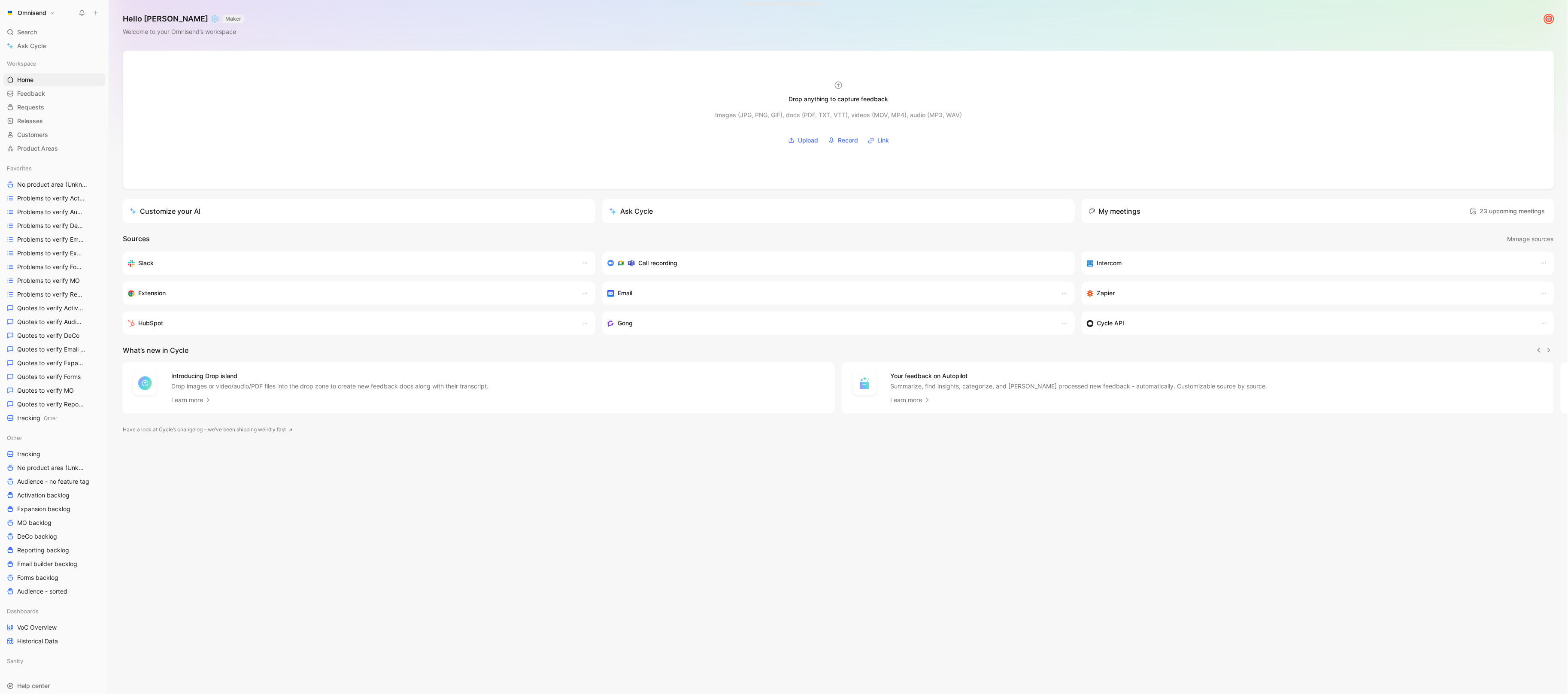
click at [96, 10] on icon at bounding box center [96, 13] width 6 height 6
click at [127, 19] on button "New feedback c" at bounding box center [153, 16] width 92 height 15
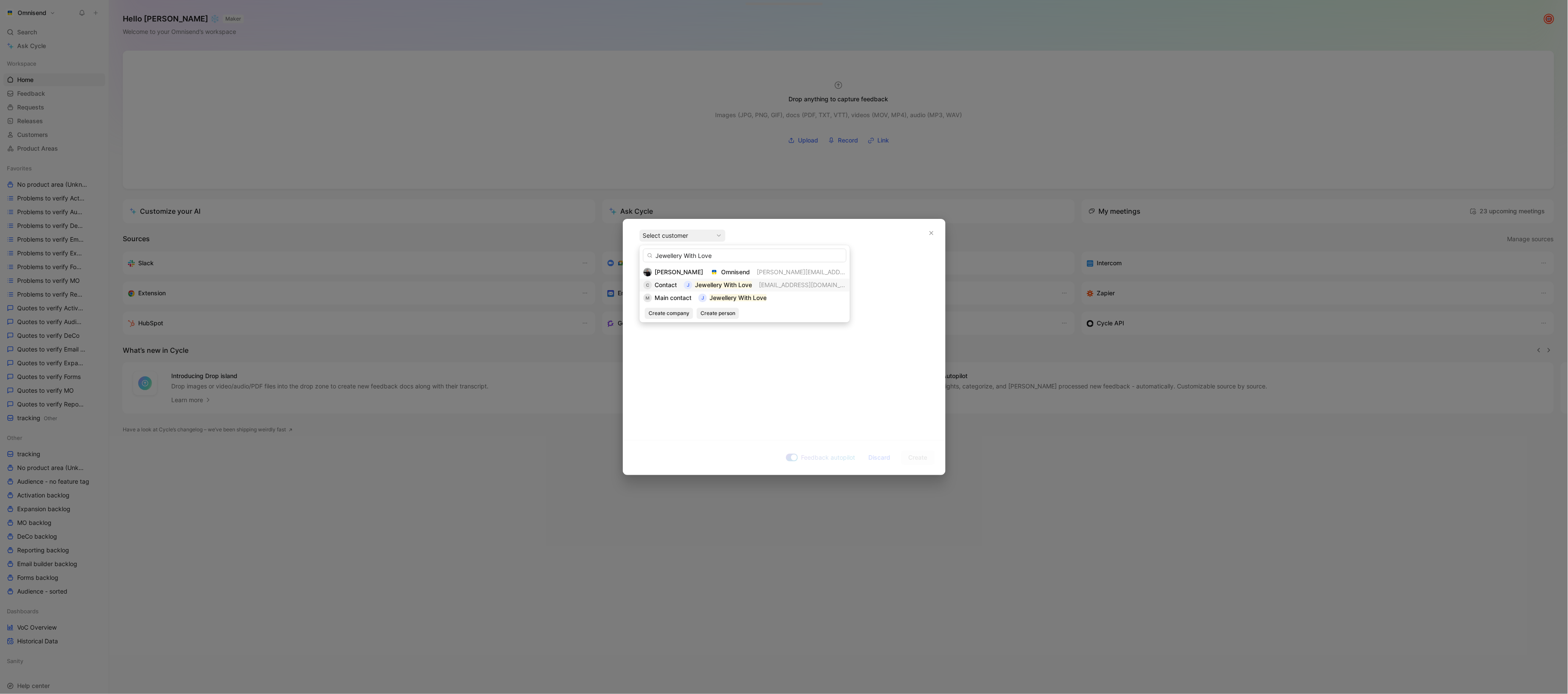
type input "Jewellery With Love"
click at [673, 284] on span "Contact" at bounding box center [665, 285] width 23 height 7
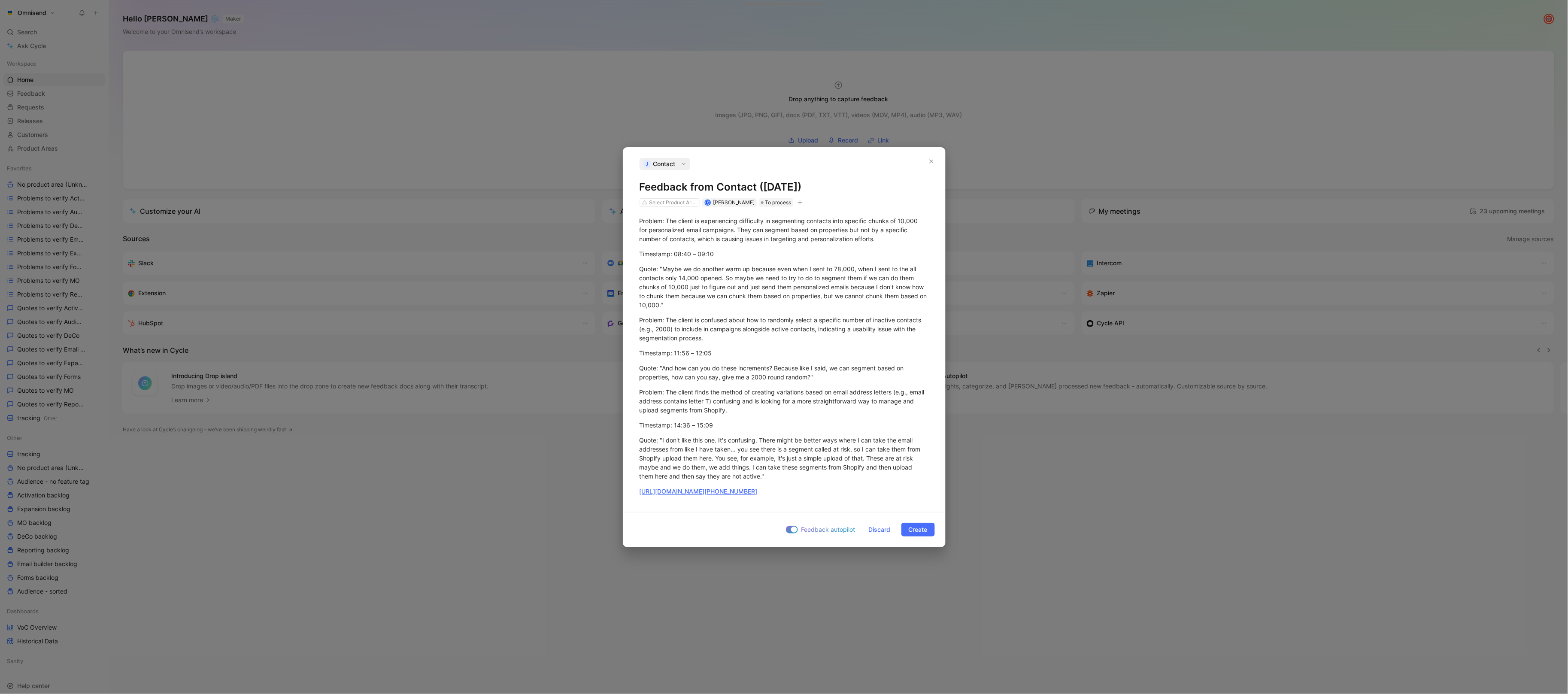
click at [803, 208] on div "Problem: The client is experiencing difficulty in segmenting contacts into spec…" at bounding box center [784, 356] width 322 height 298
click at [803, 198] on button "button" at bounding box center [800, 203] width 9 height 9
click at [771, 257] on div "import" at bounding box center [750, 262] width 102 height 10
type input "gong"
click at [746, 275] on span "upd [DATE] 11:22" at bounding box center [728, 275] width 49 height 7
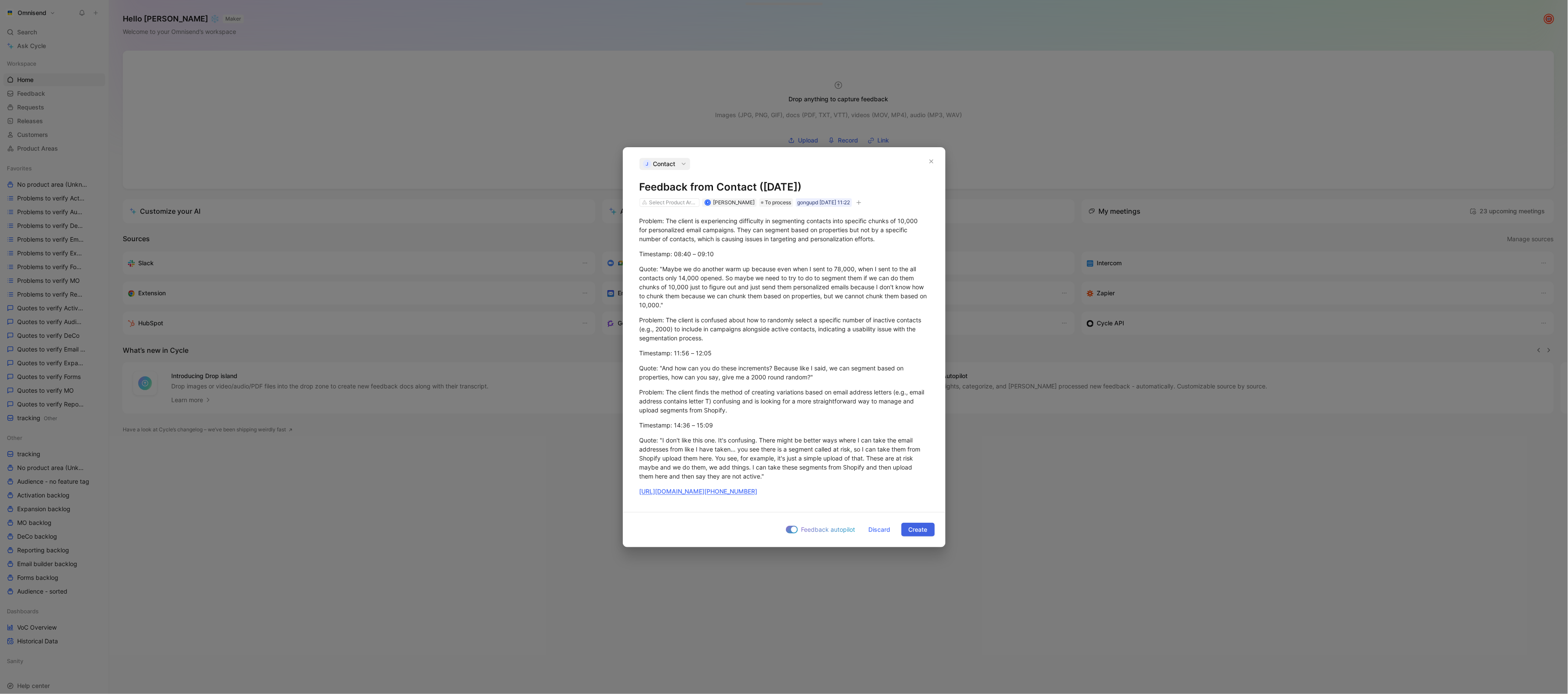
click at [906, 527] on button "Create" at bounding box center [918, 530] width 33 height 14
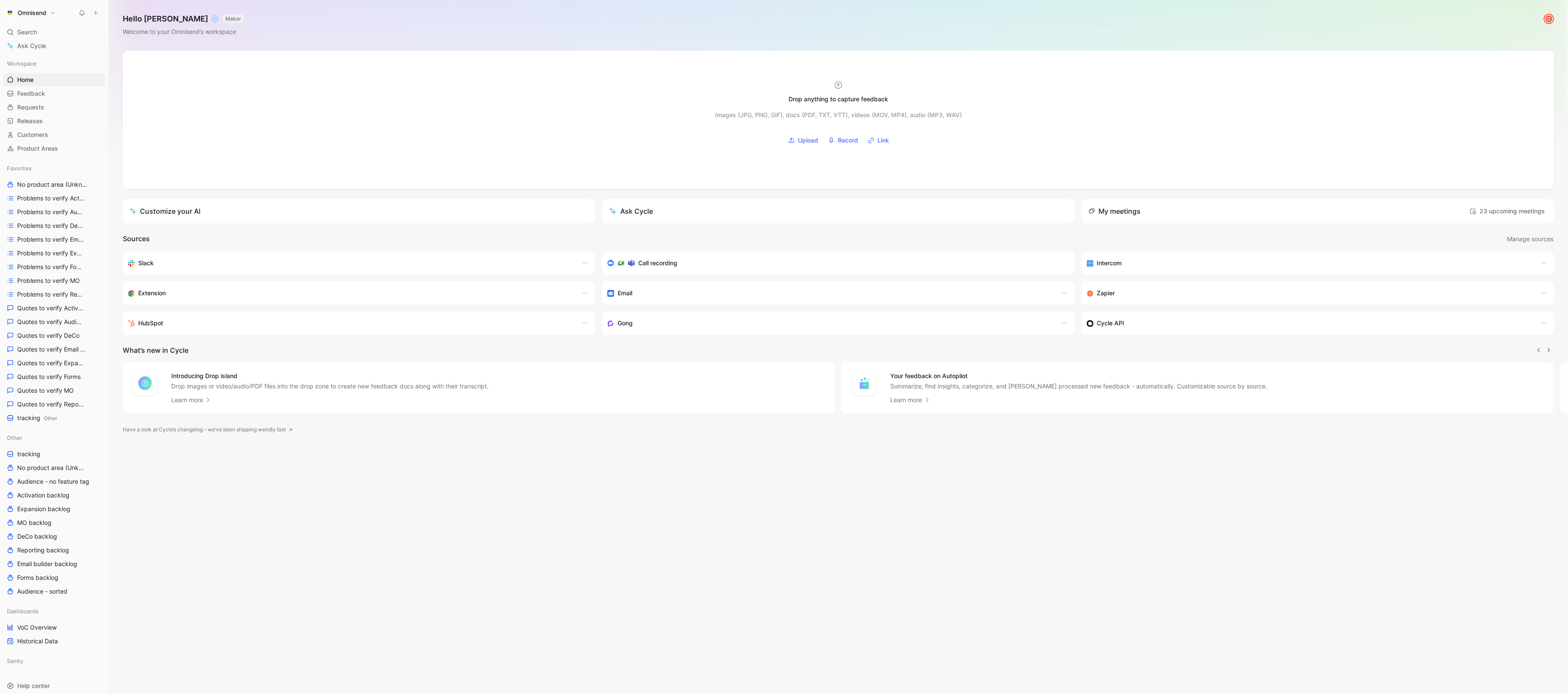
click at [99, 14] on button at bounding box center [96, 13] width 12 height 12
click at [166, 14] on button "New feedback c" at bounding box center [153, 16] width 92 height 15
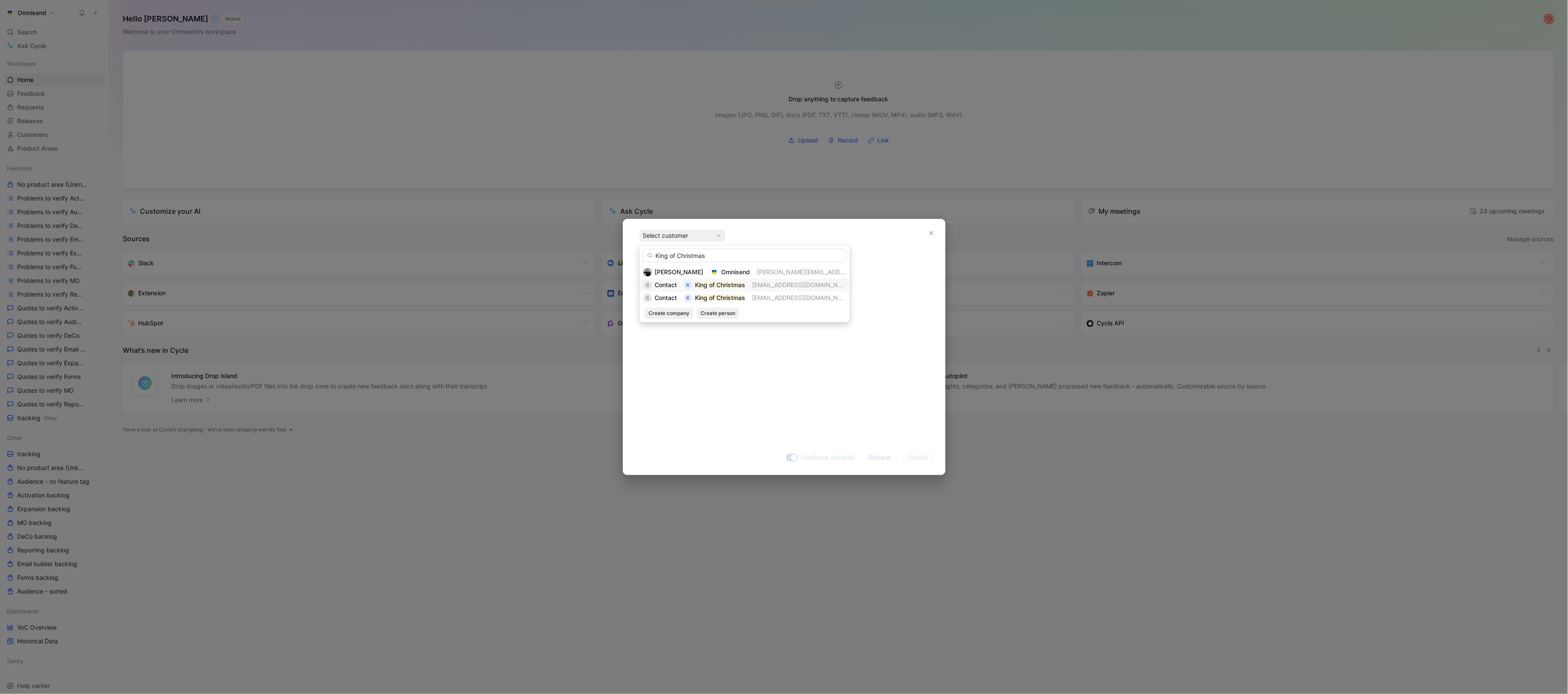
type input "King of Christmas"
click at [723, 287] on mark "King of Christmas" at bounding box center [720, 285] width 51 height 7
click at [694, 292] on div at bounding box center [784, 292] width 289 height 9
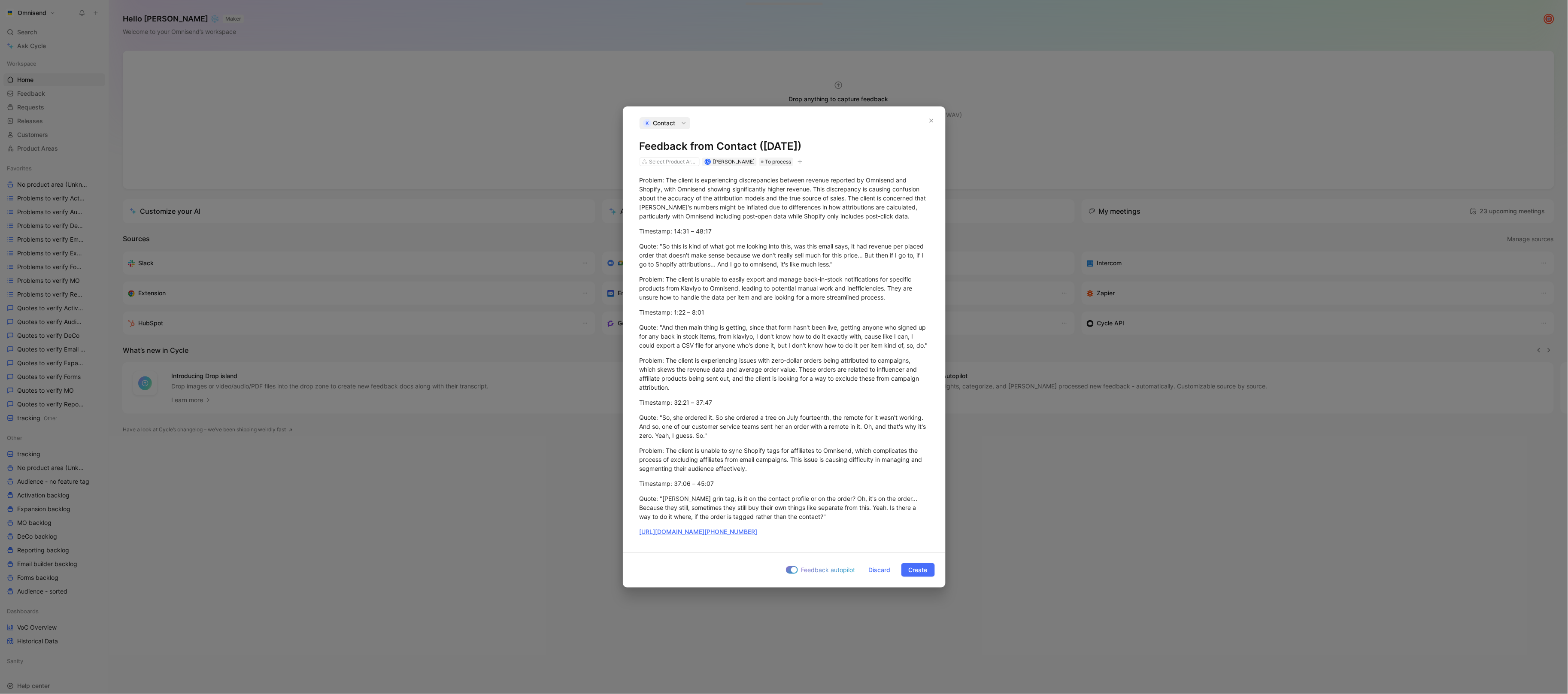
click at [803, 158] on button "button" at bounding box center [800, 162] width 9 height 9
click at [754, 220] on div "import" at bounding box center [750, 217] width 102 height 10
type input "gong"
click at [738, 231] on span "upd [DATE] 11:22" at bounding box center [728, 230] width 49 height 7
click at [914, 575] on span "Create" at bounding box center [918, 570] width 19 height 10
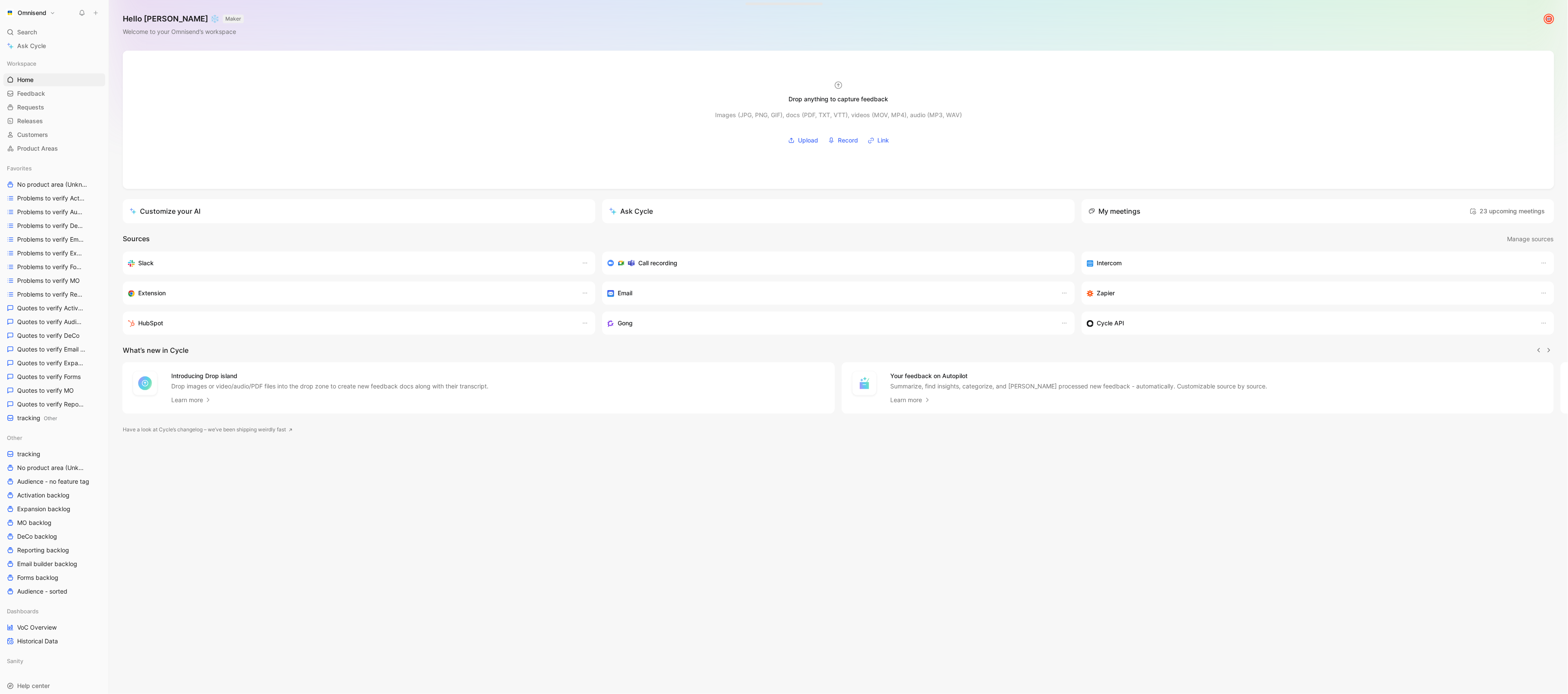
click at [96, 15] on icon at bounding box center [96, 13] width 6 height 6
click at [165, 21] on button "New feedback c" at bounding box center [153, 16] width 92 height 15
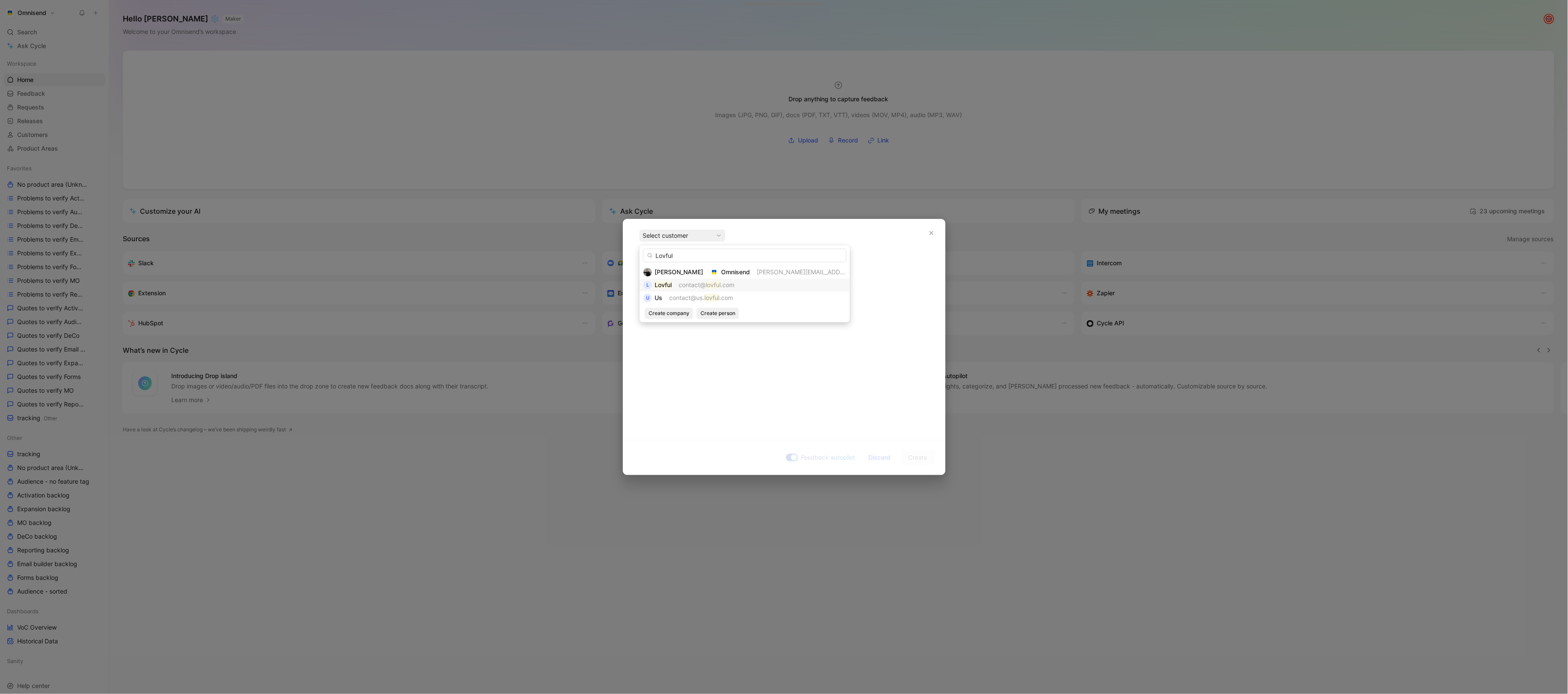
type input "Lovful"
click at [695, 283] on span "contact@" at bounding box center [692, 285] width 27 height 7
click at [679, 298] on p "Lovful" at bounding box center [784, 292] width 322 height 14
click at [679, 295] on div "Lovful" at bounding box center [784, 292] width 289 height 9
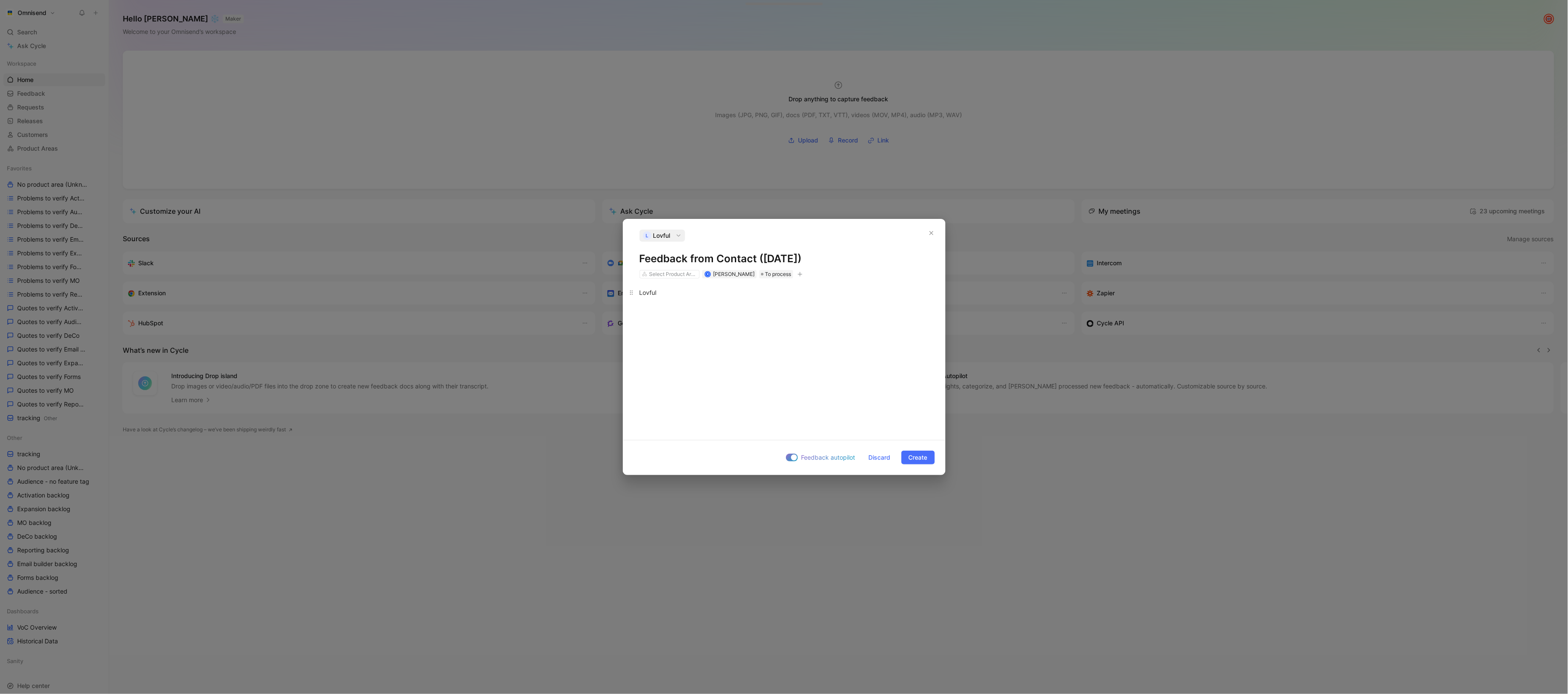
click at [679, 295] on div "Lovful" at bounding box center [784, 292] width 289 height 9
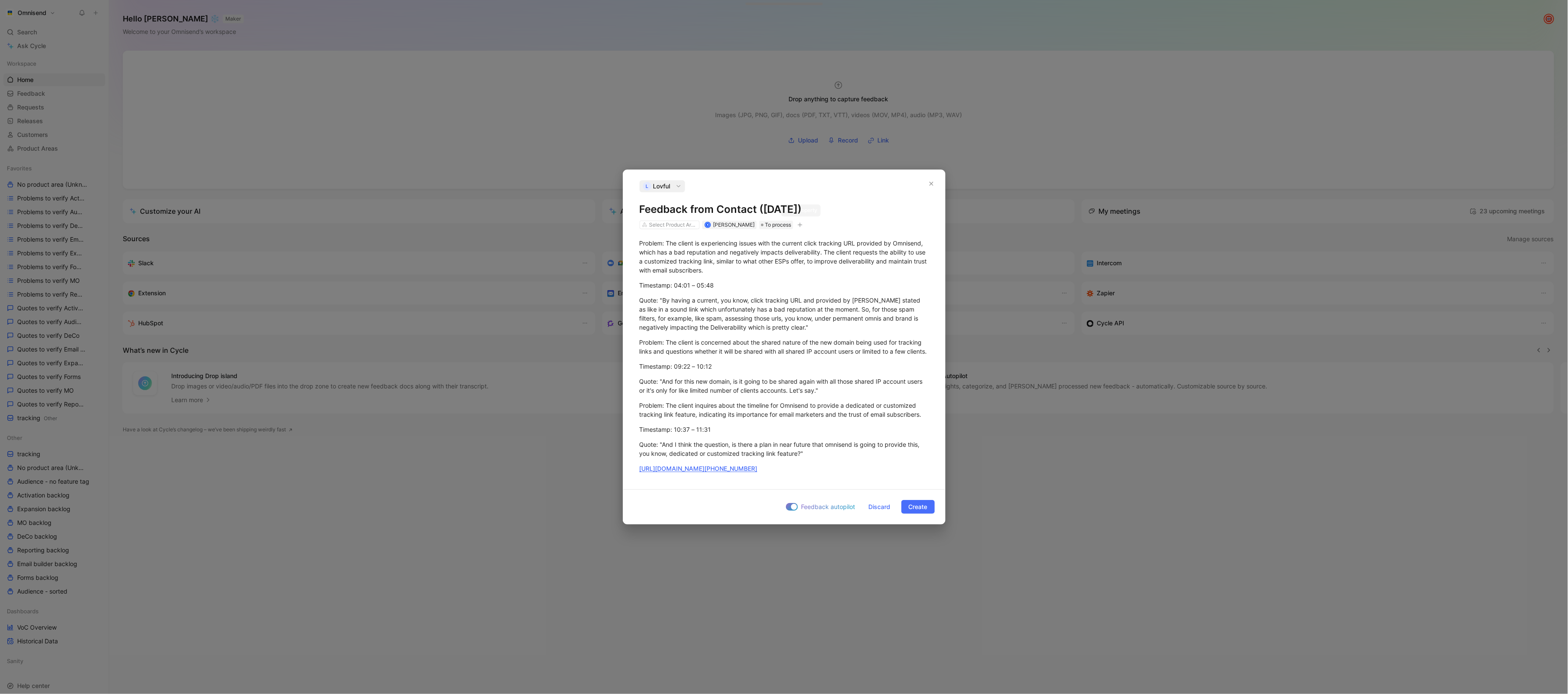
click at [799, 222] on icon "button" at bounding box center [800, 225] width 5 height 5
click at [769, 276] on div "import" at bounding box center [750, 280] width 102 height 10
type input "gong"
click at [754, 298] on div "gong upd [DATE] 11:22" at bounding box center [722, 294] width 65 height 10
click at [912, 510] on span "Create" at bounding box center [918, 506] width 19 height 10
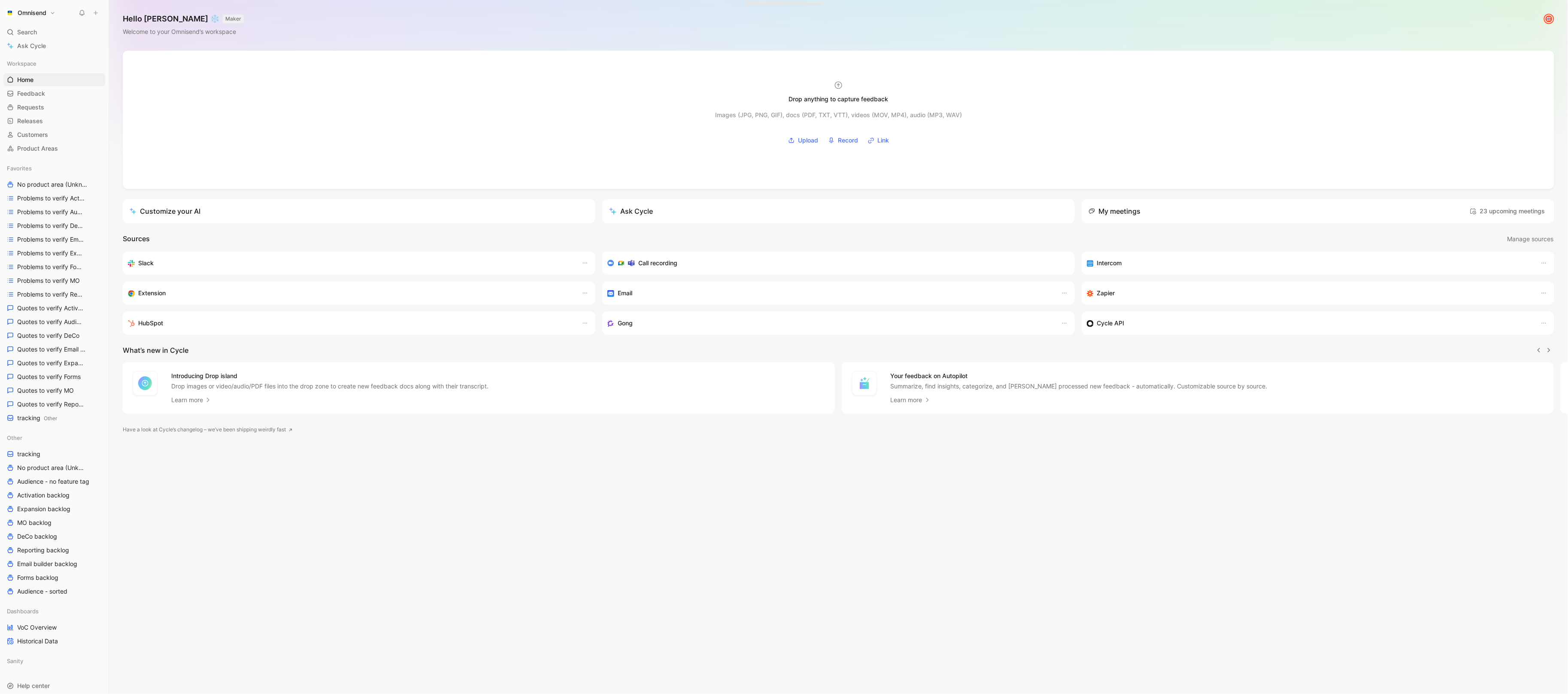
click at [98, 14] on icon at bounding box center [96, 13] width 6 height 6
click at [121, 22] on button "New feedback c" at bounding box center [153, 16] width 92 height 15
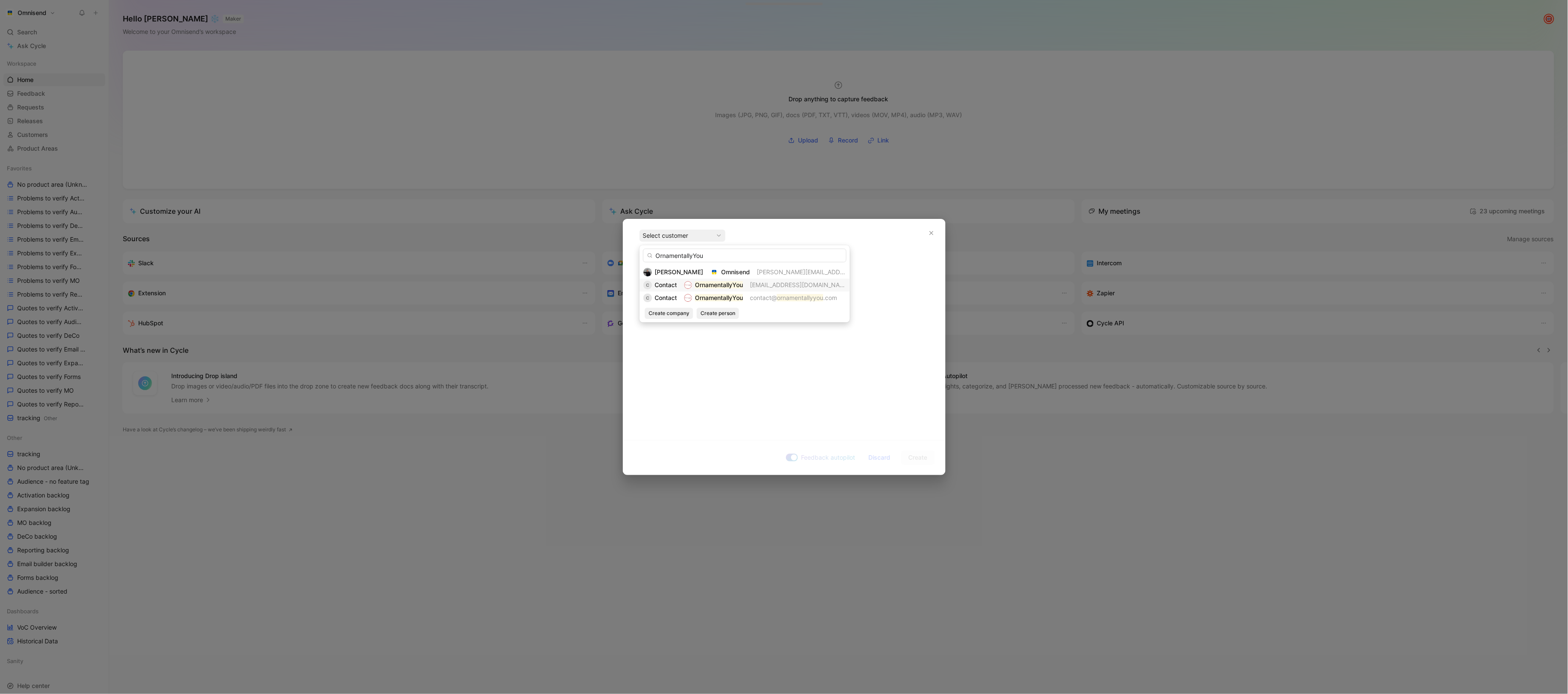
type input "OrnamentallyYou"
click at [705, 285] on mark "OrnamentallyYou" at bounding box center [719, 285] width 48 height 7
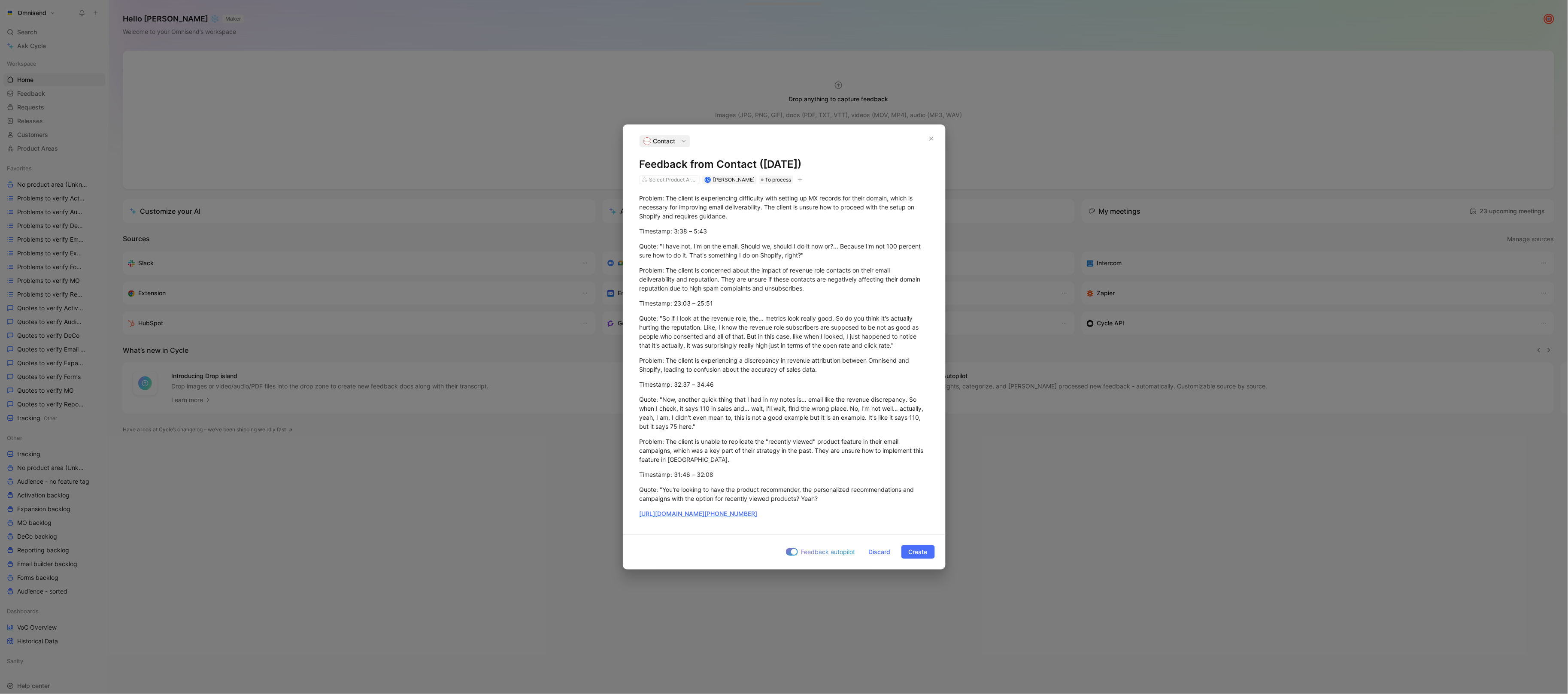
click at [803, 183] on button "button" at bounding box center [800, 180] width 9 height 9
click at [758, 244] on div "import" at bounding box center [750, 239] width 102 height 10
type input "gong"
click at [735, 251] on span "upd [DATE] 11:22" at bounding box center [728, 253] width 49 height 7
click at [918, 554] on span "Create" at bounding box center [918, 552] width 19 height 10
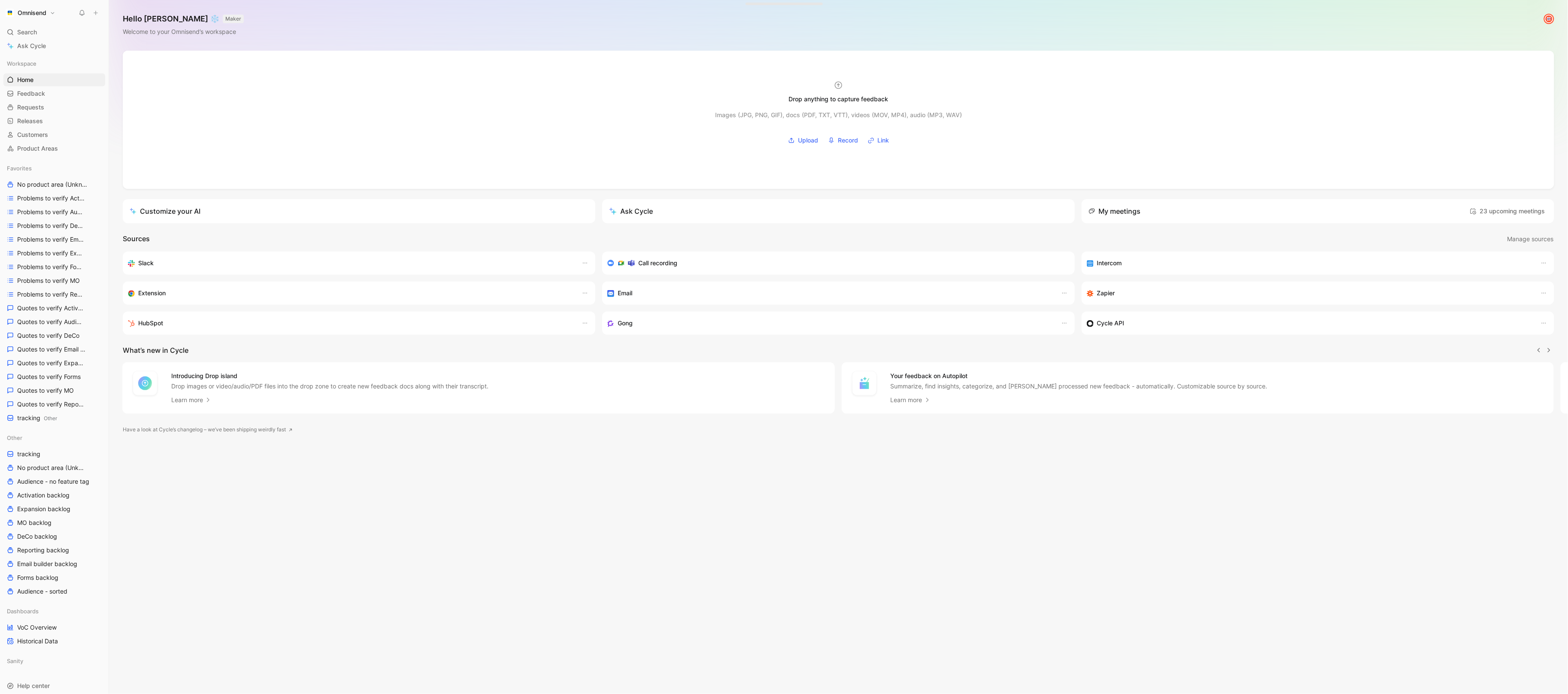
click at [96, 11] on use at bounding box center [96, 13] width 4 height 4
click at [119, 17] on button "New feedback c" at bounding box center [153, 16] width 92 height 15
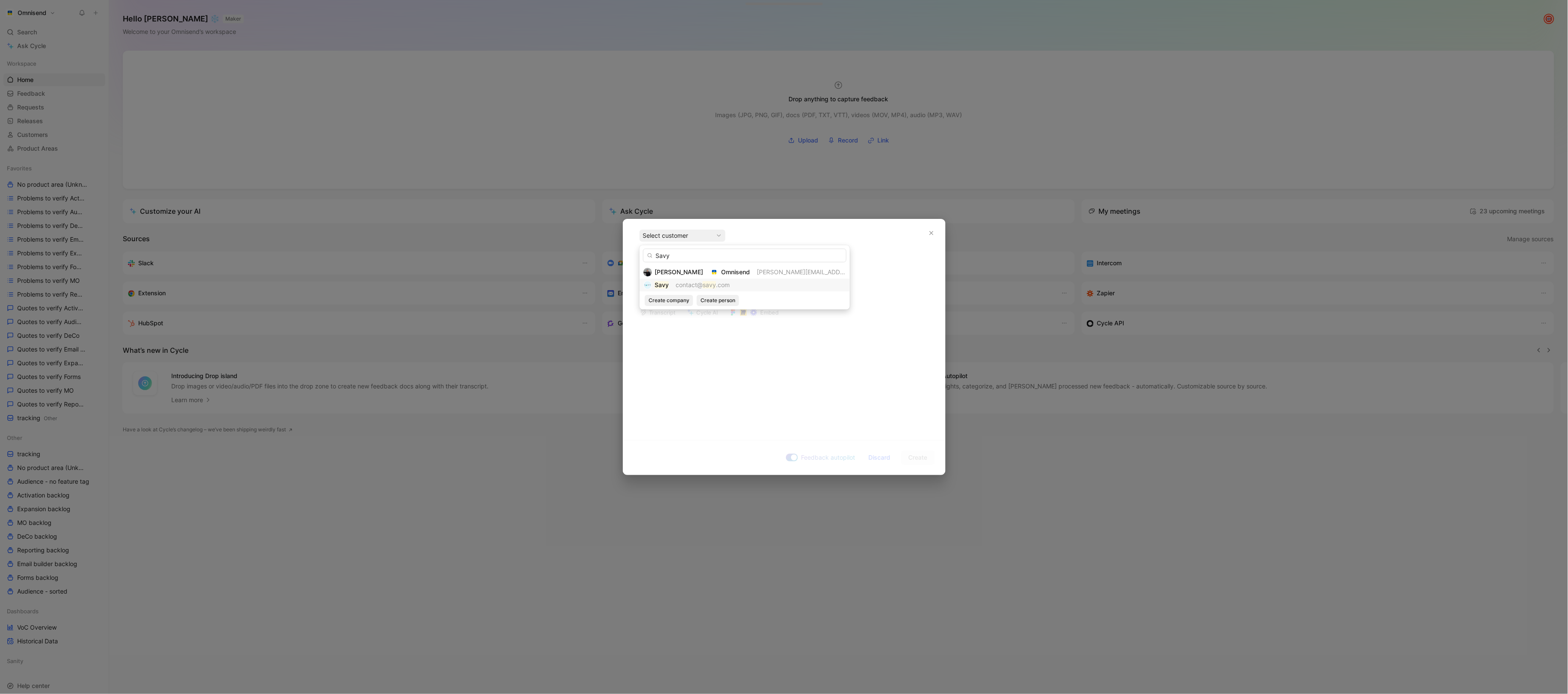
type input "Savy"
click at [676, 287] on span "contact@" at bounding box center [689, 285] width 27 height 7
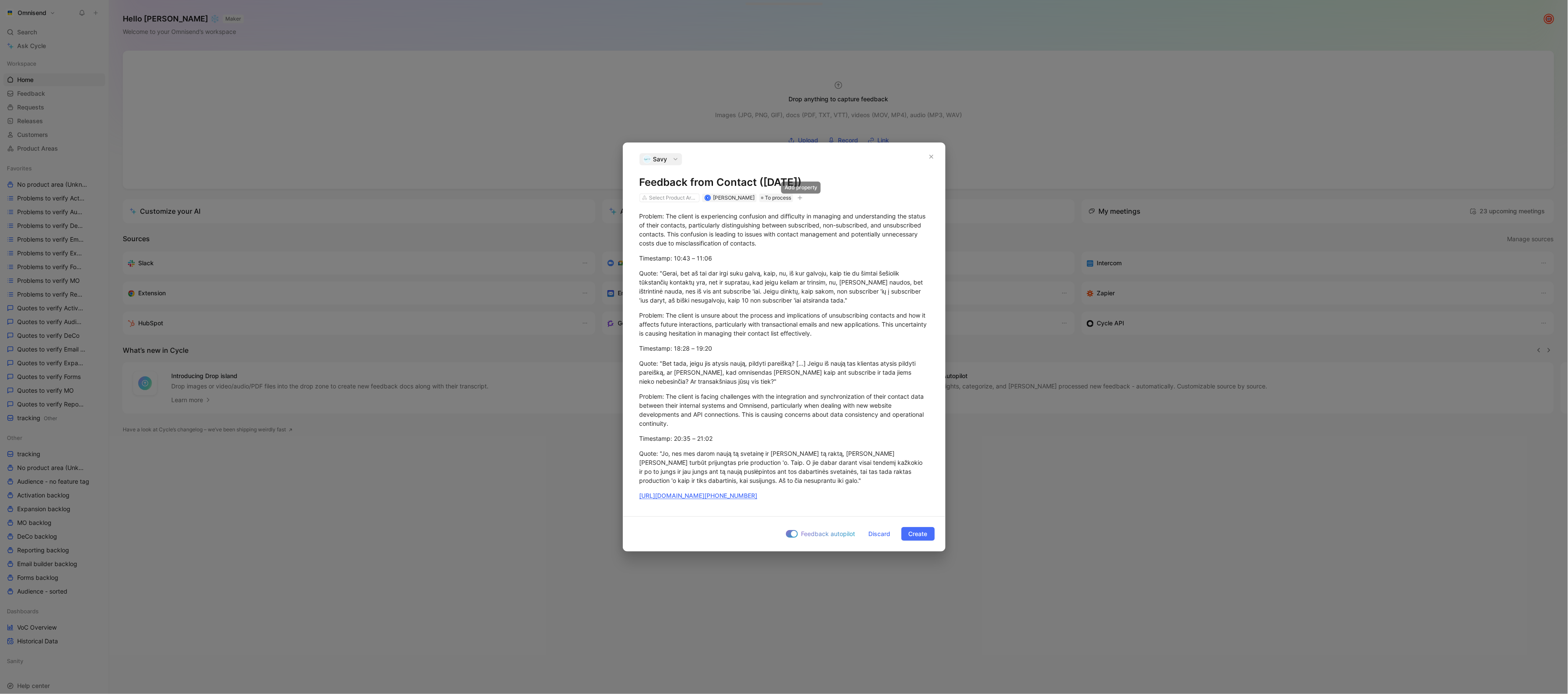
click at [800, 197] on icon "button" at bounding box center [800, 198] width 5 height 5
click at [766, 257] on div "import" at bounding box center [750, 258] width 102 height 10
type input "gong"
click at [736, 275] on span "upd [DATE] 11:22" at bounding box center [728, 271] width 49 height 7
click at [924, 533] on span "Create" at bounding box center [918, 534] width 19 height 10
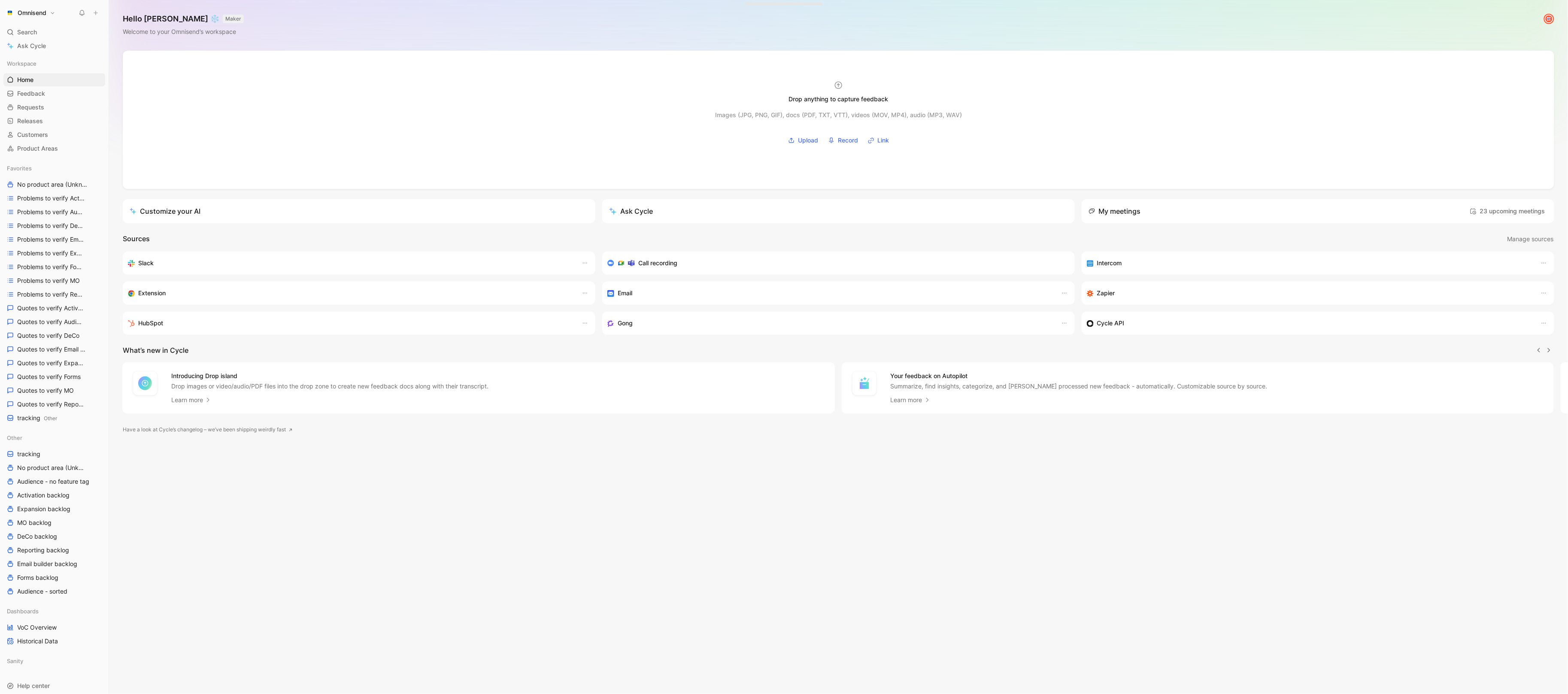
click at [97, 15] on icon at bounding box center [96, 13] width 6 height 6
click at [158, 15] on button "New feedback c" at bounding box center [153, 16] width 92 height 15
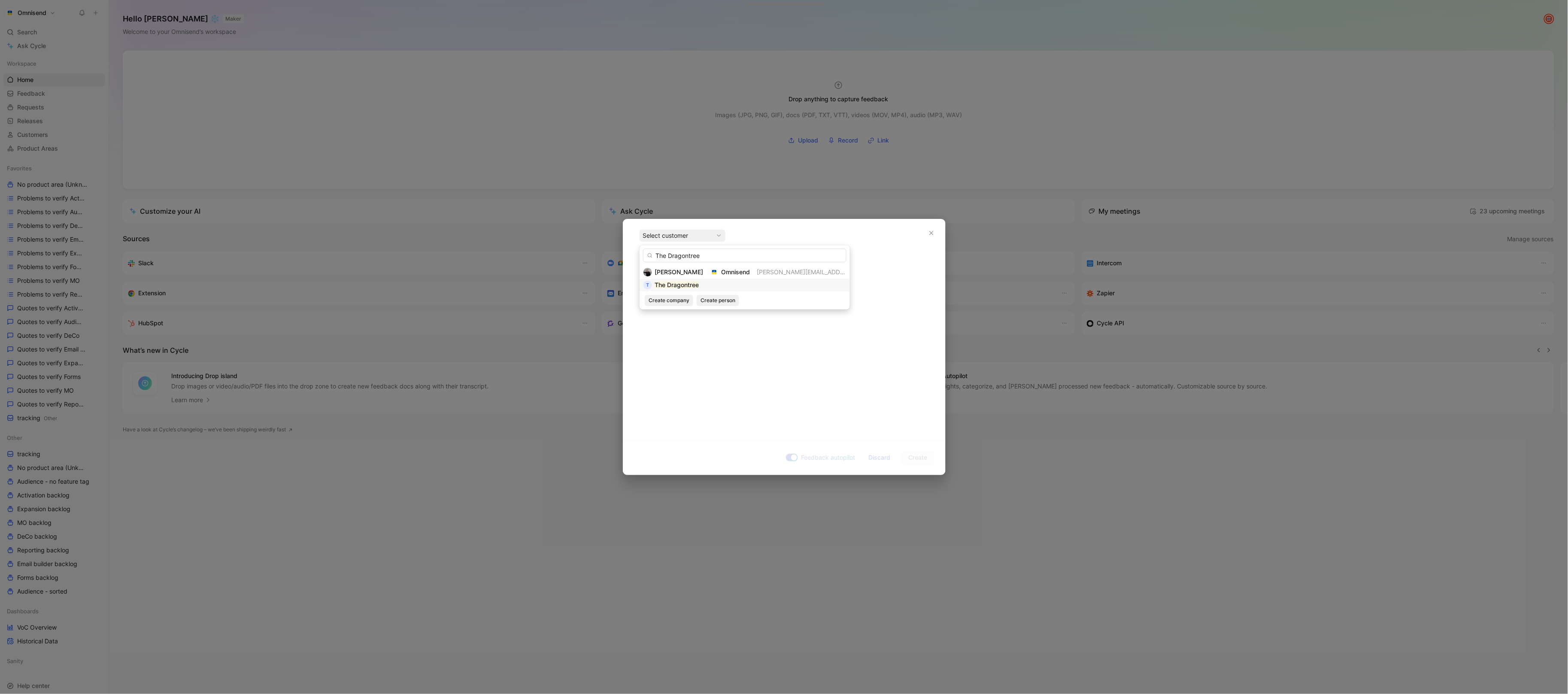
type input "The Dragontree"
click at [702, 284] on div "T The Dragontree" at bounding box center [744, 285] width 203 height 10
click at [679, 294] on div "The Dragontree" at bounding box center [784, 292] width 289 height 9
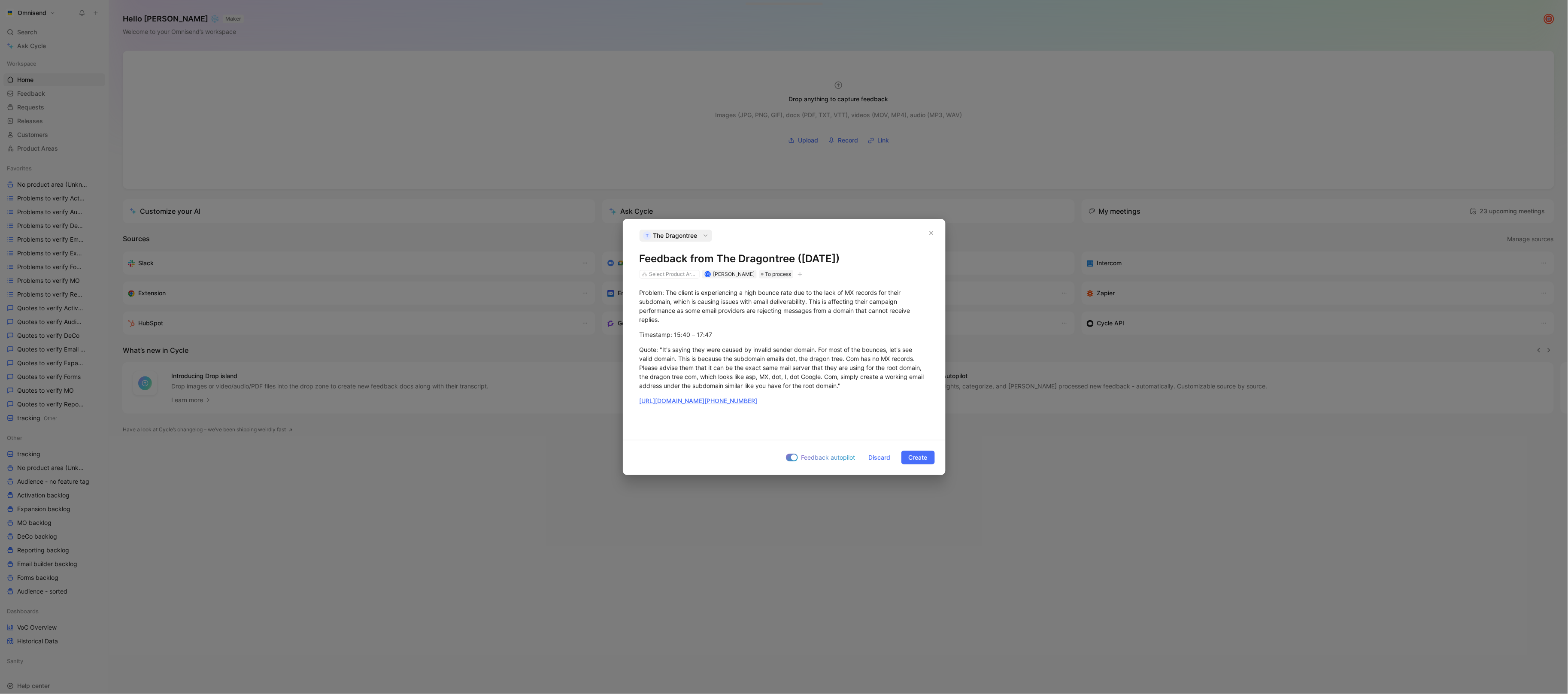
click at [802, 275] on icon "button" at bounding box center [800, 274] width 5 height 1
click at [754, 335] on div "import" at bounding box center [750, 334] width 102 height 10
type input "gong"
click at [726, 347] on span "upd [DATE] 11:22" at bounding box center [728, 348] width 49 height 7
click at [921, 457] on span "Create" at bounding box center [918, 457] width 19 height 10
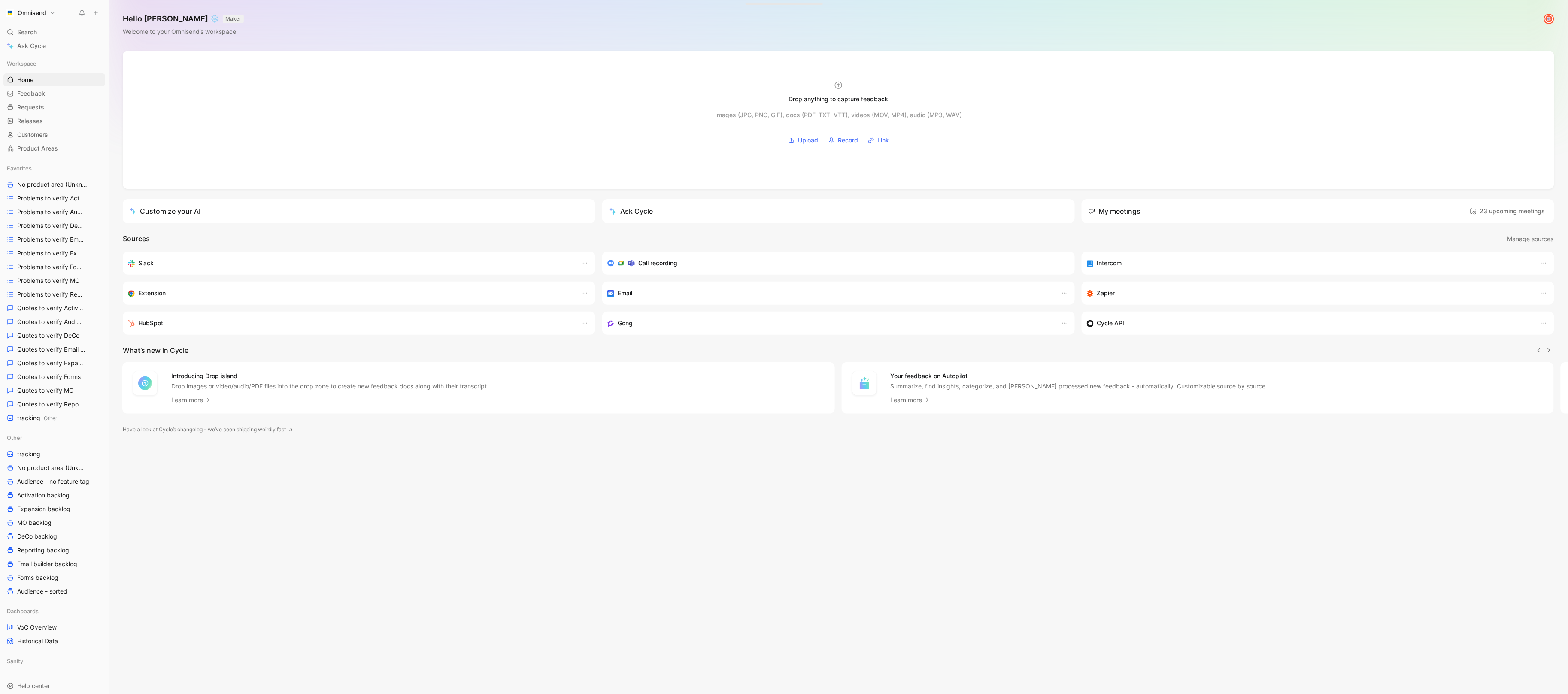
click at [93, 13] on icon at bounding box center [96, 13] width 6 height 6
click at [130, 19] on button "New feedback c" at bounding box center [153, 16] width 92 height 15
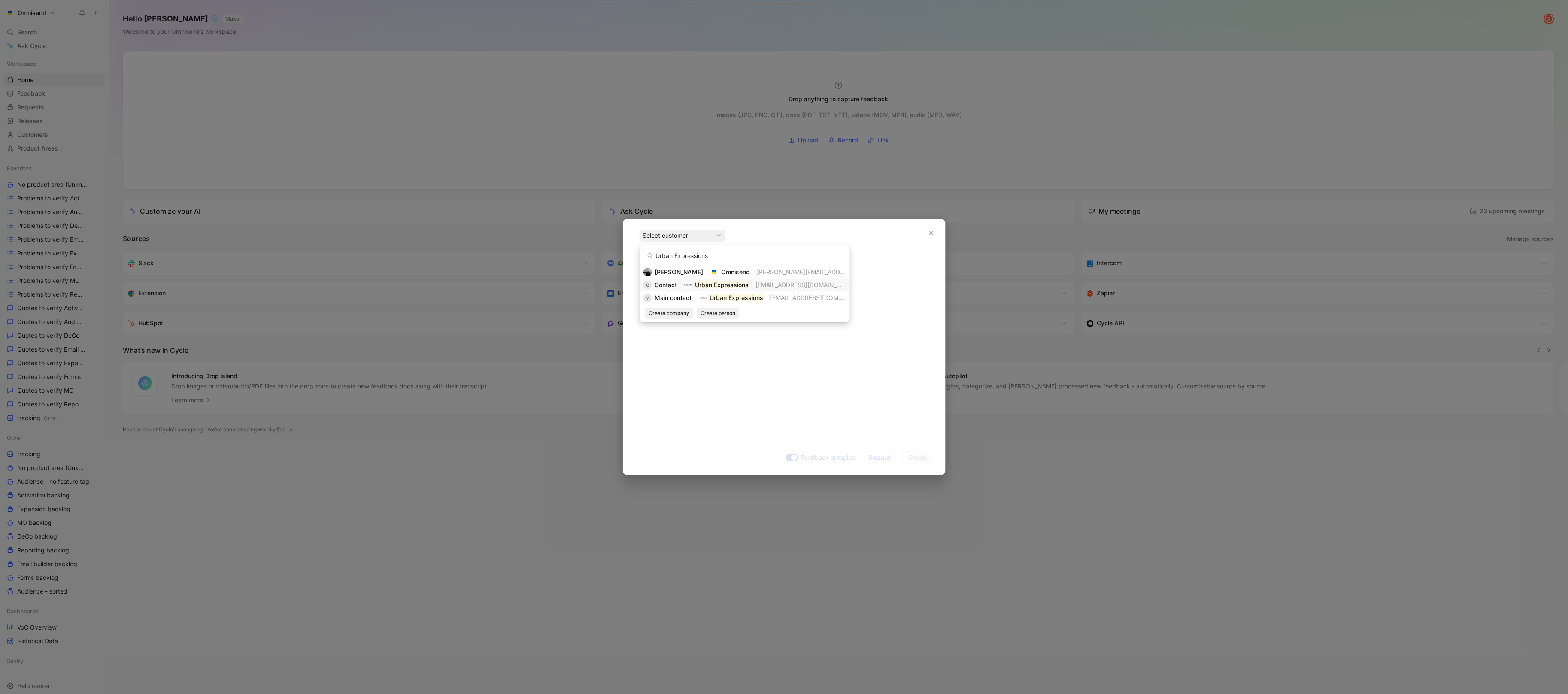
type input "Urban Expressions"
click at [679, 280] on div "C Contact Urban Expressions [EMAIL_ADDRESS][DOMAIN_NAME]" at bounding box center [744, 285] width 203 height 10
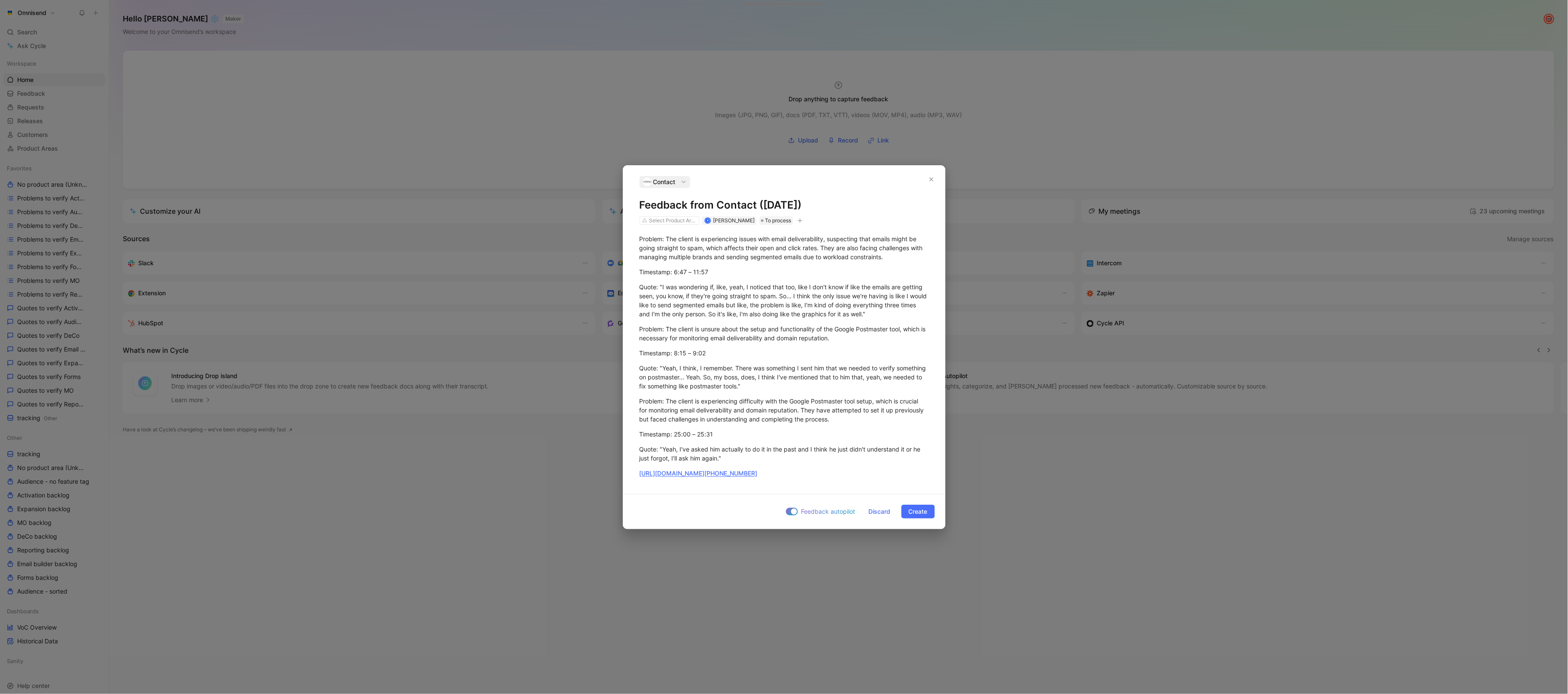
click at [799, 220] on icon "button" at bounding box center [800, 220] width 5 height 5
click at [759, 282] on div "import" at bounding box center [750, 280] width 102 height 10
type input "gong"
click at [752, 296] on span "upd [DATE] 11:22" at bounding box center [728, 294] width 49 height 7
click at [914, 508] on span "Create" at bounding box center [918, 511] width 19 height 10
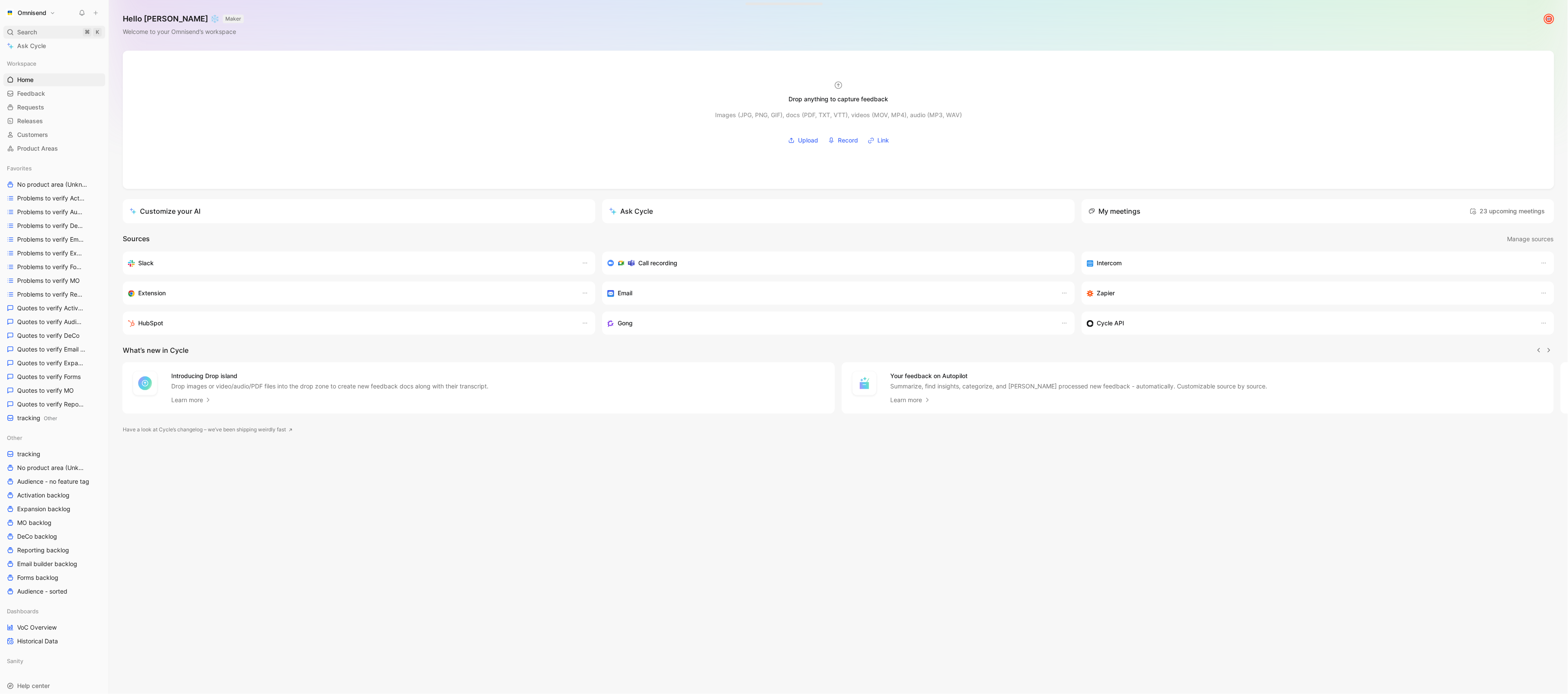
click at [37, 30] on div "Search ⌘ K" at bounding box center [54, 32] width 102 height 13
click at [37, 30] on body "Omnisend Search ⌘ K Ask Cycle Workspace Home G then H Feedback G then F Request…" at bounding box center [784, 347] width 1568 height 694
click at [37, 30] on div "Search ⌘ K" at bounding box center [54, 32] width 102 height 13
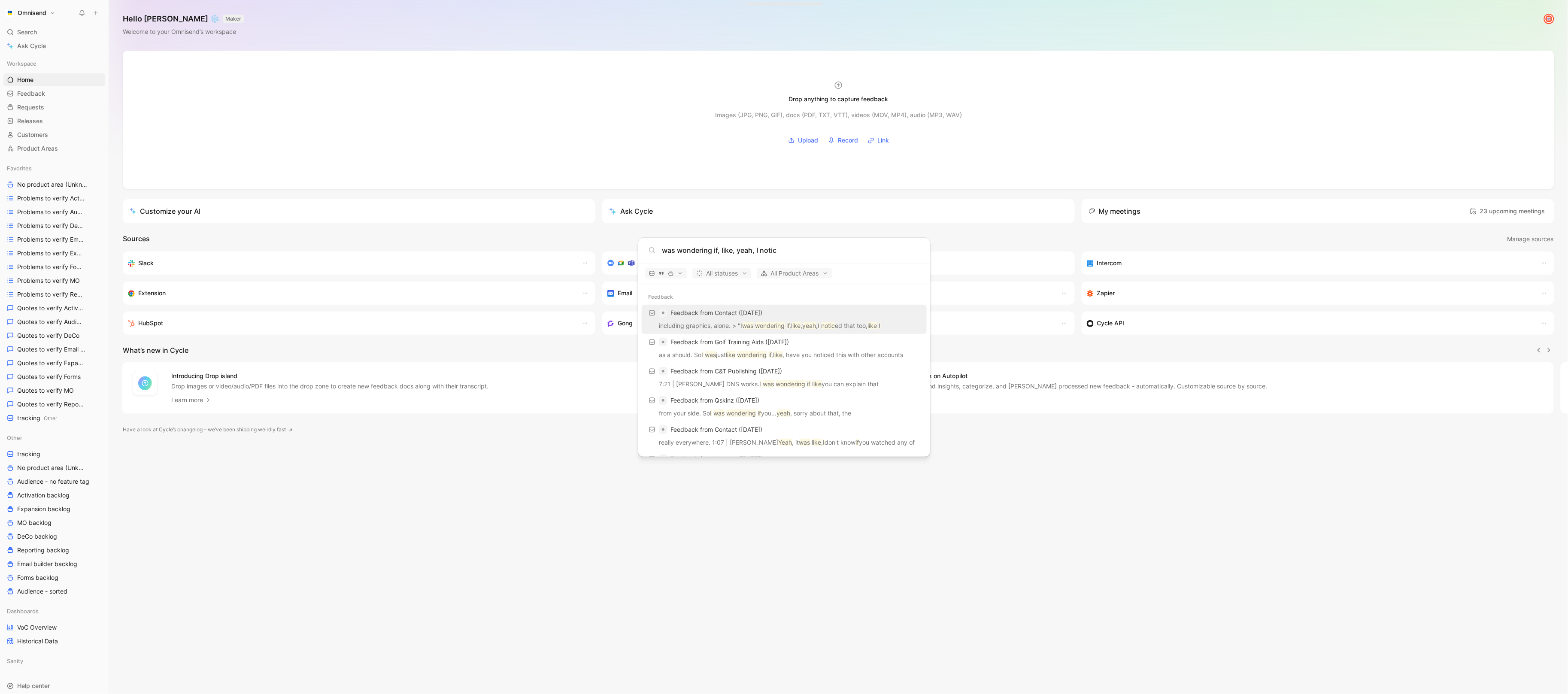
type input "was wondering if, like, yeah, I notic"
click at [875, 328] on p "including graphics, alone. > "I was wondering if , like , yeah , I notic ed tha…" at bounding box center [784, 327] width 280 height 13
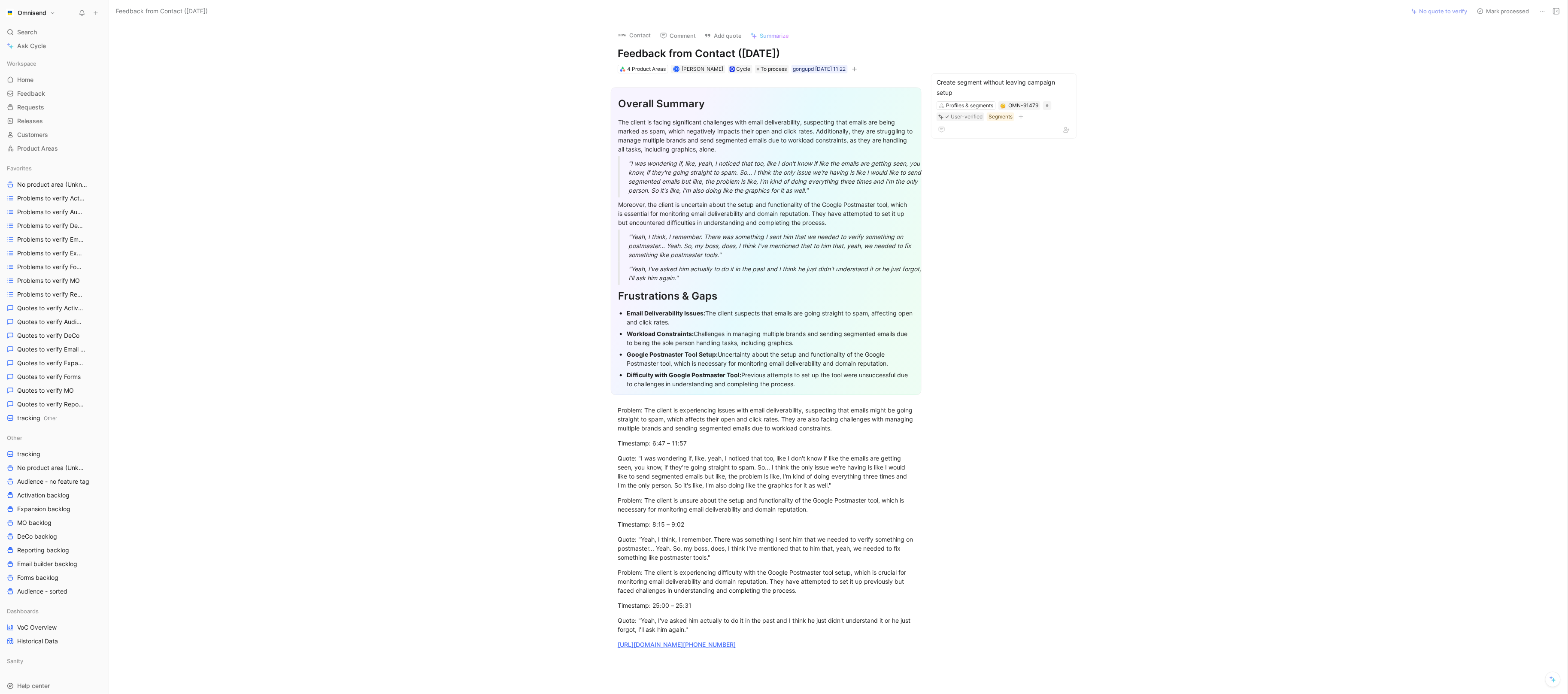
click at [623, 34] on img at bounding box center [622, 35] width 9 height 9
click at [23, 80] on span "Home" at bounding box center [25, 80] width 16 height 9
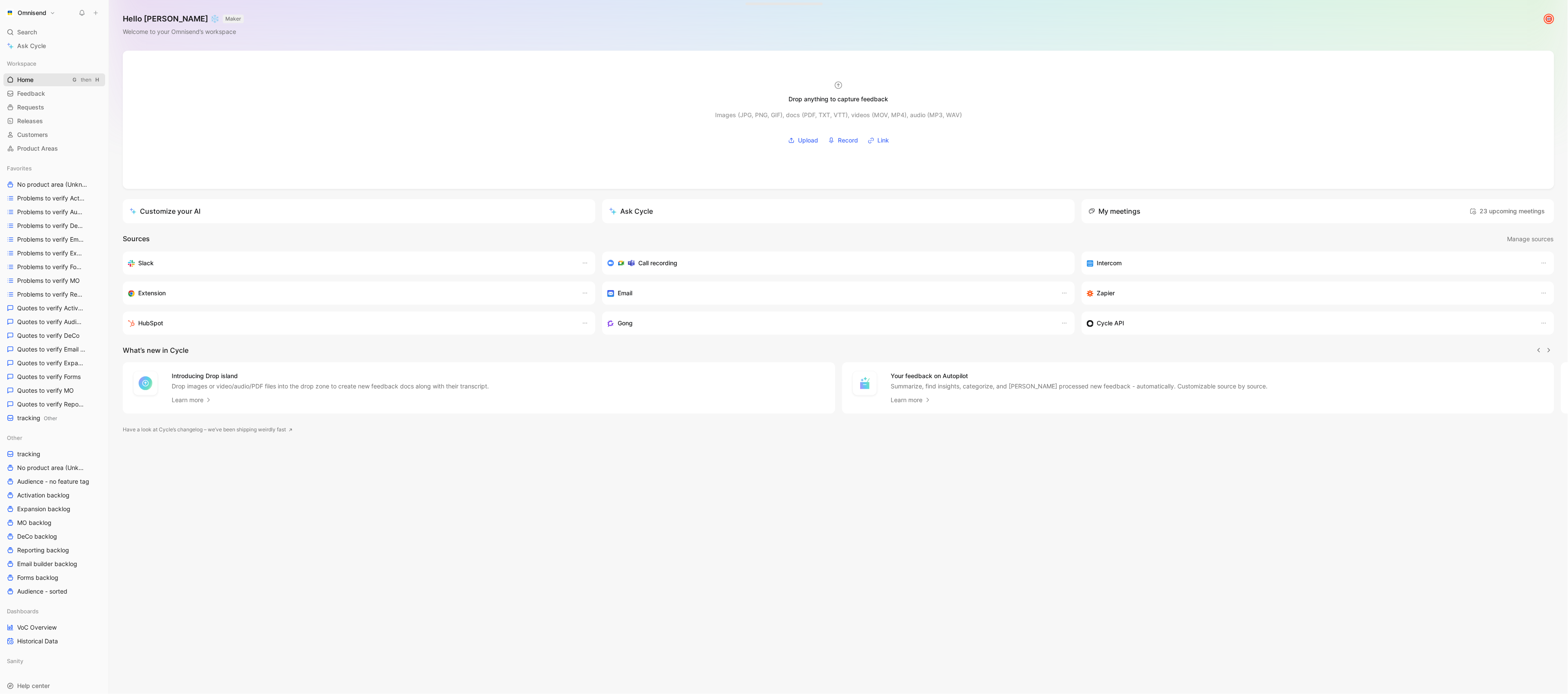
scroll to position [0, 1]
click at [93, 11] on icon at bounding box center [96, 13] width 6 height 6
click at [129, 18] on button "New feedback c" at bounding box center [153, 16] width 92 height 15
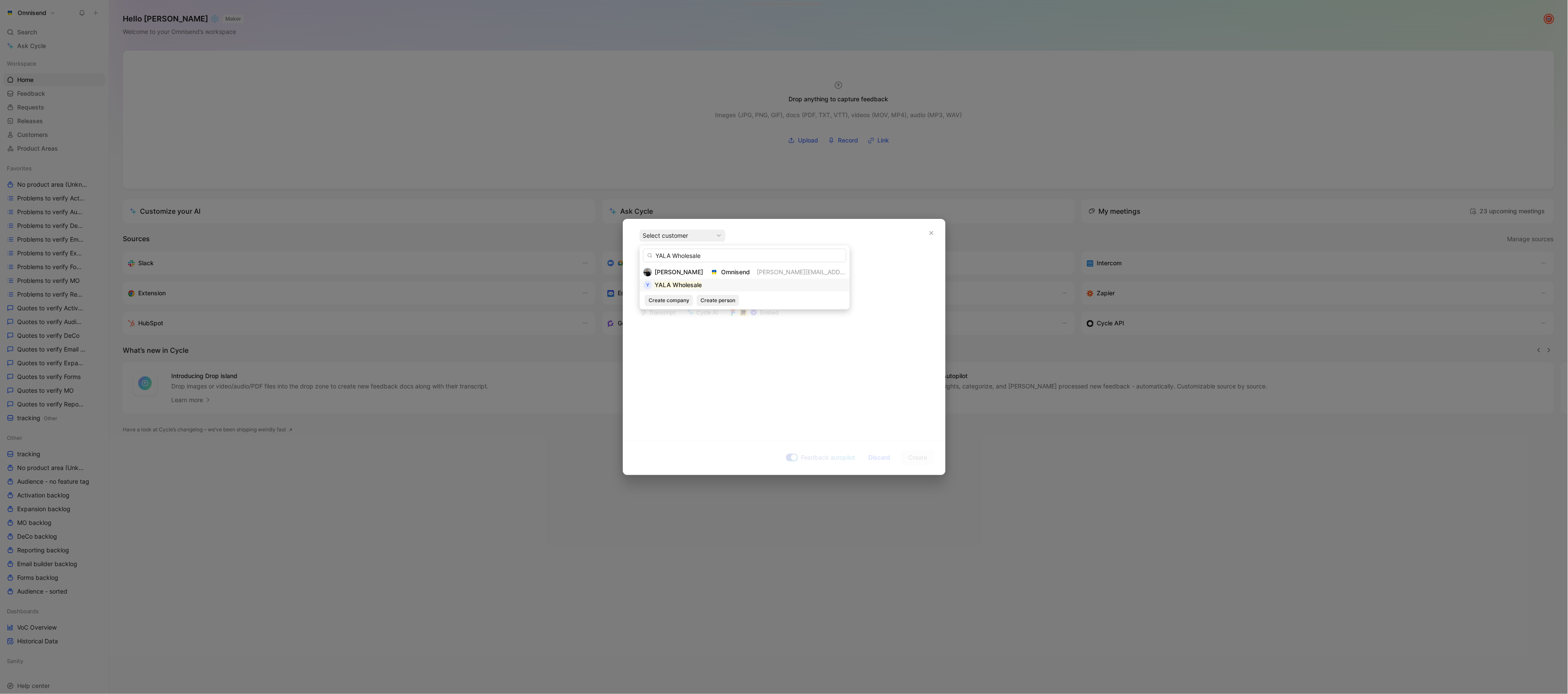
type input "YALA Wholesale"
click at [668, 290] on div "YALA Wholesale" at bounding box center [678, 285] width 47 height 10
click at [658, 293] on div at bounding box center [784, 292] width 289 height 9
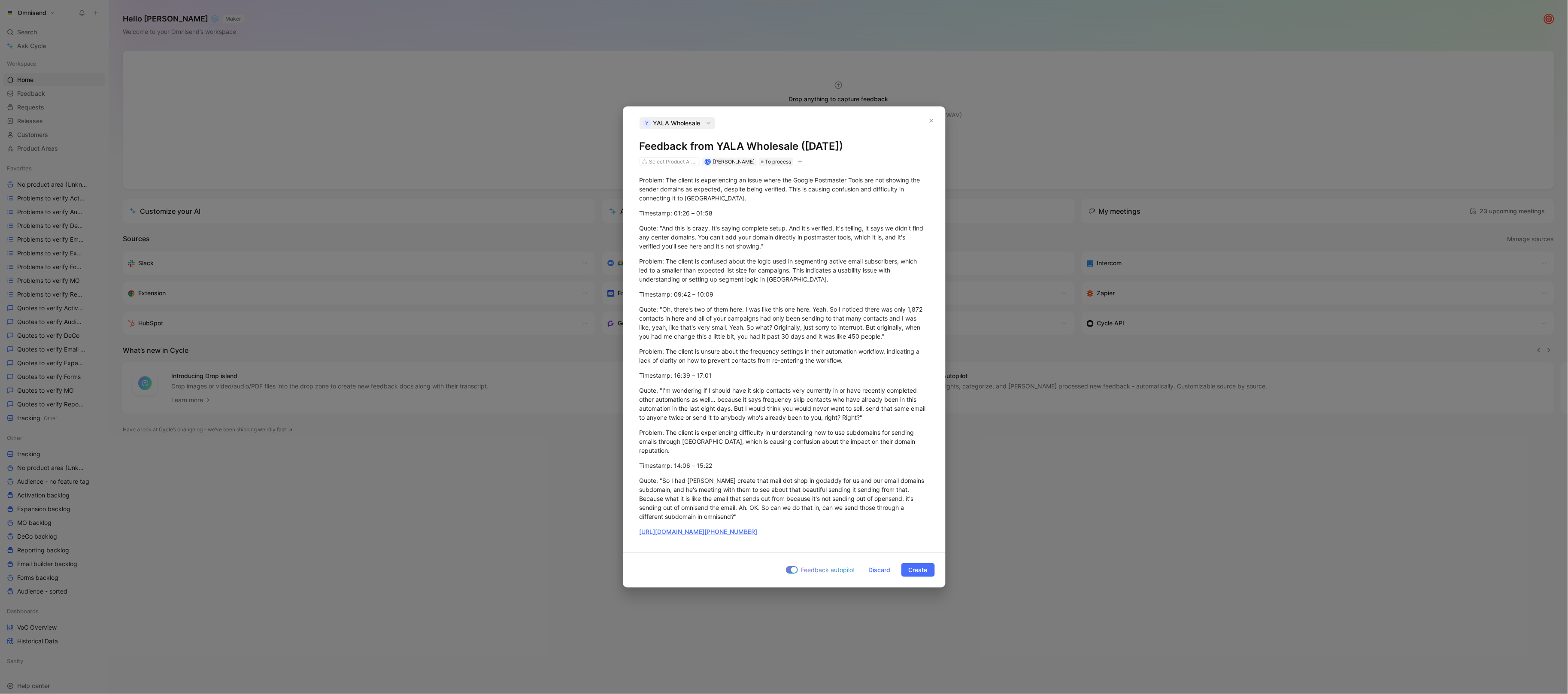
click at [799, 163] on button "button" at bounding box center [800, 162] width 9 height 9
drag, startPoint x: 769, startPoint y: 219, endPoint x: 766, endPoint y: 222, distance: 4.2
click at [766, 222] on div "Customer lifecycle import Import Batch Tags" at bounding box center [745, 232] width 120 height 52
click at [766, 222] on div "import" at bounding box center [750, 225] width 102 height 10
type input "gong"
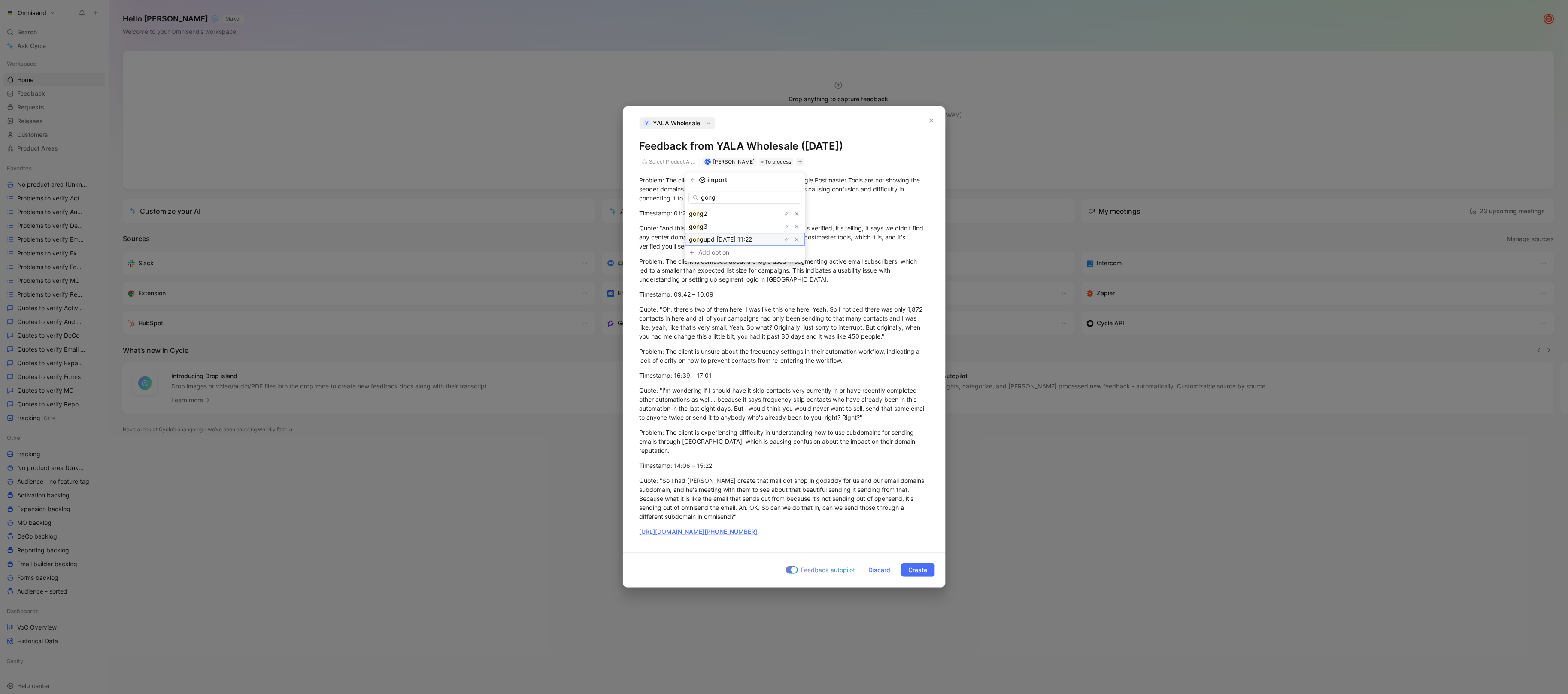
click at [752, 243] on span "upd [DATE] 11:22" at bounding box center [728, 239] width 49 height 7
click at [909, 565] on span "Create" at bounding box center [918, 570] width 19 height 10
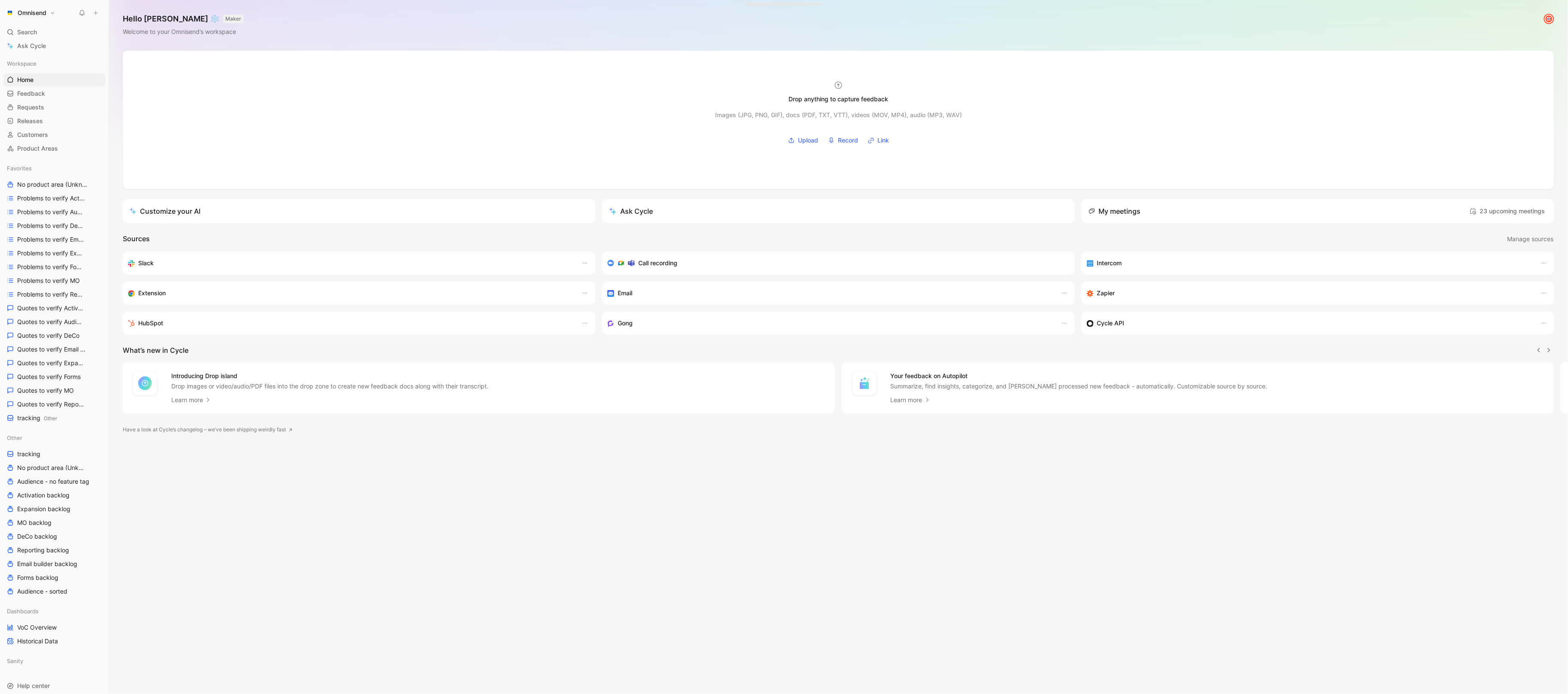
click at [99, 13] on button at bounding box center [96, 13] width 12 height 12
click at [120, 19] on button "New feedback c" at bounding box center [153, 16] width 92 height 15
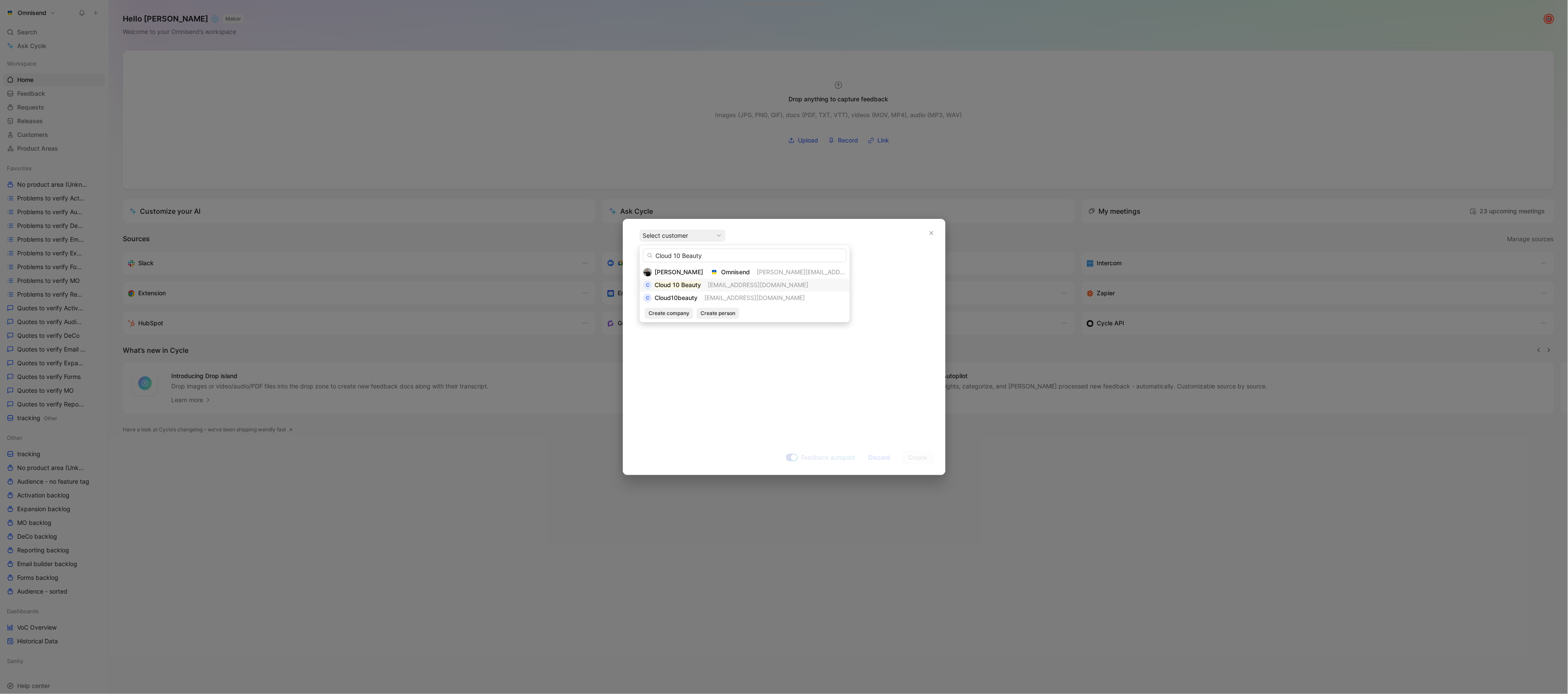
type input "Cloud 10 Beauty"
click at [681, 287] on mark "Cloud 10 Beauty" at bounding box center [677, 285] width 46 height 7
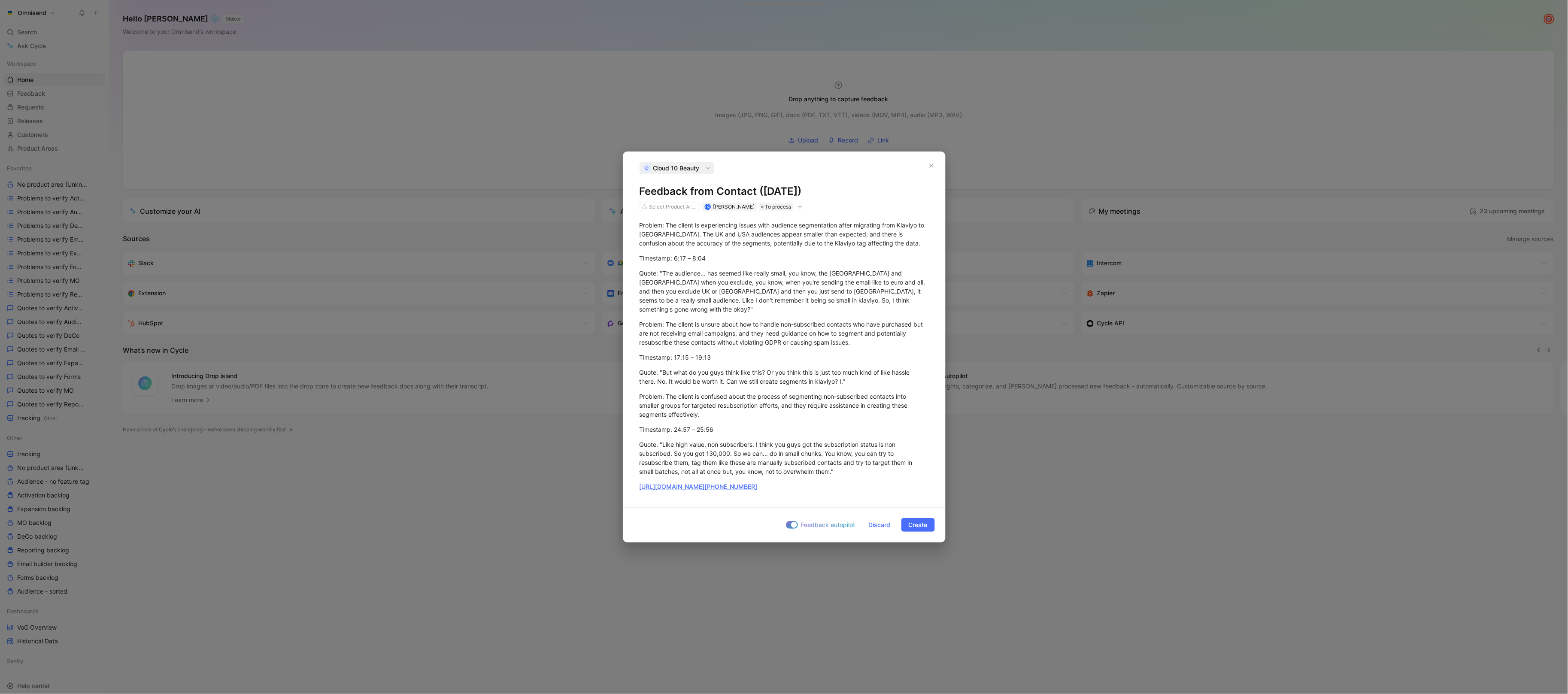
click at [800, 209] on icon "button" at bounding box center [800, 207] width 5 height 5
click at [768, 273] on div "import" at bounding box center [750, 271] width 102 height 10
type input "gong"
click at [751, 289] on div "gong upd [DATE] 11:22" at bounding box center [722, 284] width 65 height 10
click at [920, 518] on button "Create" at bounding box center [918, 525] width 33 height 14
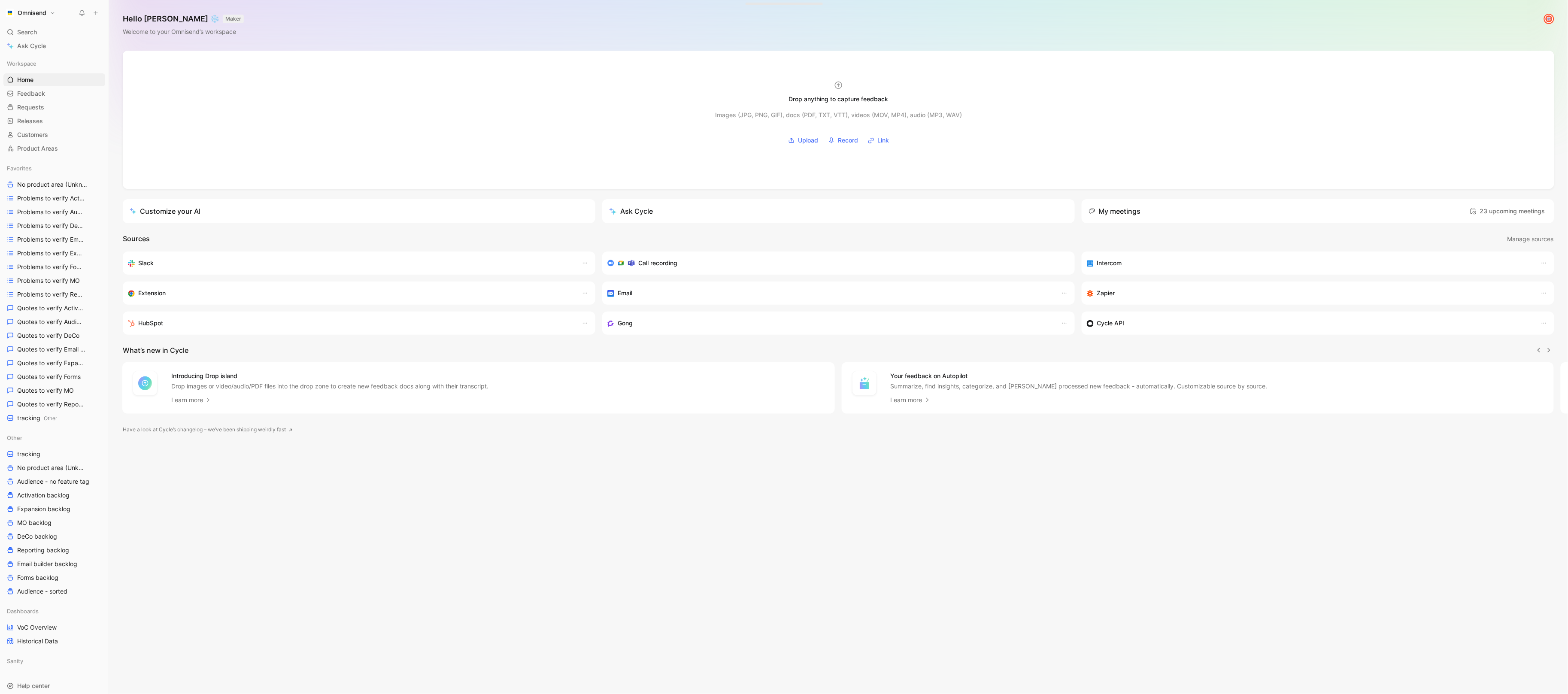
click at [100, 13] on button at bounding box center [96, 13] width 12 height 12
click at [108, 18] on button "New feedback c" at bounding box center [153, 16] width 92 height 15
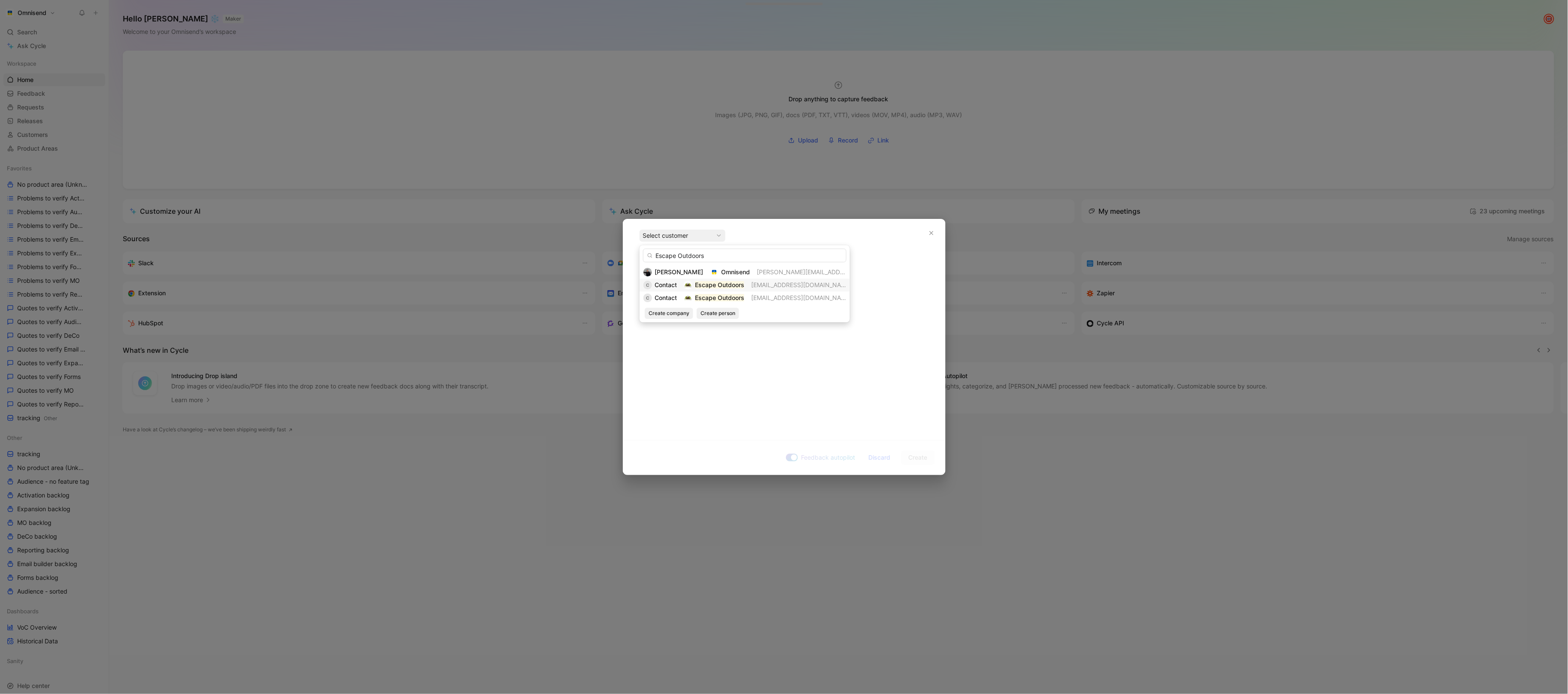
type input "Escape Outdoors"
click at [672, 285] on span "Contact" at bounding box center [665, 285] width 23 height 7
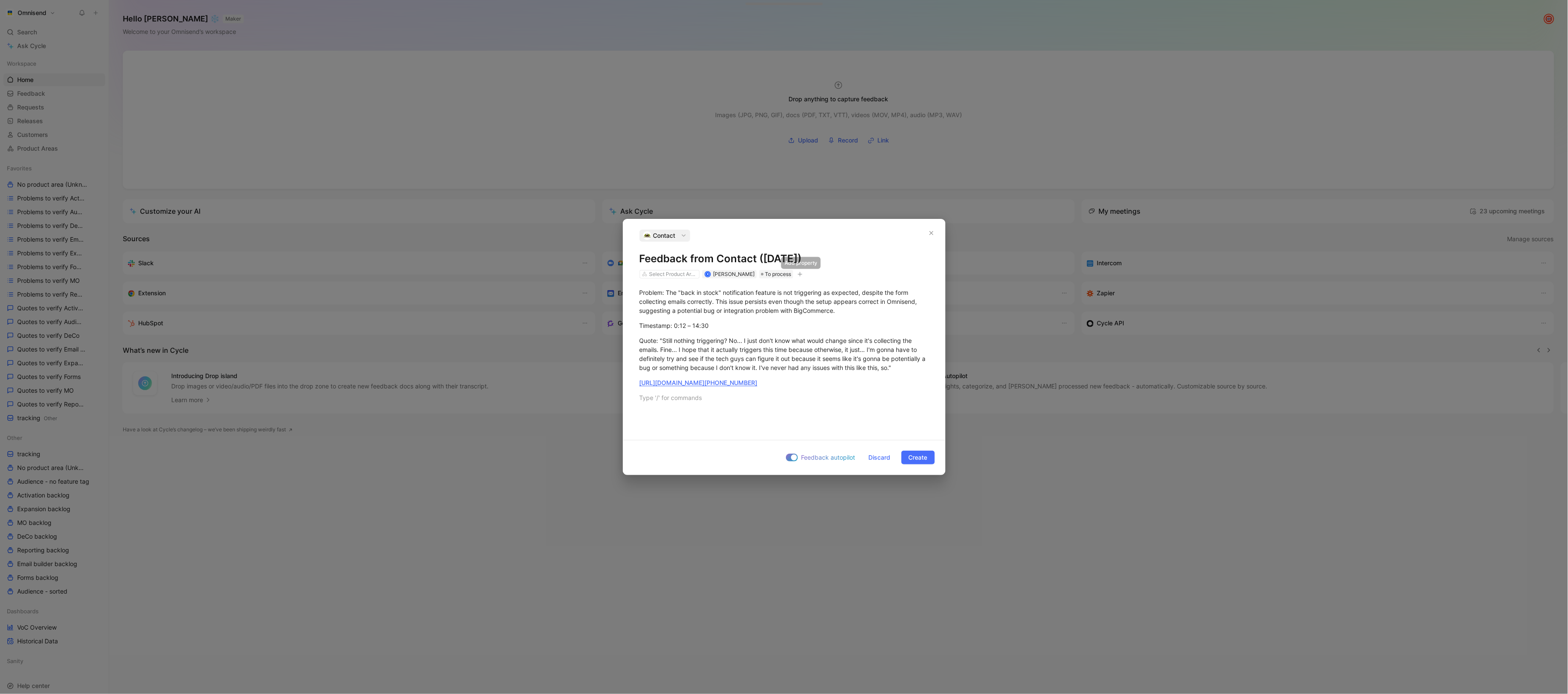
click at [799, 275] on icon "button" at bounding box center [800, 274] width 5 height 5
click at [781, 329] on div "import" at bounding box center [750, 334] width 102 height 10
type input "gong"
click at [723, 350] on span "upd [DATE] 11:22" at bounding box center [728, 348] width 49 height 7
click at [912, 458] on span "Create" at bounding box center [918, 457] width 19 height 10
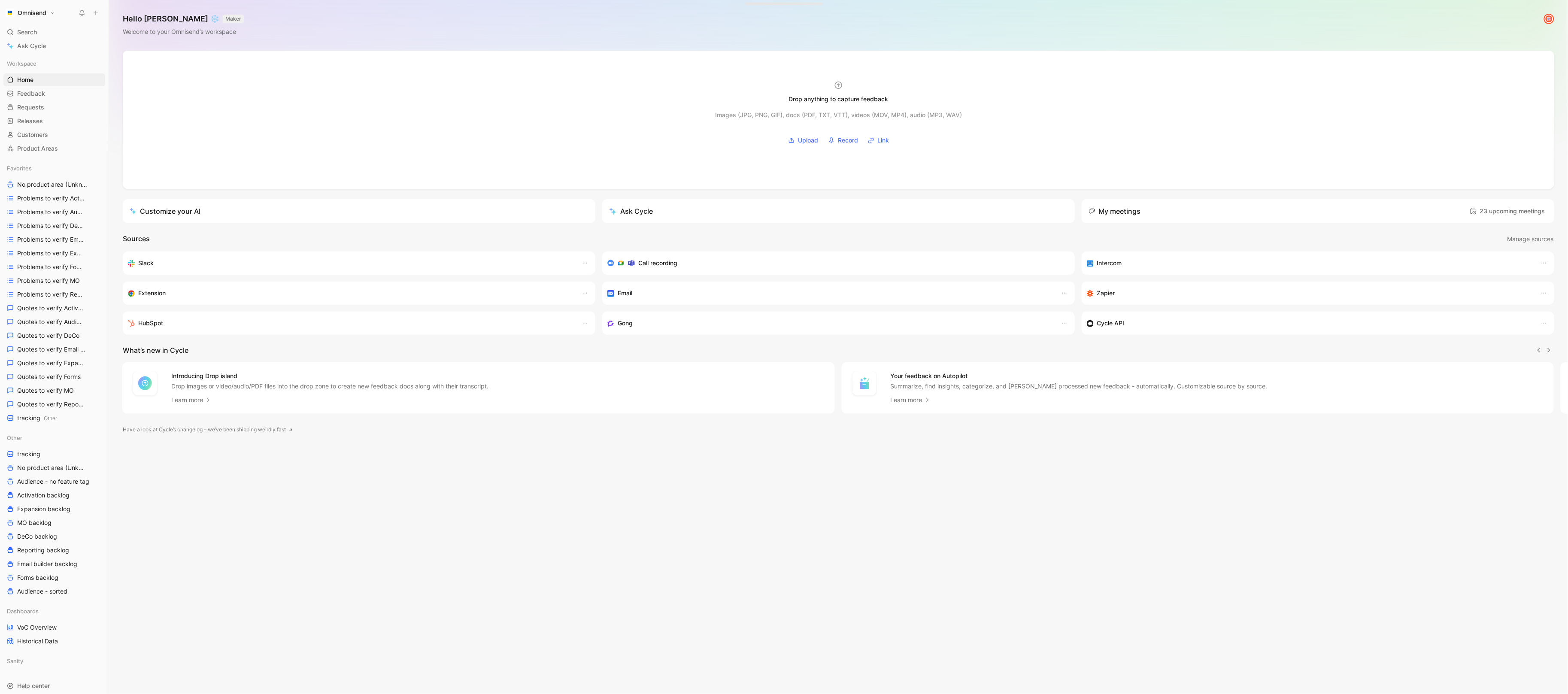
click at [97, 11] on icon at bounding box center [96, 13] width 6 height 6
click at [122, 18] on button "New feedback c" at bounding box center [153, 16] width 92 height 15
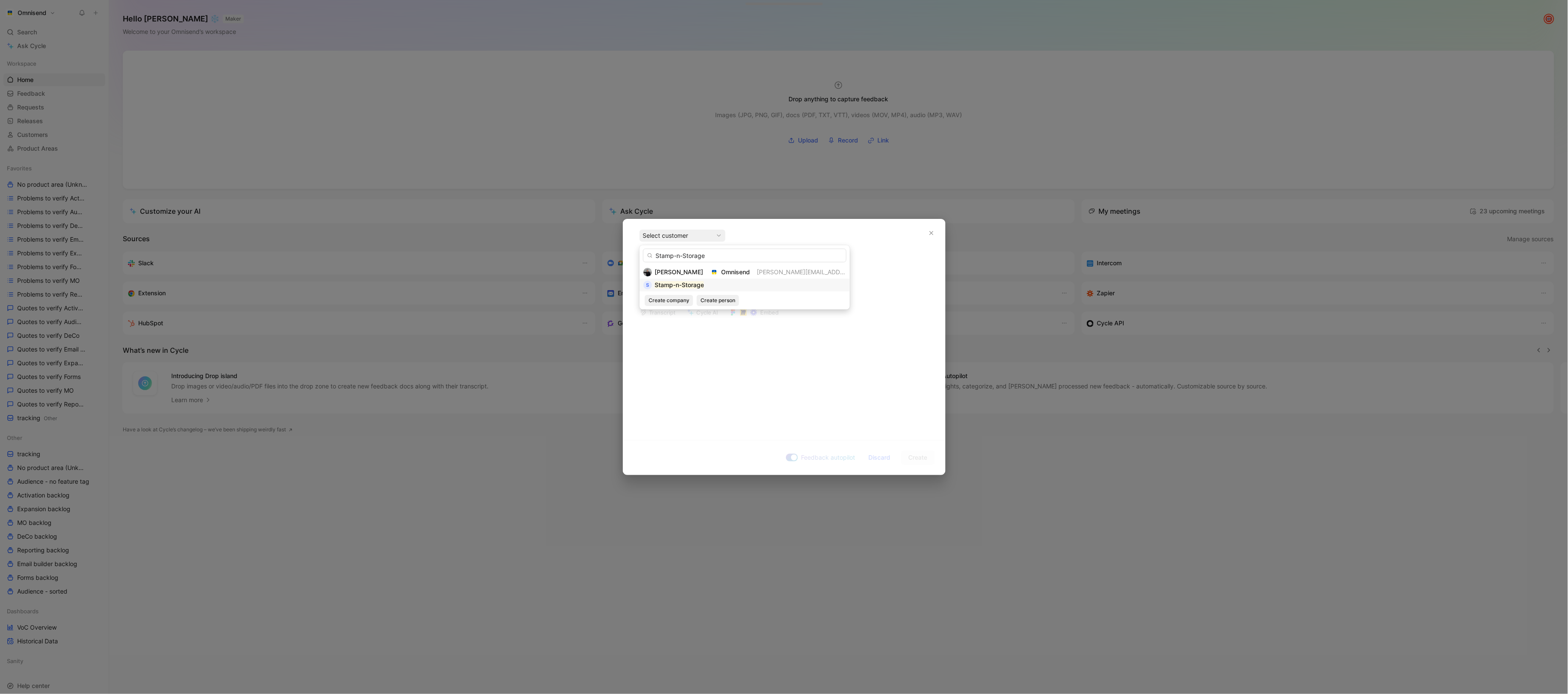
type input "Stamp-n-Storage"
click at [688, 289] on div "Stamp-n-Storage" at bounding box center [679, 285] width 49 height 10
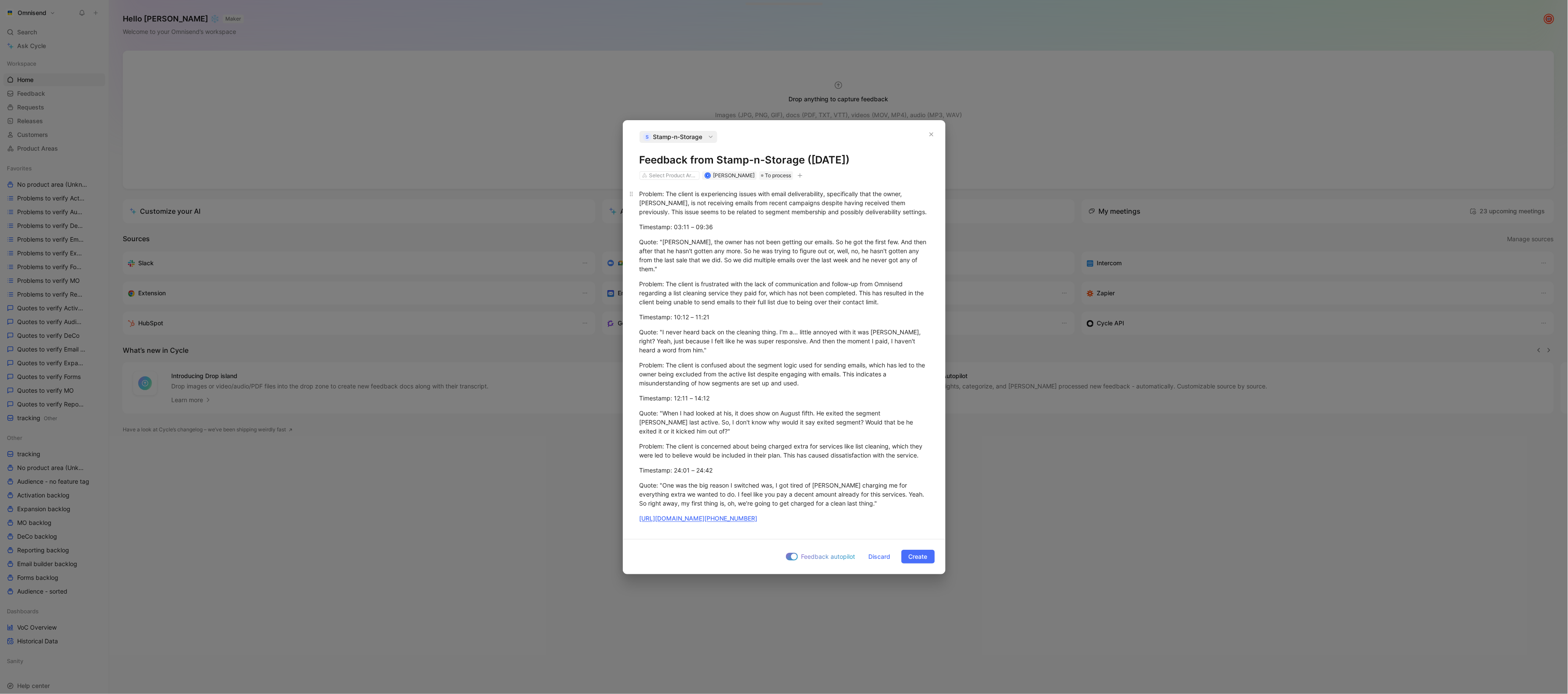
click at [833, 198] on div "Problem: The client is experiencing issues with email deliverability, specifica…" at bounding box center [784, 203] width 289 height 27
click at [802, 178] on icon "button" at bounding box center [800, 175] width 5 height 5
click at [727, 239] on div "import" at bounding box center [750, 239] width 102 height 10
type input "gong"
click at [717, 247] on div "gong upd [DATE] 11:22" at bounding box center [745, 253] width 120 height 13
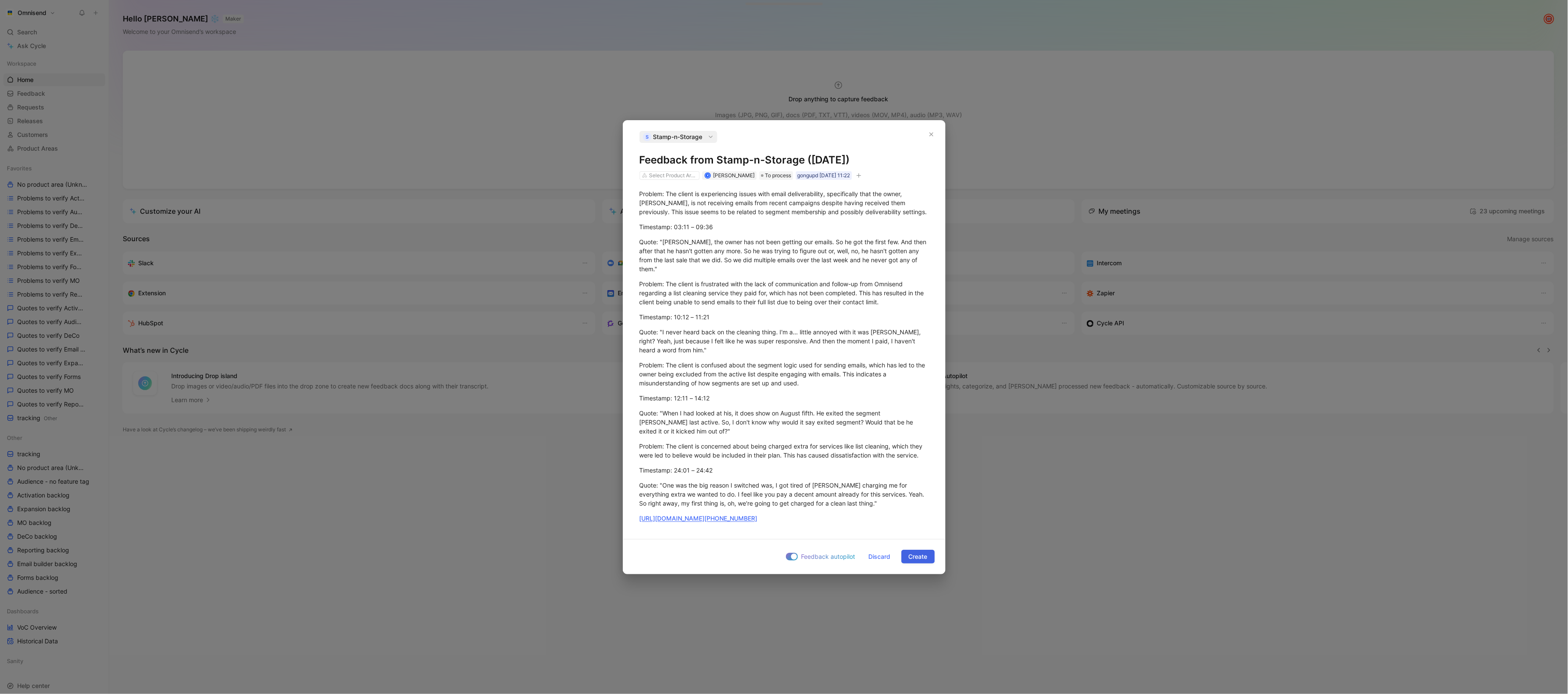
click at [916, 554] on span "Create" at bounding box center [918, 556] width 19 height 10
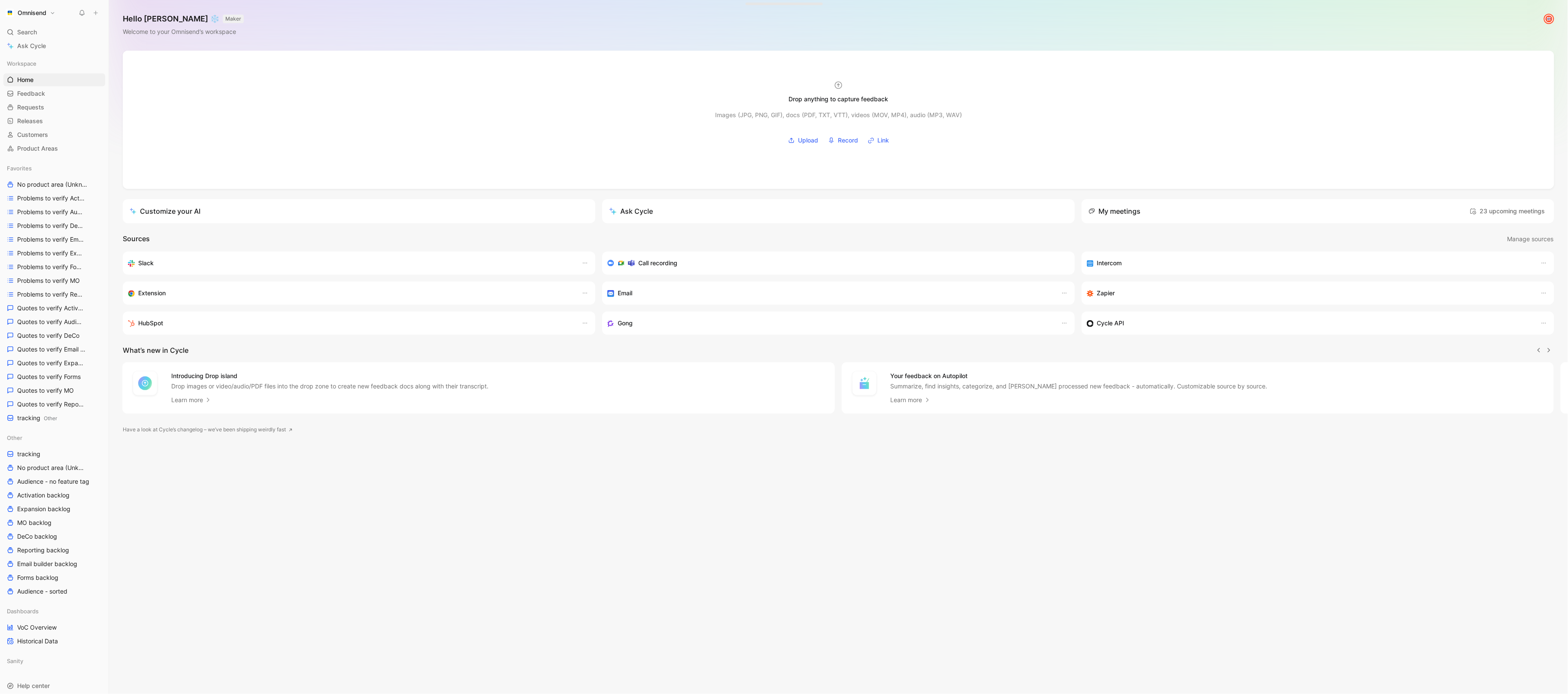
click at [94, 11] on icon at bounding box center [96, 13] width 6 height 6
click at [122, 22] on button "New feedback c" at bounding box center [153, 16] width 92 height 15
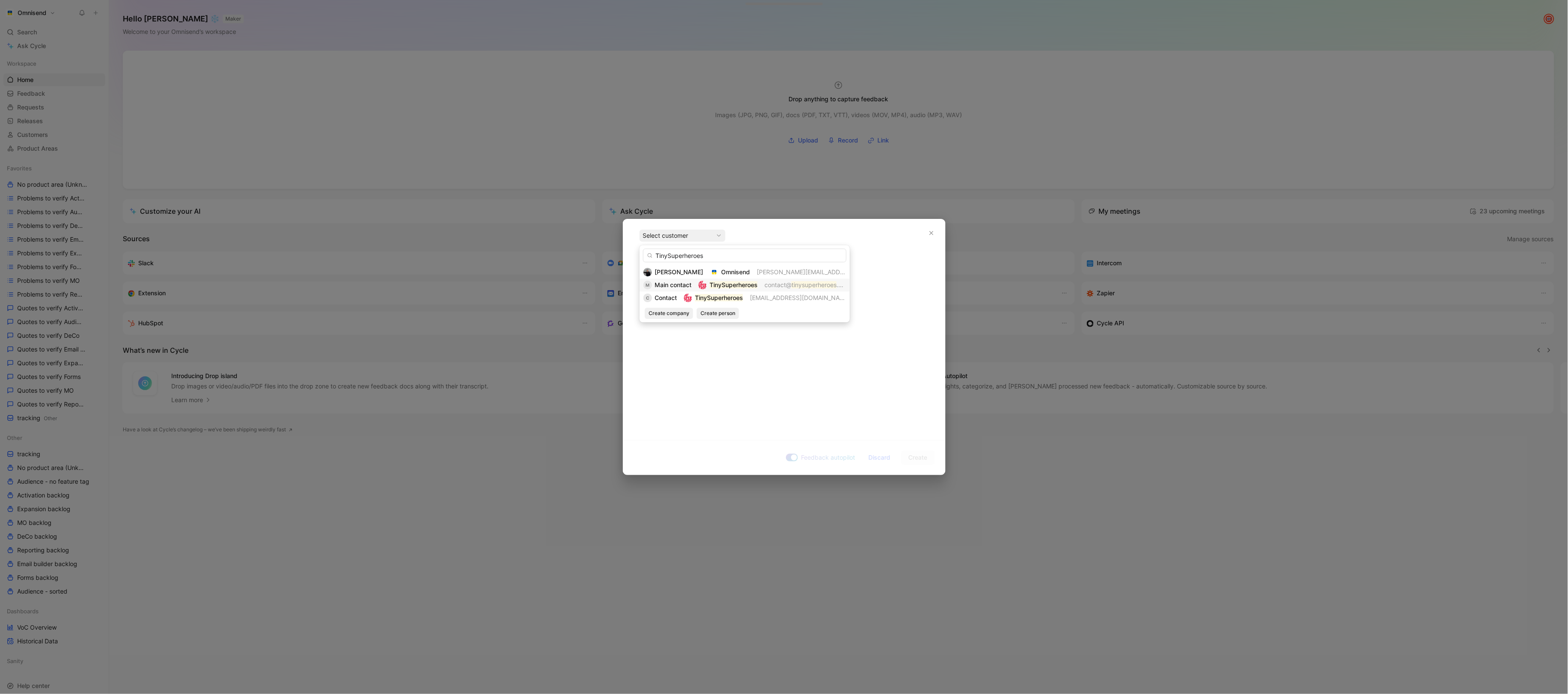
type input "TinySuperheroes"
click at [686, 284] on span "Main contact" at bounding box center [673, 285] width 37 height 7
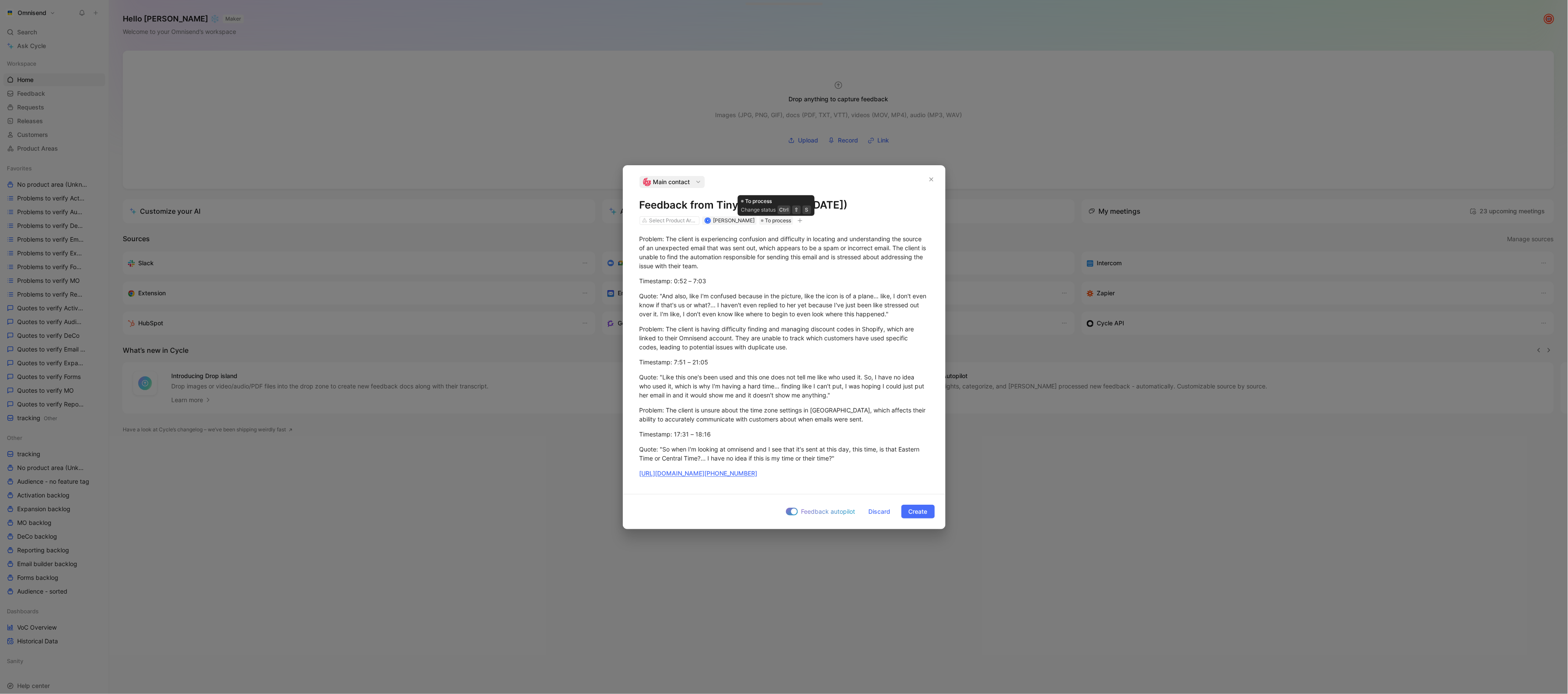
click at [799, 219] on icon "button" at bounding box center [800, 220] width 5 height 5
click at [764, 282] on div "import" at bounding box center [750, 280] width 102 height 10
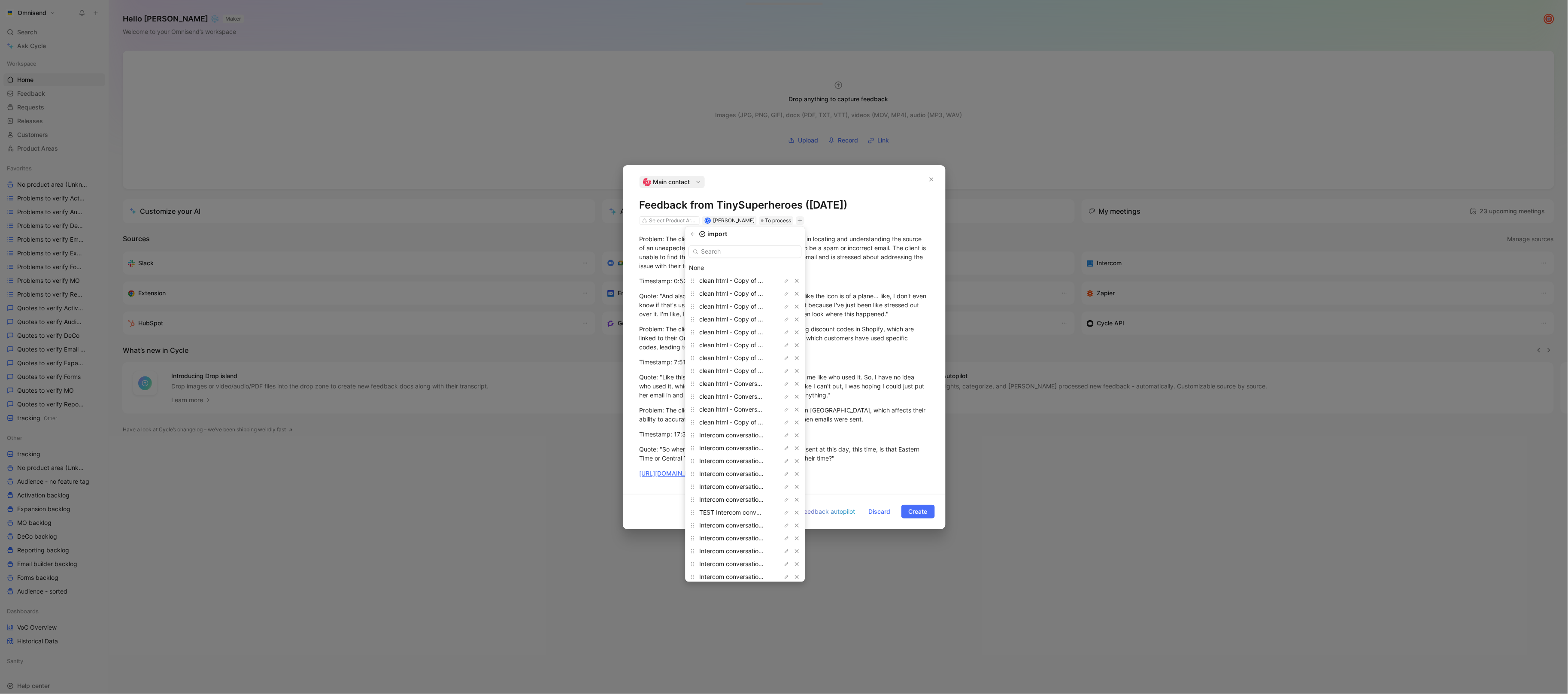
click at [722, 255] on input "text" at bounding box center [745, 251] width 113 height 13
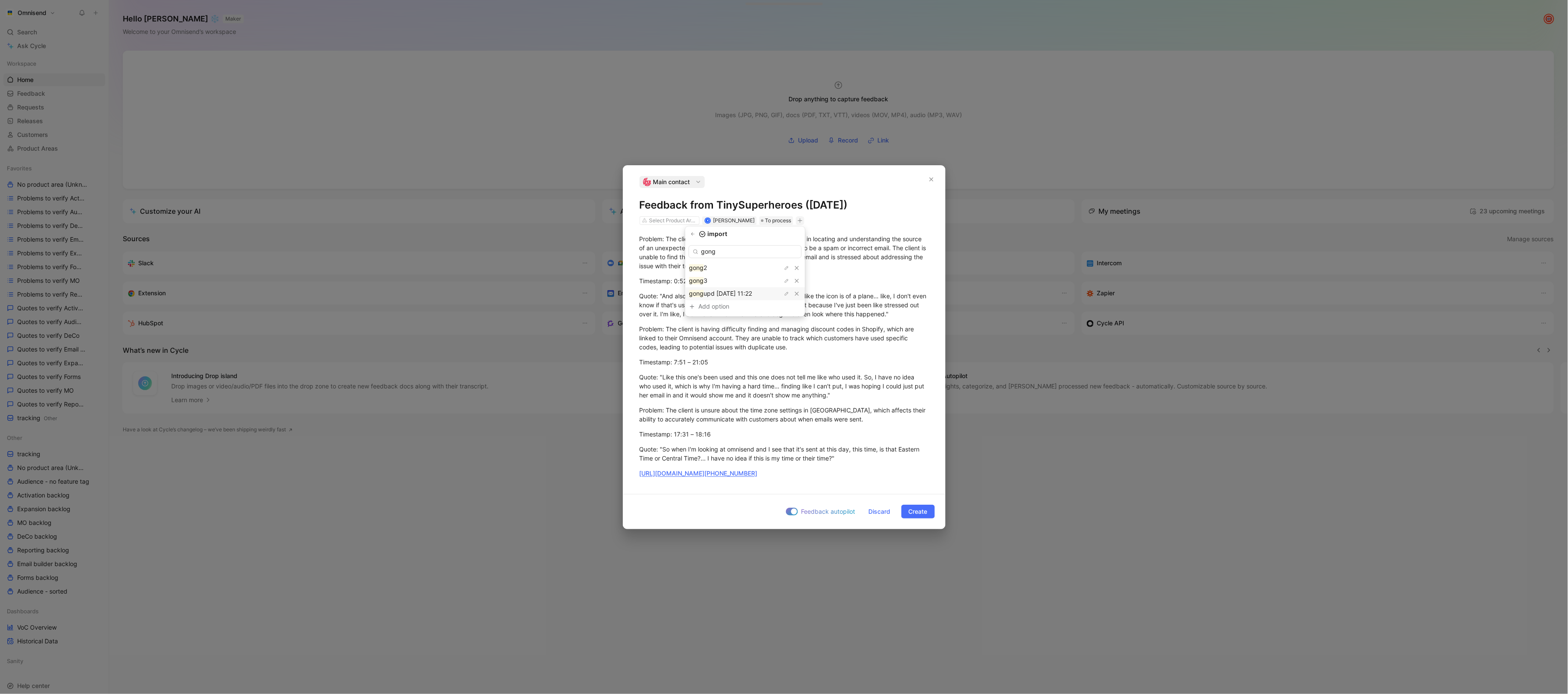
type input "gong"
click at [746, 300] on div "gong upd [DATE] 11:22" at bounding box center [745, 293] width 120 height 13
click at [916, 514] on span "Create" at bounding box center [918, 511] width 19 height 10
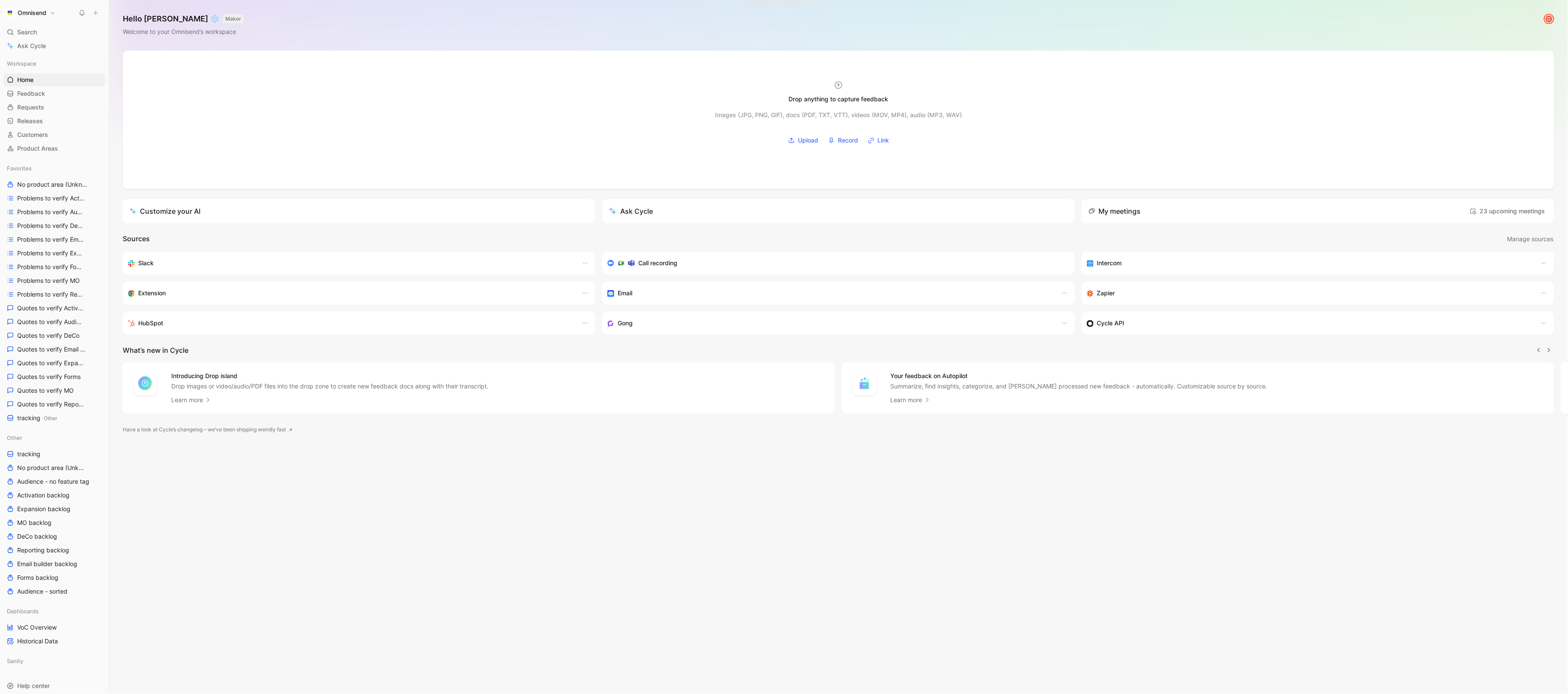
click at [98, 13] on icon at bounding box center [96, 13] width 6 height 6
click at [138, 23] on button "New feedback c" at bounding box center [153, 16] width 92 height 15
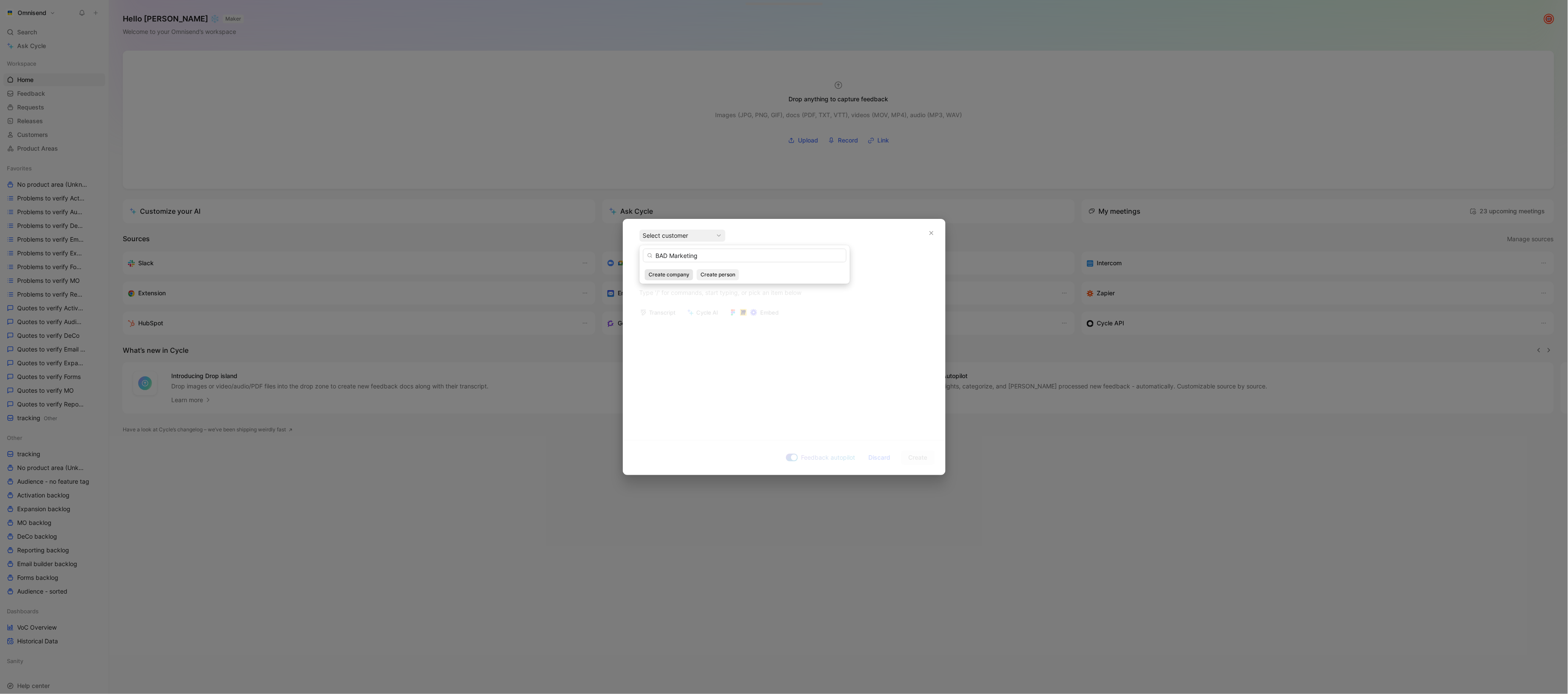
type input "BAD Marketing"
click at [684, 276] on span "Create company" at bounding box center [669, 275] width 41 height 9
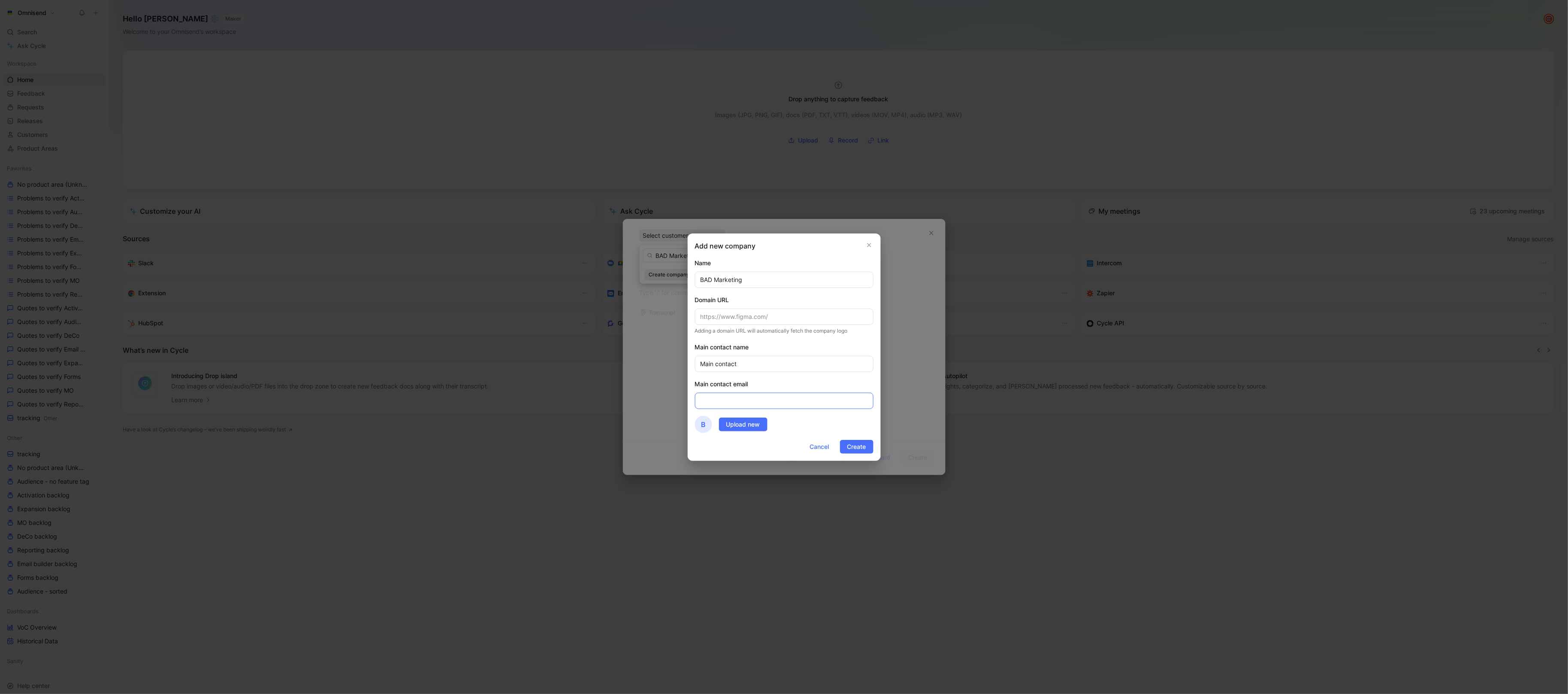
click at [742, 399] on input "email" at bounding box center [784, 401] width 178 height 16
type input "[EMAIL_ADDRESS][DOMAIN_NAME]"
click at [853, 450] on span "Create" at bounding box center [856, 447] width 19 height 10
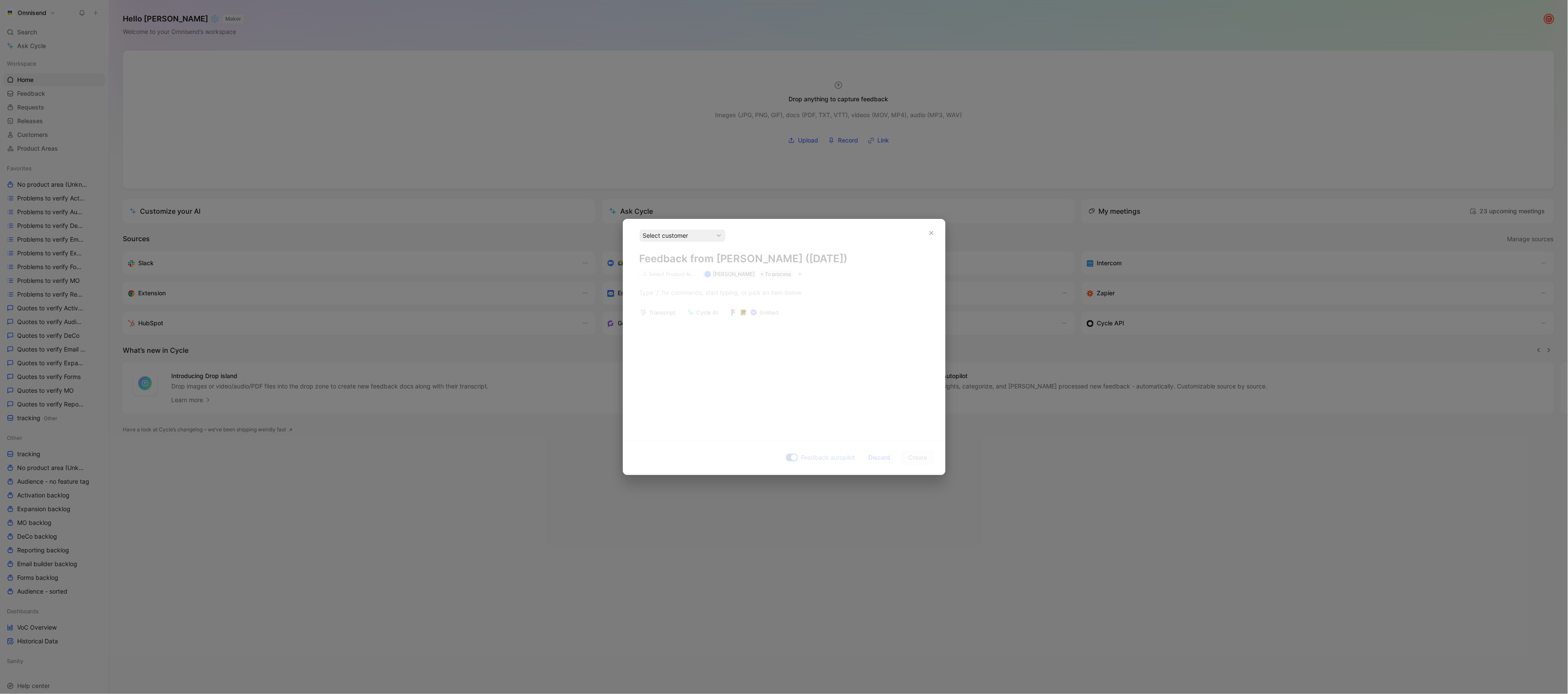
click at [707, 236] on div "Select customer" at bounding box center [682, 236] width 79 height 10
drag, startPoint x: 704, startPoint y: 257, endPoint x: 649, endPoint y: 257, distance: 55.0
click at [648, 257] on div "bad marketing" at bounding box center [744, 255] width 203 height 14
click at [674, 257] on input "bad marketing" at bounding box center [744, 255] width 203 height 14
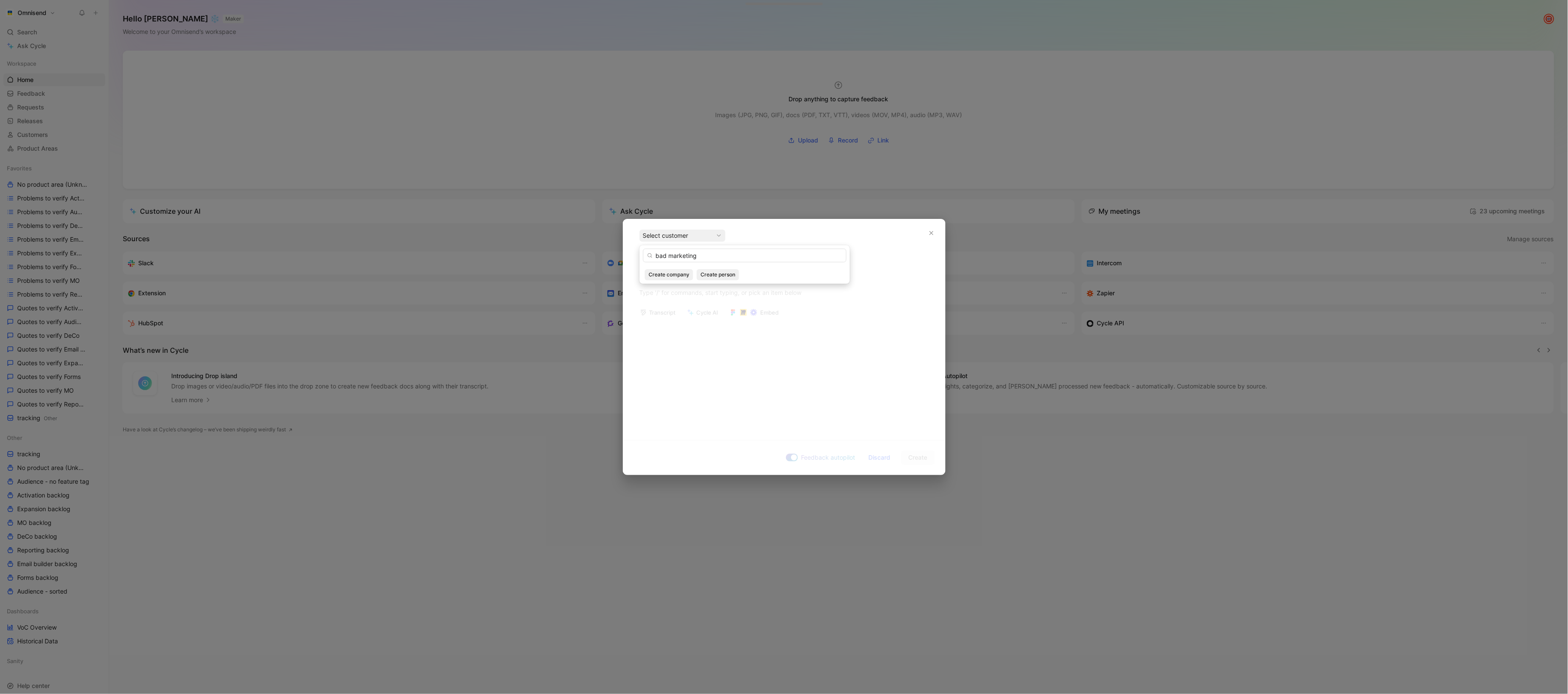
click at [674, 257] on input "bad marketing" at bounding box center [744, 255] width 203 height 14
click at [684, 259] on input "badmark" at bounding box center [744, 255] width 203 height 14
paste input "Crawl Space Ninja - DIY Store"
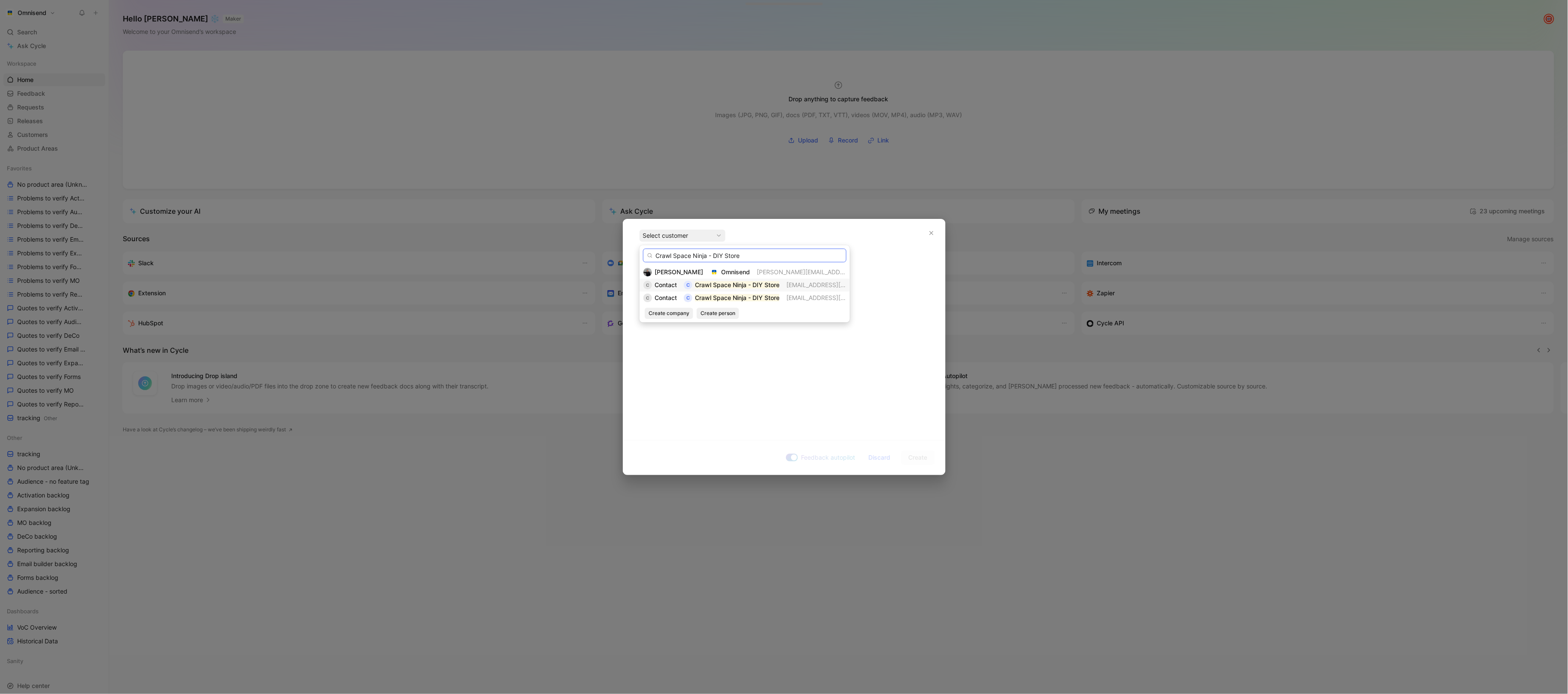
type input "Crawl Space Ninja - DIY Store"
click at [673, 288] on span "Contact" at bounding box center [665, 285] width 23 height 7
click at [719, 296] on div at bounding box center [784, 292] width 289 height 9
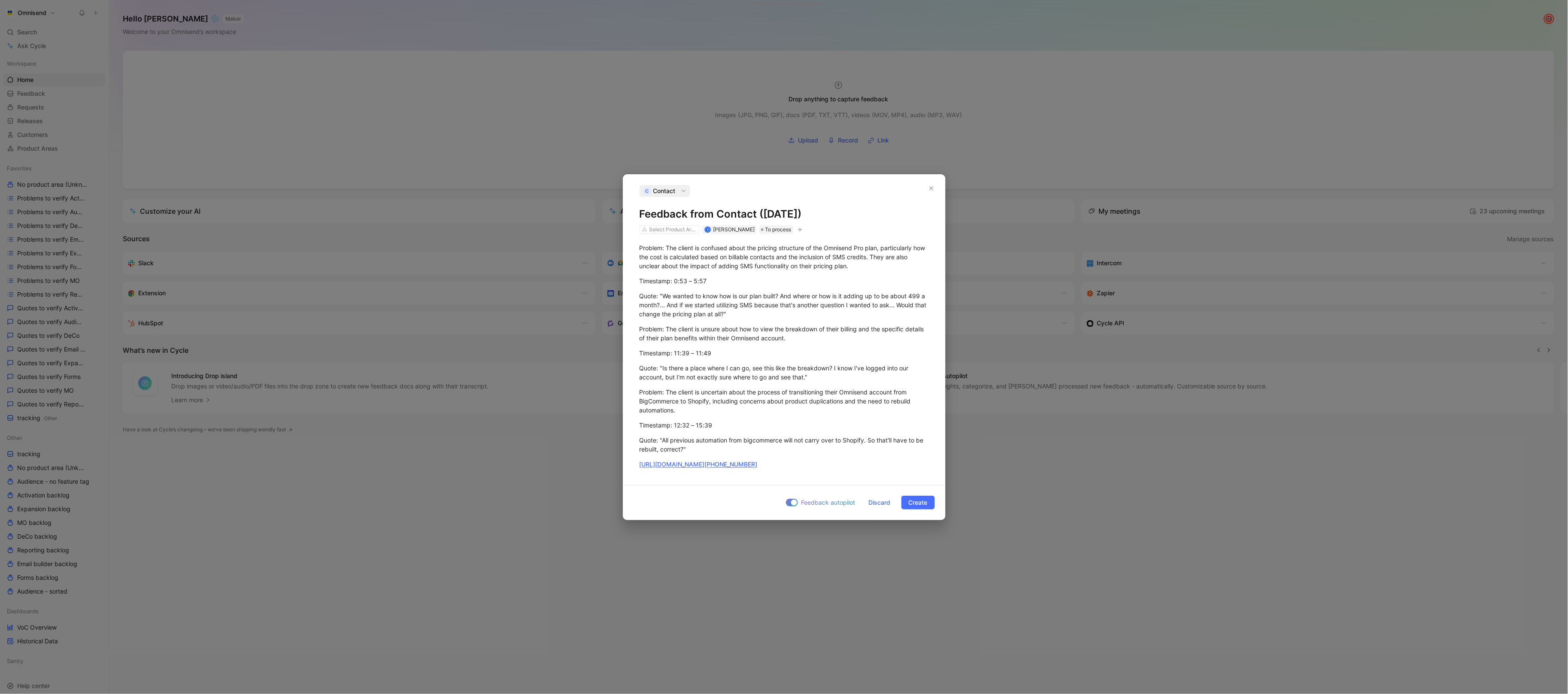
click at [799, 232] on button "button" at bounding box center [800, 230] width 9 height 9
click at [752, 290] on div "import" at bounding box center [750, 289] width 102 height 10
type input "gong"
click at [721, 304] on span "upd [DATE] 11:22" at bounding box center [728, 303] width 49 height 7
click at [912, 504] on span "Create" at bounding box center [918, 502] width 19 height 10
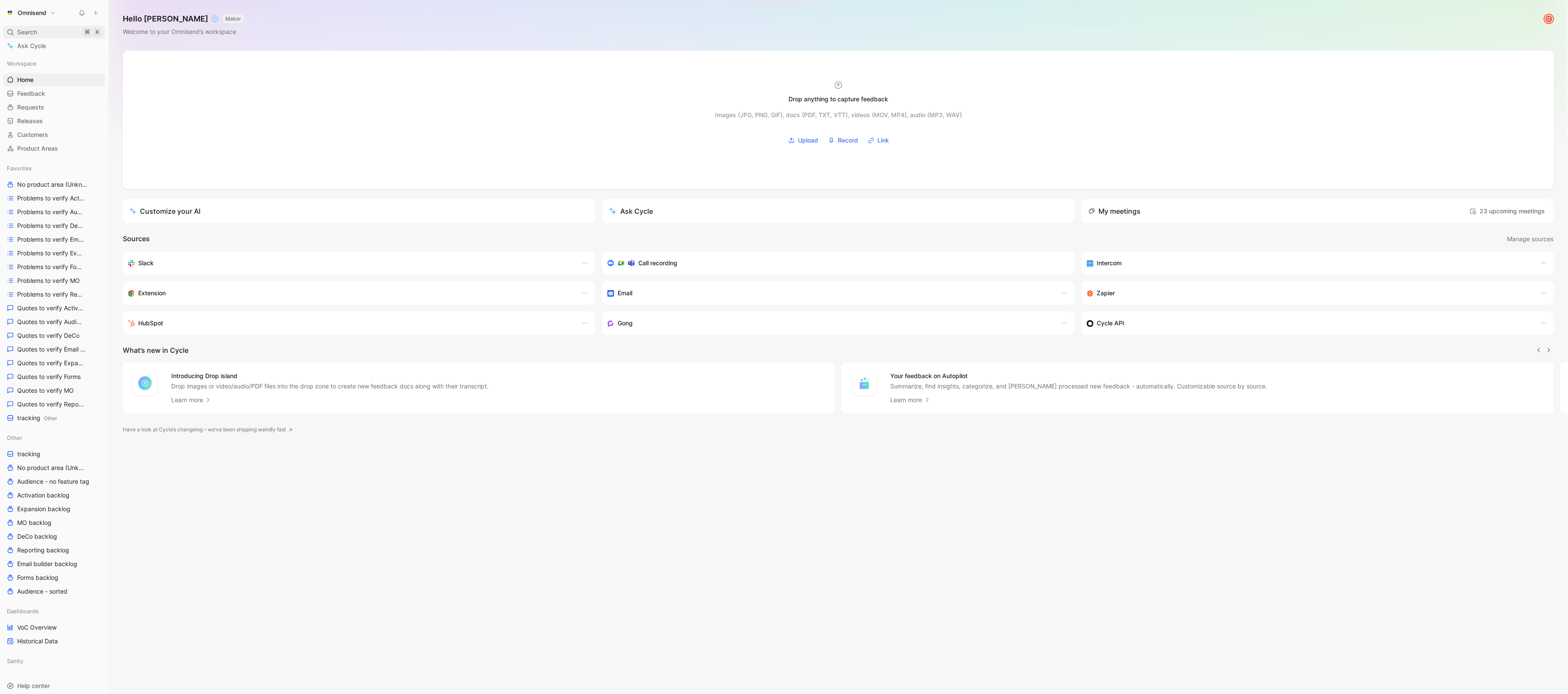
click at [39, 32] on div "Search ⌘ K" at bounding box center [54, 32] width 102 height 13
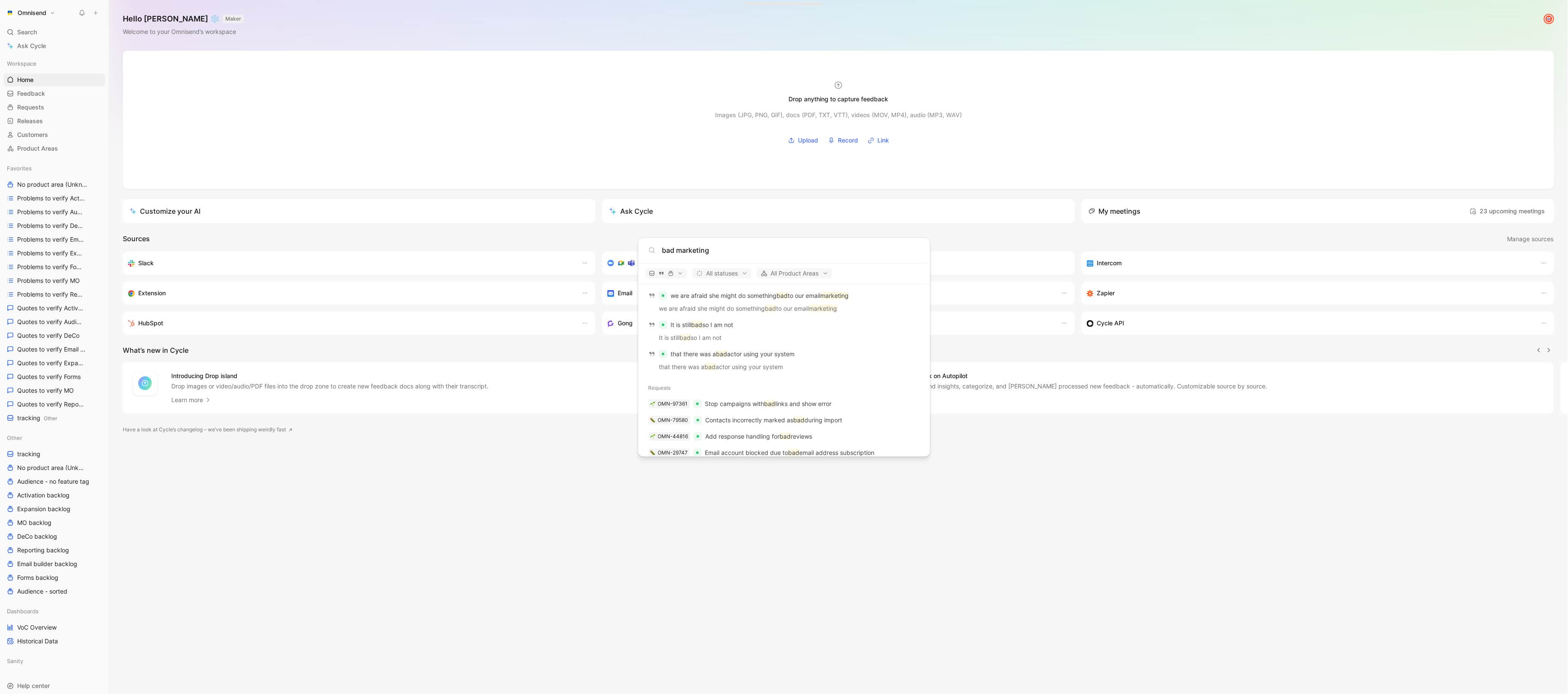
scroll to position [681, 0]
type input "bad marketing"
click at [705, 443] on div "B BAD Marketing" at bounding box center [784, 442] width 280 height 15
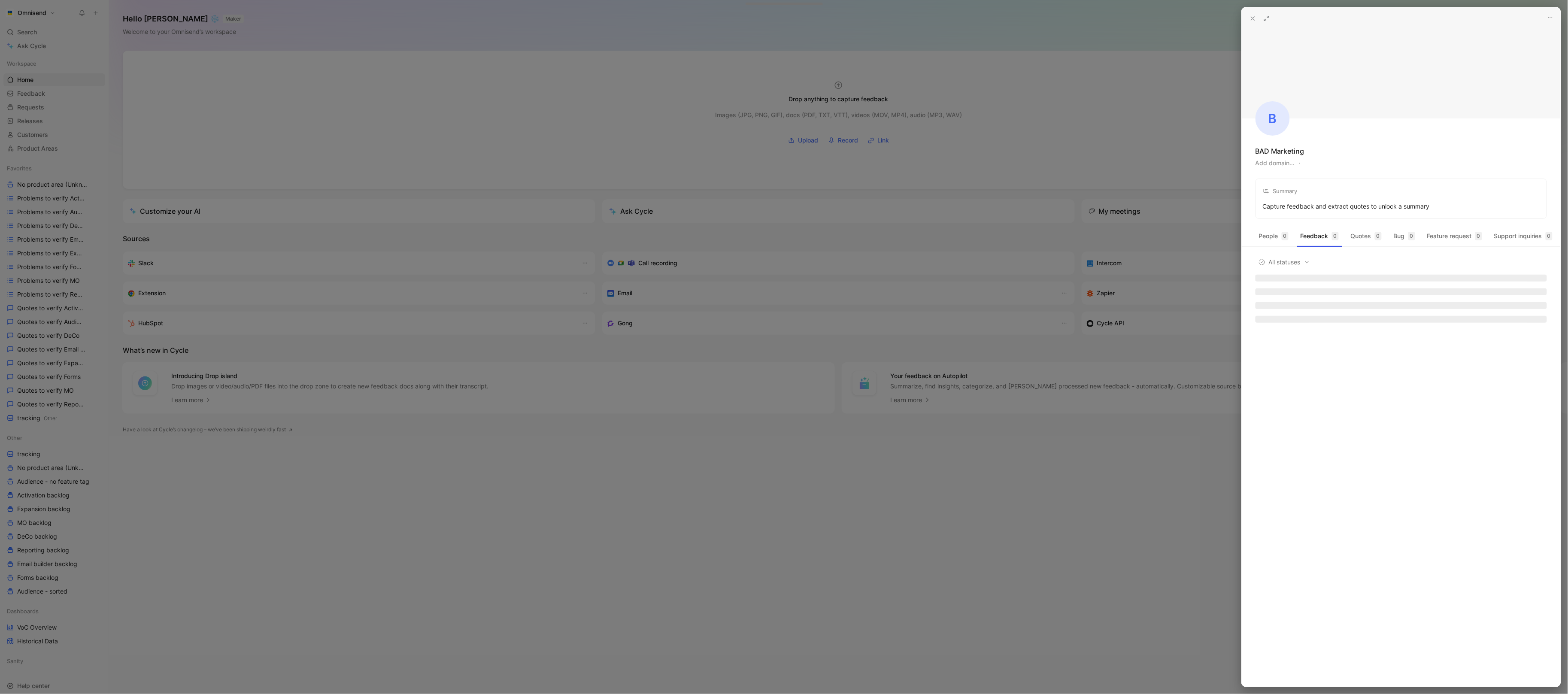
click at [906, 125] on div at bounding box center [784, 347] width 1568 height 694
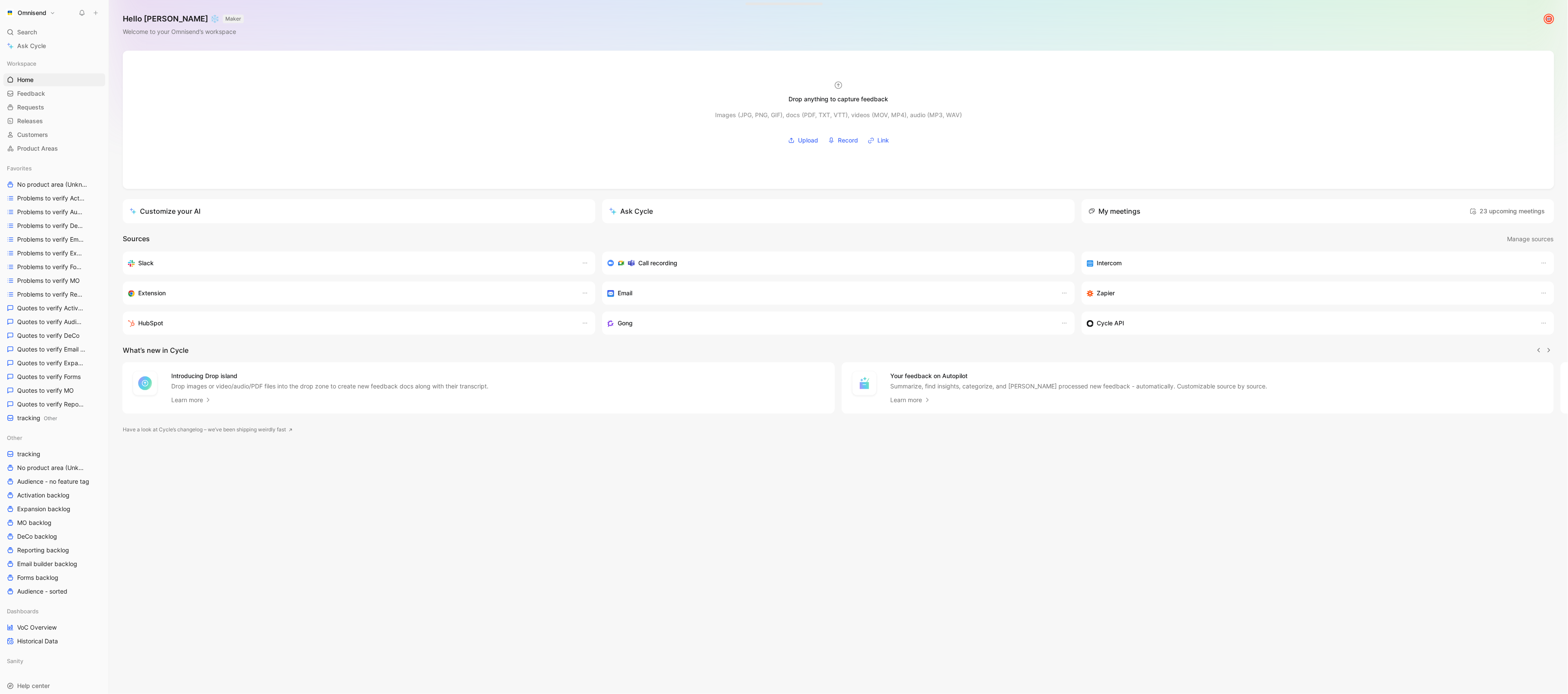
click at [98, 14] on icon at bounding box center [96, 13] width 6 height 6
click at [96, 13] on icon at bounding box center [96, 13] width 6 height 6
click at [114, 18] on icon at bounding box center [115, 16] width 8 height 8
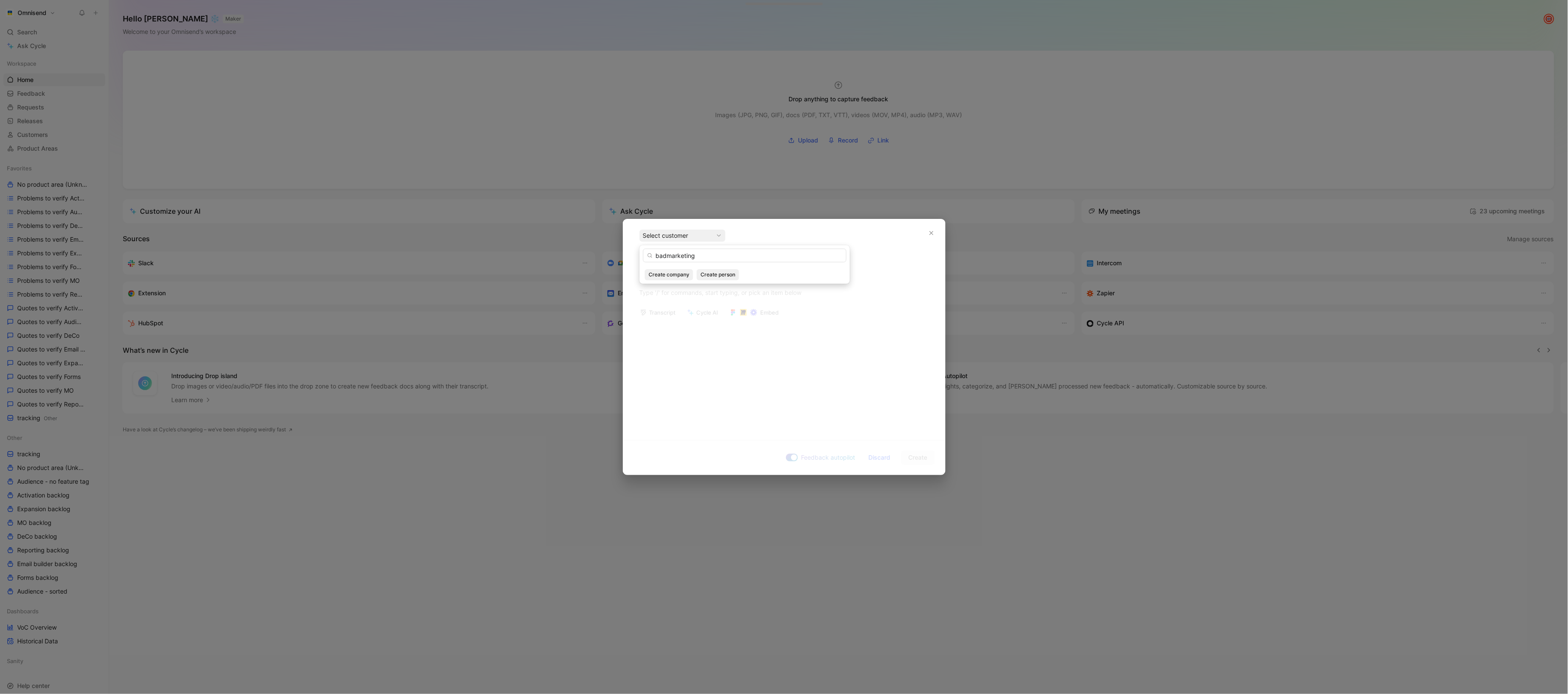
type input "badmarketing"
click at [710, 234] on div "Select customer" at bounding box center [682, 236] width 79 height 10
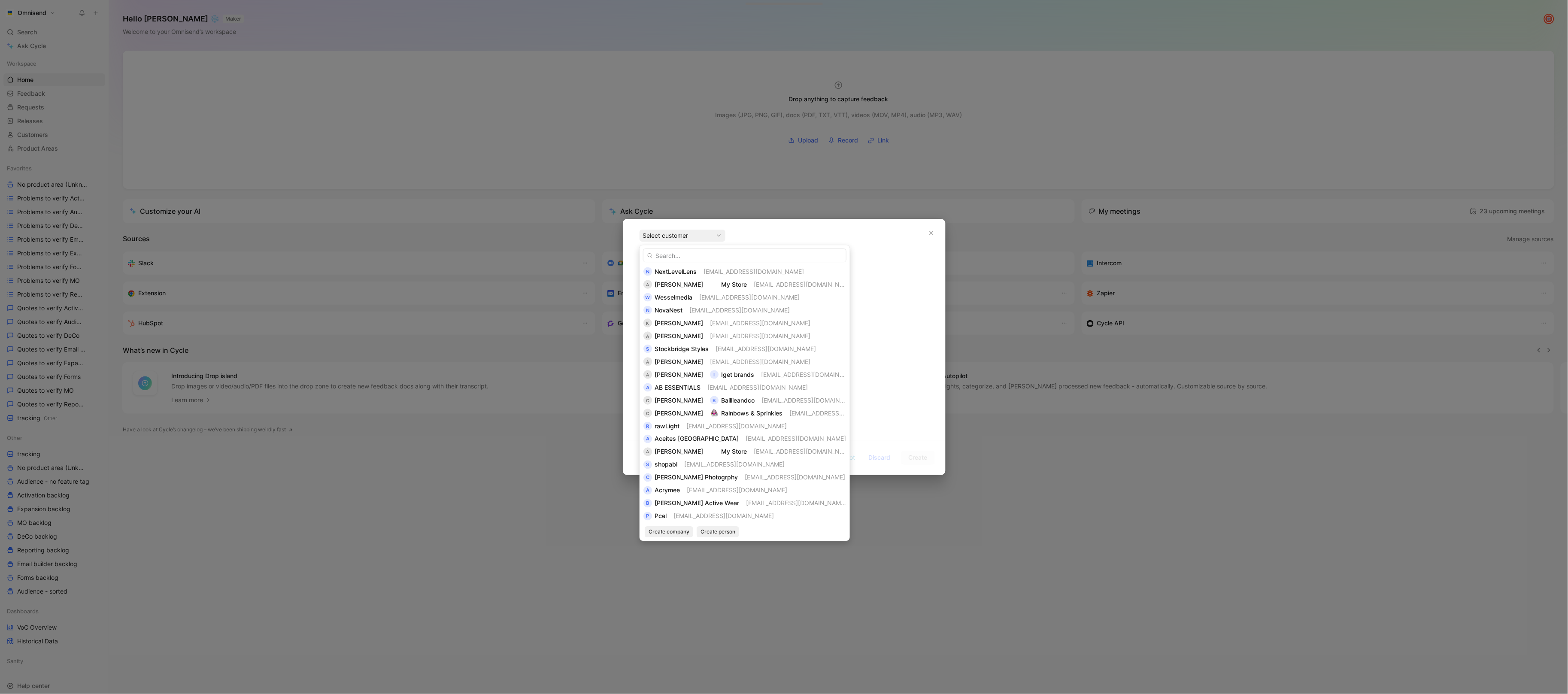
scroll to position [1043, 0]
